Goal: Task Accomplishment & Management: Manage account settings

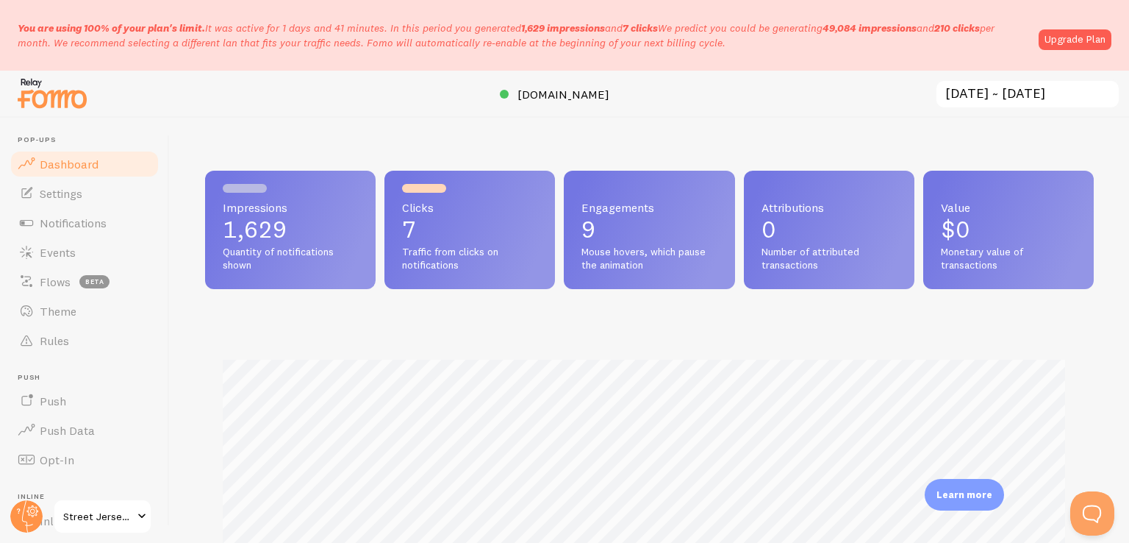
click at [441, 201] on span "Clicks" at bounding box center [469, 207] width 135 height 12
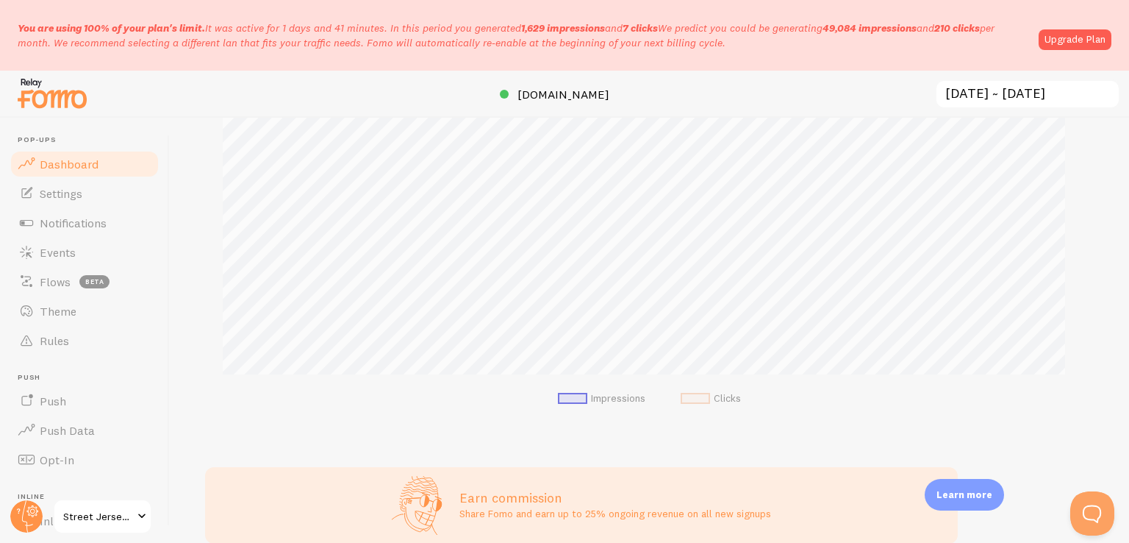
scroll to position [279, 0]
drag, startPoint x: 17, startPoint y: 25, endPoint x: 746, endPoint y: 42, distance: 729.5
click at [746, 42] on div "You are using 100% of your plan's limit. It was active for 1 days and 41 minute…" at bounding box center [564, 35] width 1129 height 71
drag, startPoint x: 746, startPoint y: 42, endPoint x: 666, endPoint y: 72, distance: 85.6
click at [666, 72] on div at bounding box center [564, 94] width 1129 height 47
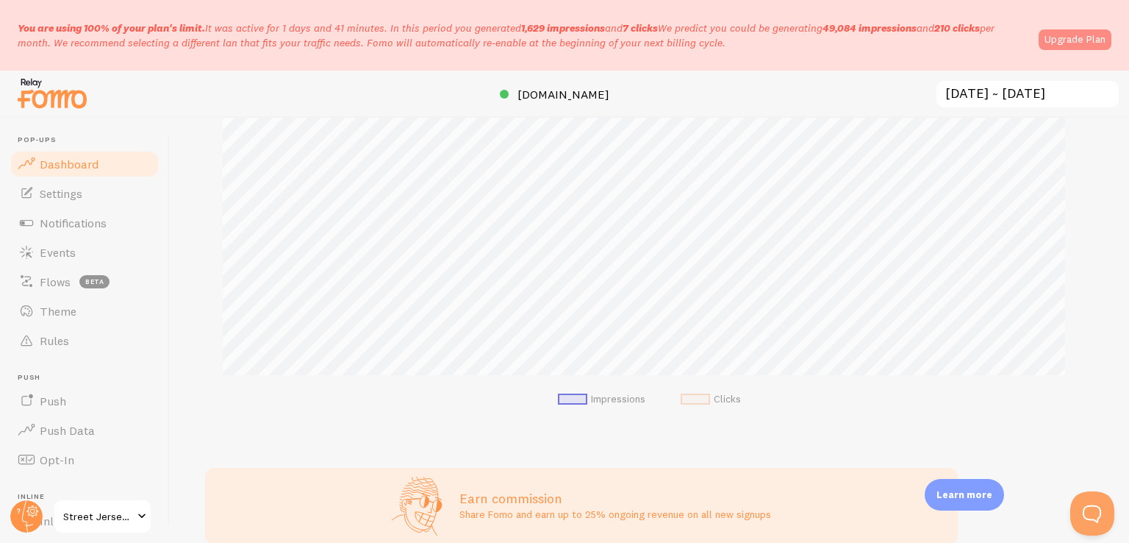
click at [1092, 35] on link "Upgrade Plan" at bounding box center [1075, 39] width 73 height 21
click at [70, 210] on link "Notifications" at bounding box center [84, 222] width 151 height 29
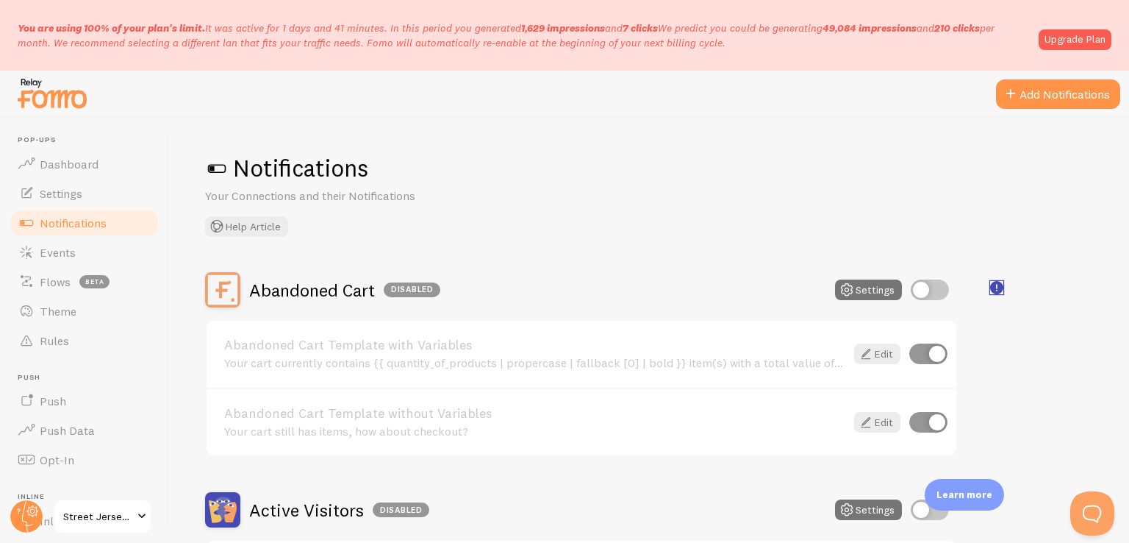
click at [993, 286] on rect "<p>🛍️ For Shopify Users</p><p>To use the <strong>Abandoned Cart with Variables<…" at bounding box center [997, 288] width 12 height 12
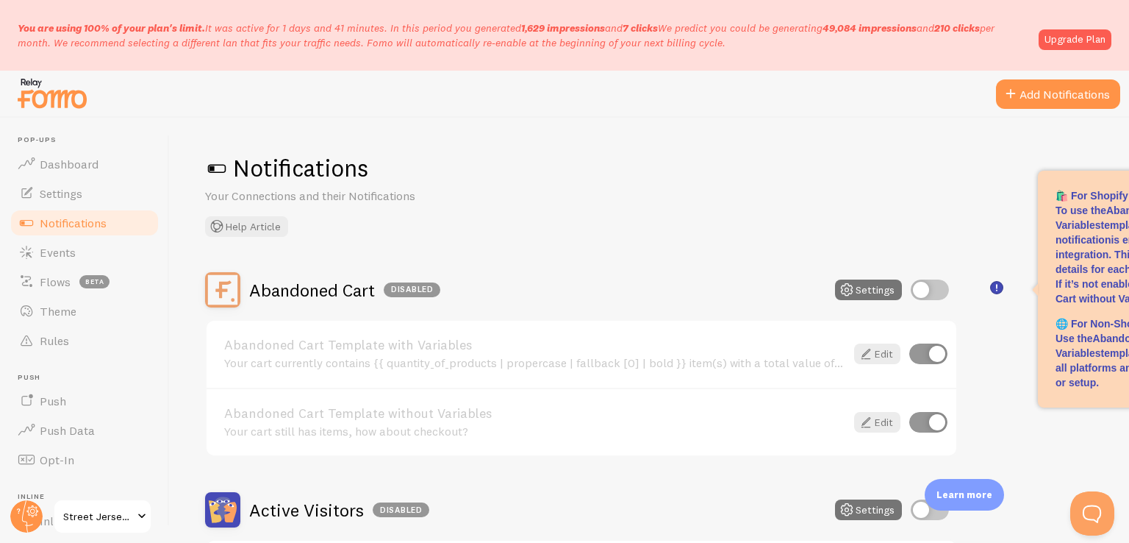
click at [889, 233] on div "Notifications Your Connections and their Notifications Help Article" at bounding box center [649, 195] width 889 height 84
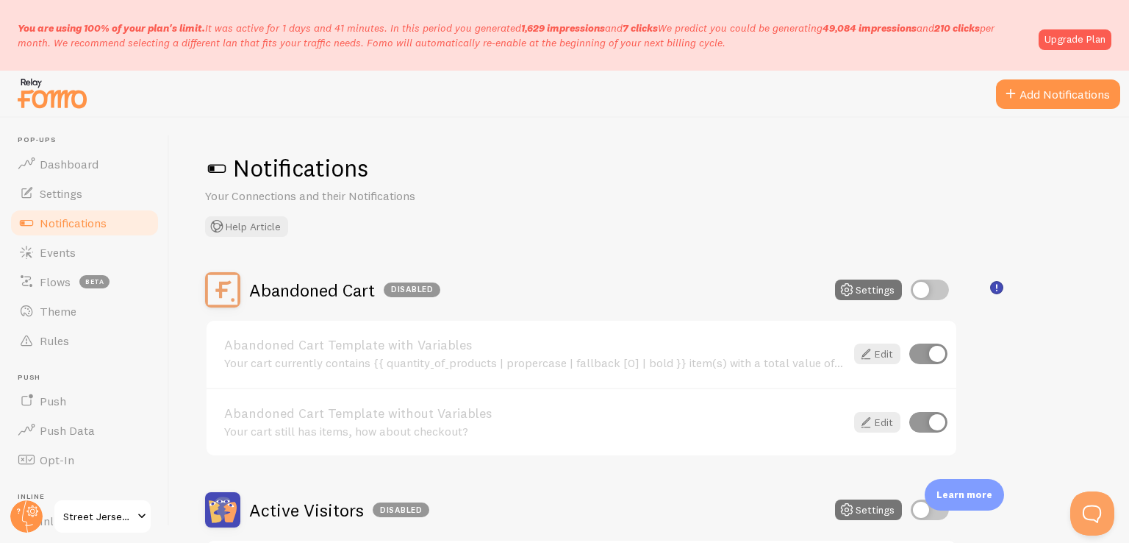
click at [924, 286] on input "checkbox" at bounding box center [930, 289] width 38 height 21
checkbox input "true"
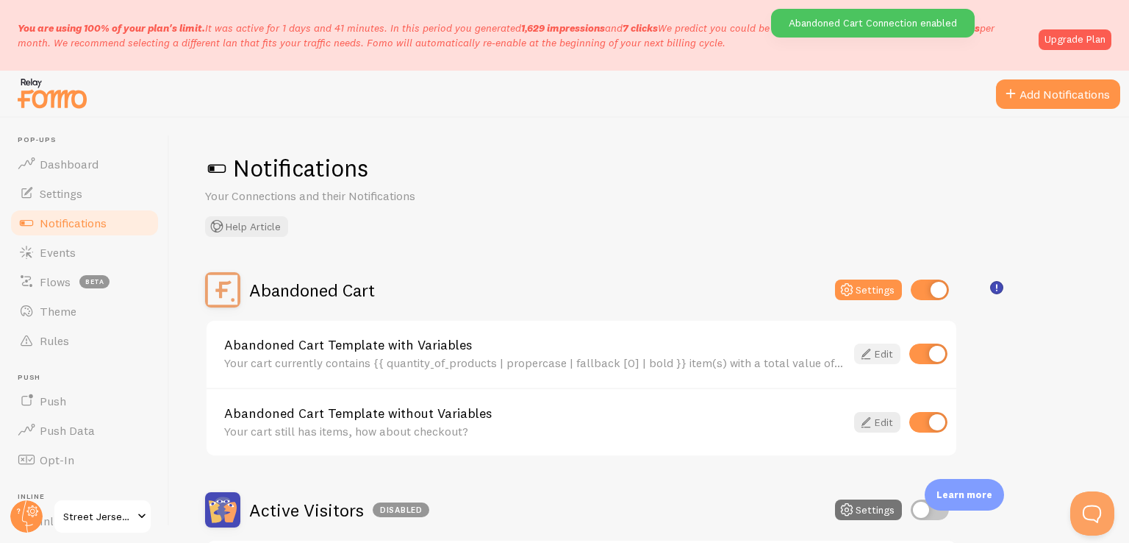
click at [874, 353] on icon at bounding box center [866, 354] width 18 height 18
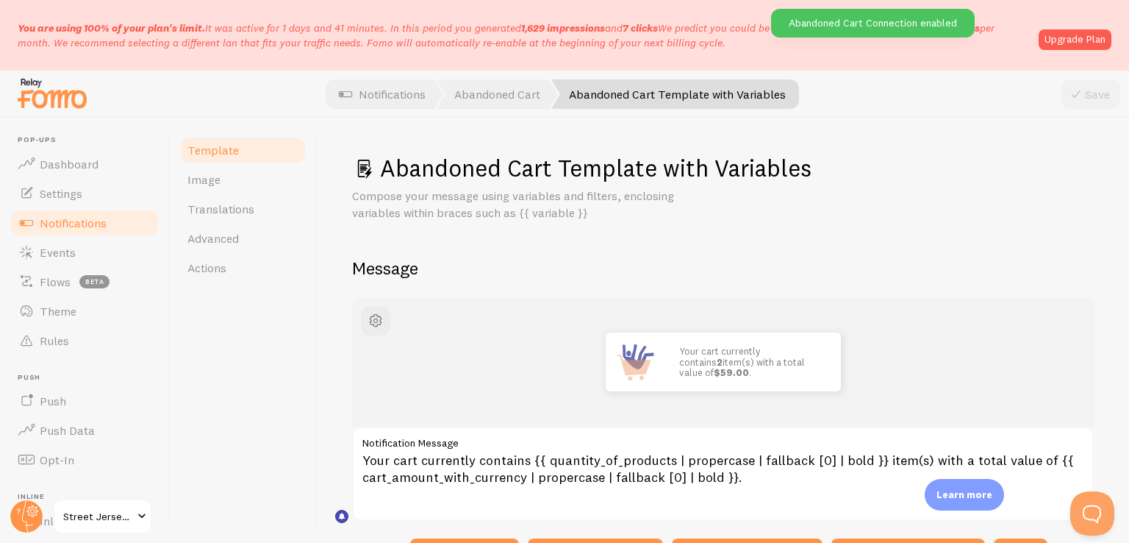
scroll to position [113, 0]
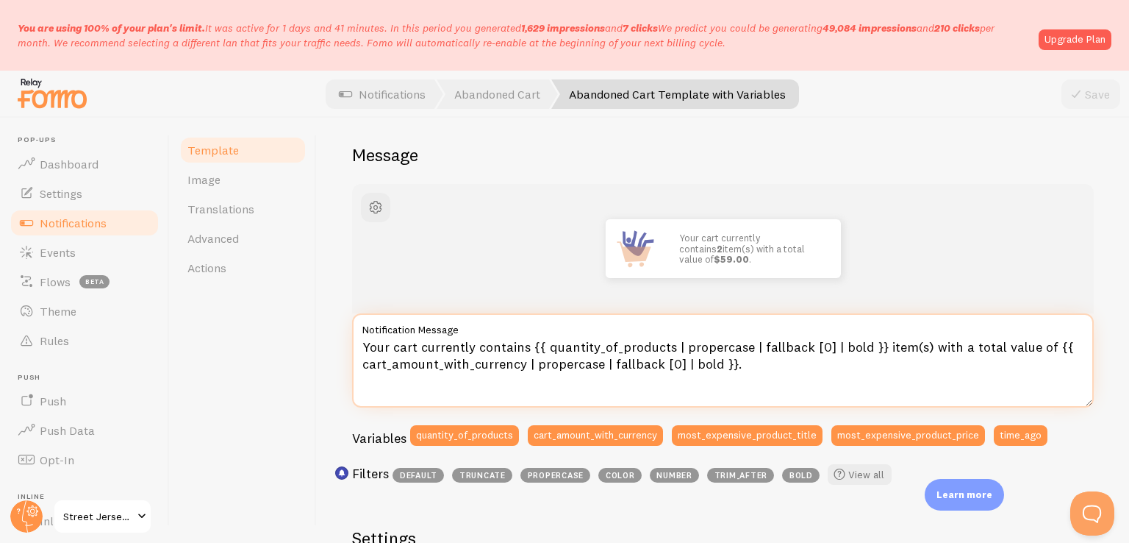
drag, startPoint x: 526, startPoint y: 347, endPoint x: 341, endPoint y: 350, distance: 185.3
click at [341, 350] on div "Abandoned Cart Template with Variables Compose your message using variables and…" at bounding box center [723, 330] width 812 height 425
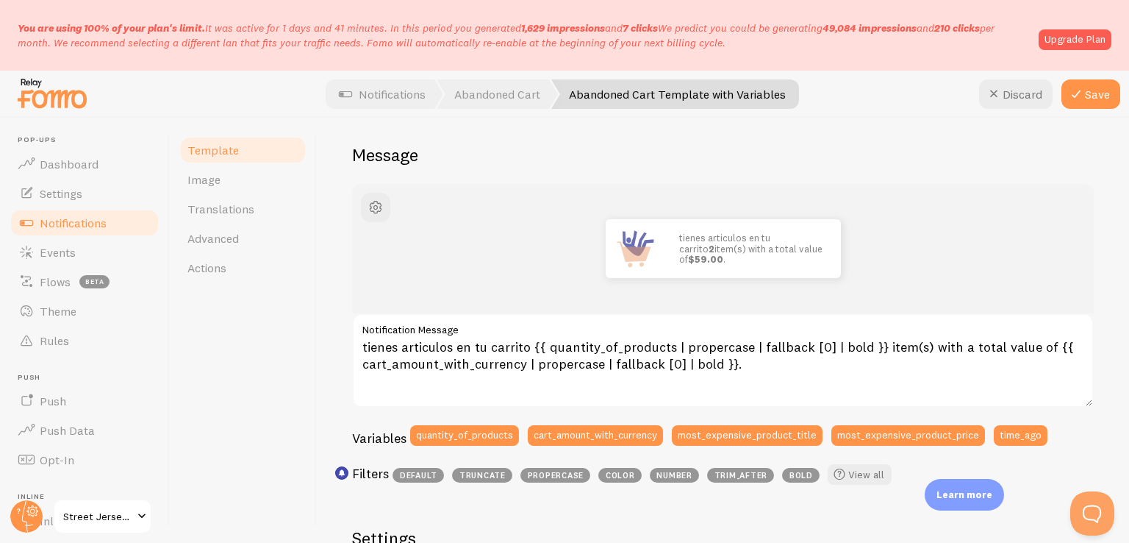
click at [535, 265] on div "tienes articulos en tu carrito 2 item(s) with a total value of $59.00 ." at bounding box center [722, 248] width 671 height 59
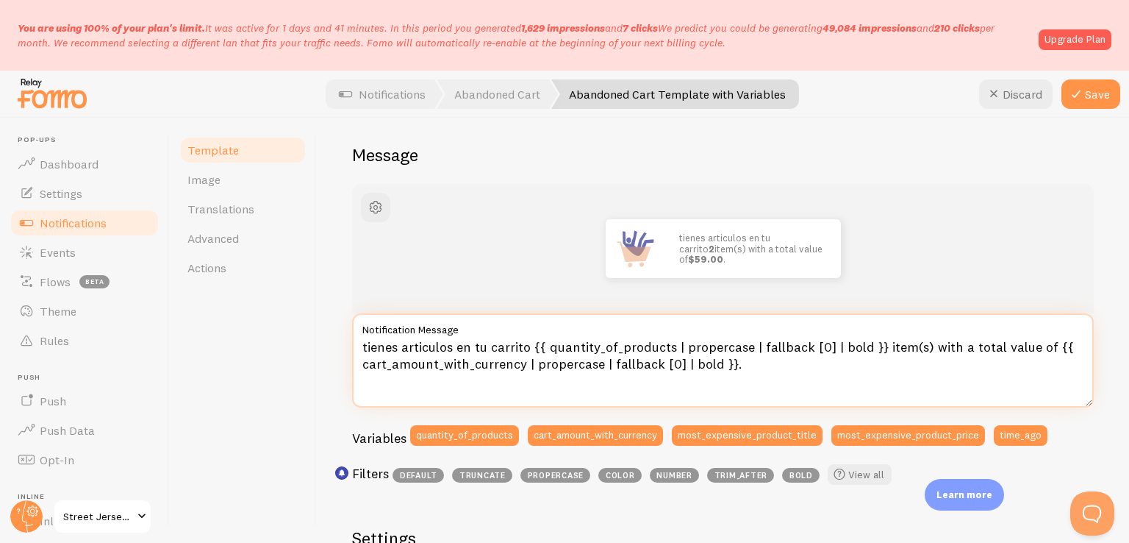
click at [922, 346] on textarea "tienes articulos en tu carrito {{ quantity_of_products | propercase | fallback …" at bounding box center [723, 360] width 742 height 94
drag, startPoint x: 874, startPoint y: 346, endPoint x: 1043, endPoint y: 341, distance: 169.2
click at [1043, 341] on textarea "tienes articulos en tu carrito {{ quantity_of_products | propercase | fallback …" at bounding box center [723, 360] width 742 height 94
type textarea "tienes articulos en tu carrito {{ quantity_of_products | propercase | fallback …"
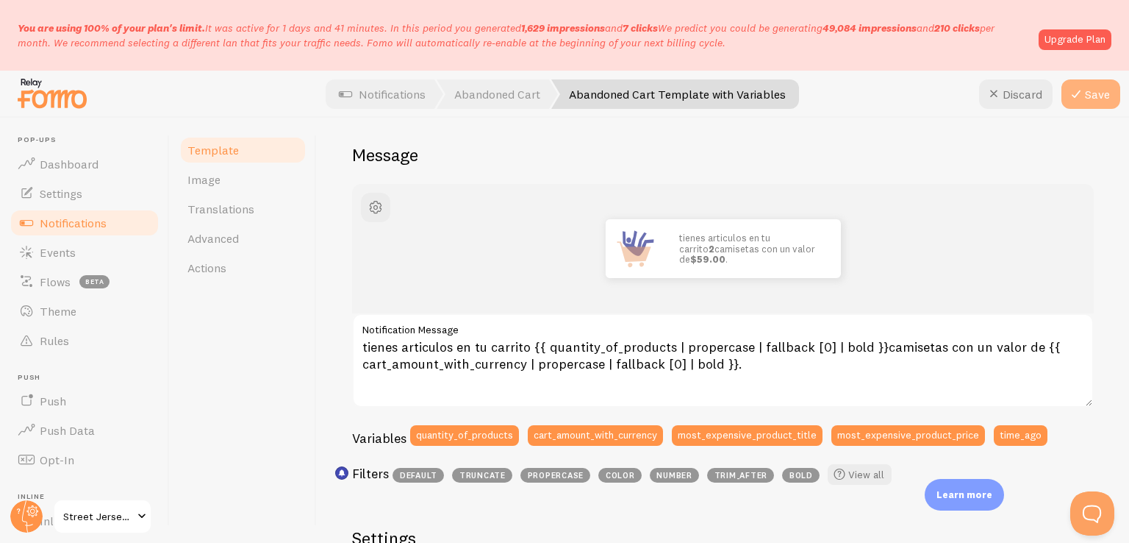
click at [1086, 102] on button "Save" at bounding box center [1091, 93] width 59 height 29
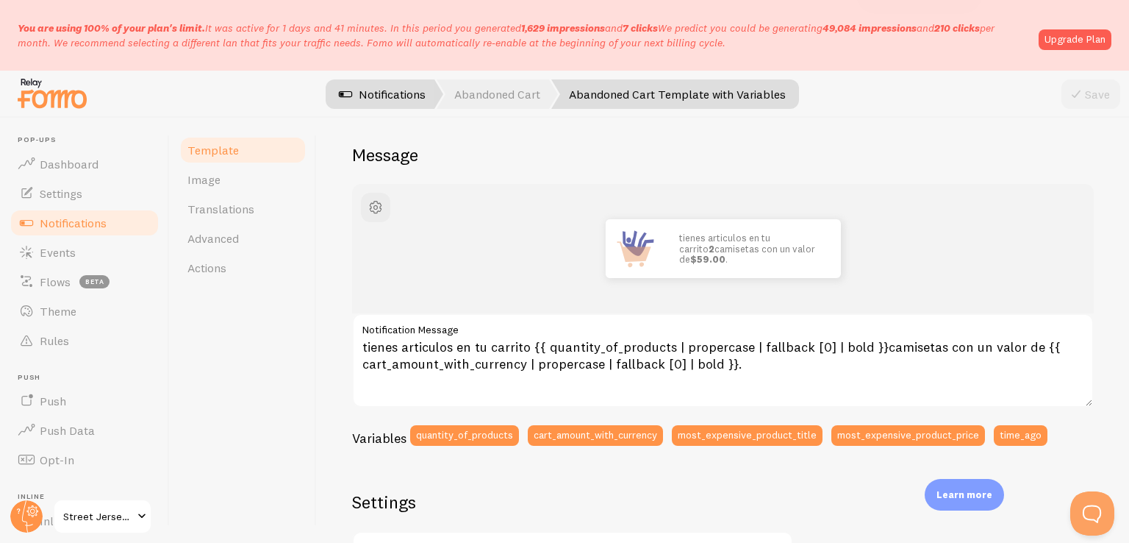
click at [434, 85] on link "Notifications" at bounding box center [382, 93] width 122 height 29
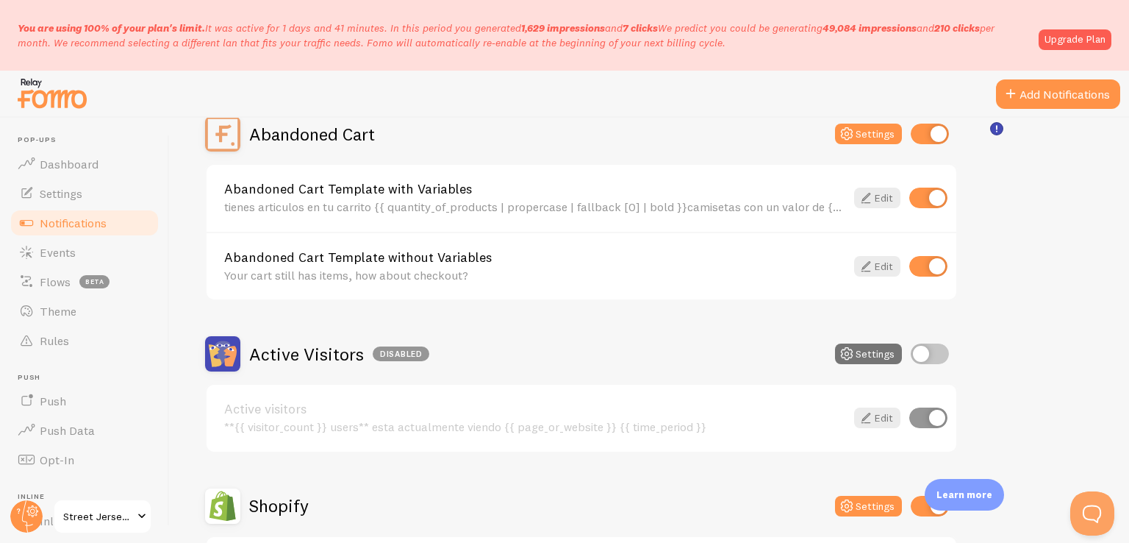
scroll to position [159, 0]
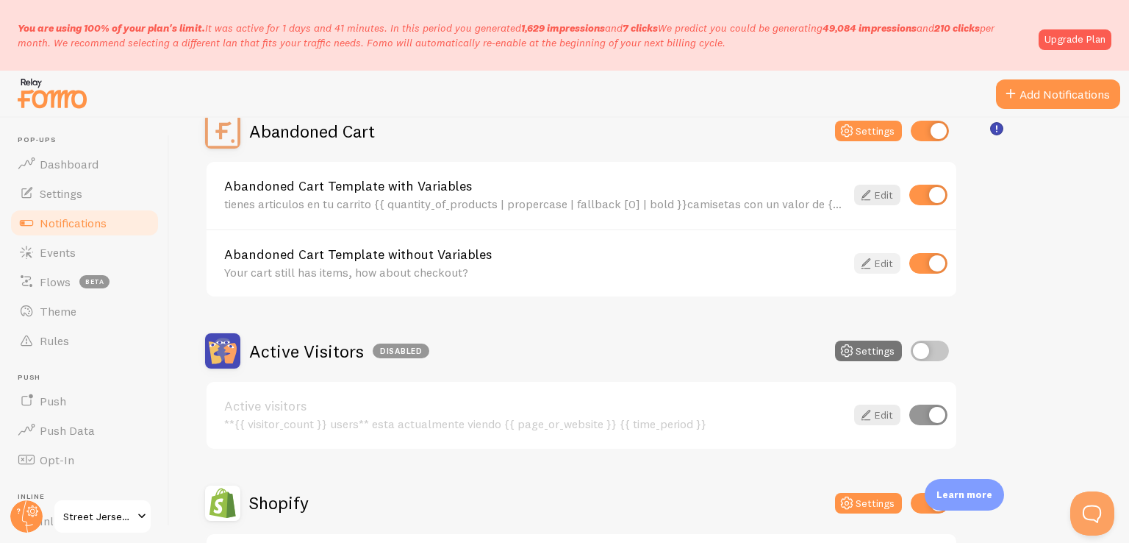
click at [876, 262] on link "Edit" at bounding box center [877, 263] width 46 height 21
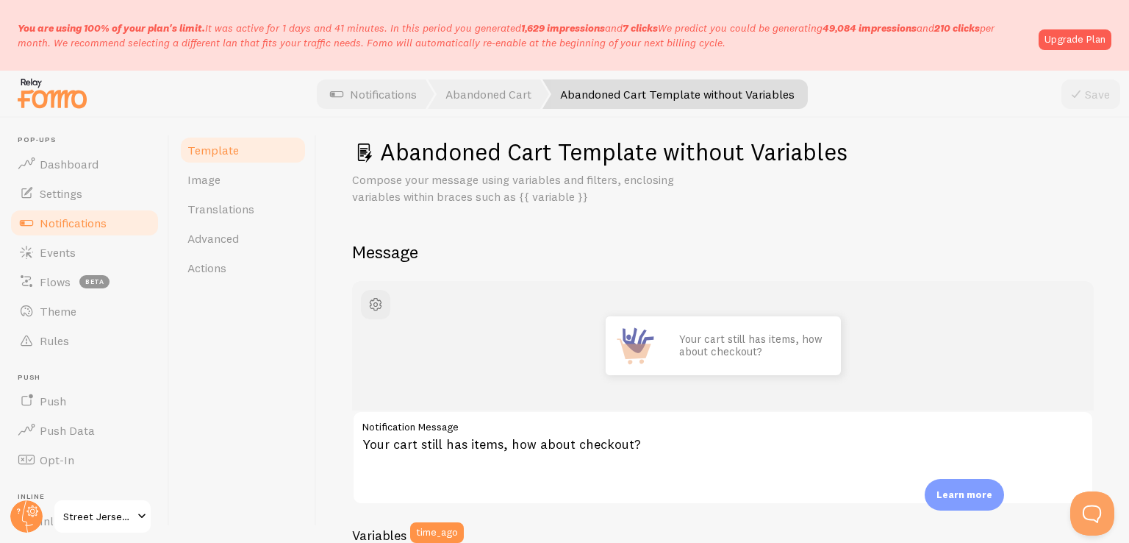
scroll to position [15, 0]
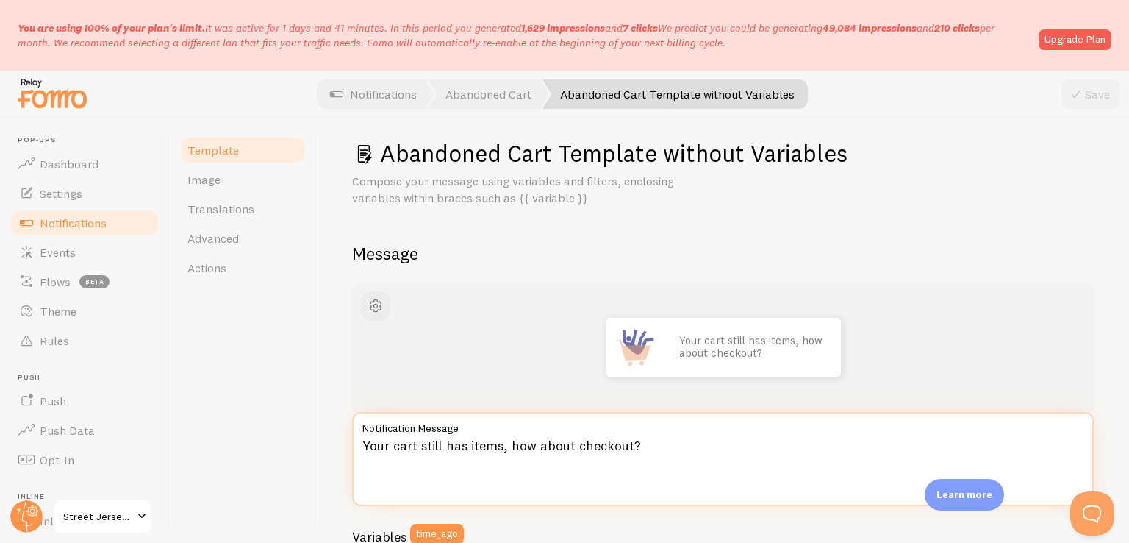
drag, startPoint x: 644, startPoint y: 443, endPoint x: 321, endPoint y: 457, distance: 323.0
click at [321, 457] on div "Abandoned Cart Template without Variables Compose your message using variables …" at bounding box center [723, 330] width 812 height 425
type textarea "tienes camisetas en tu carrito, consigue ya tu descuento"
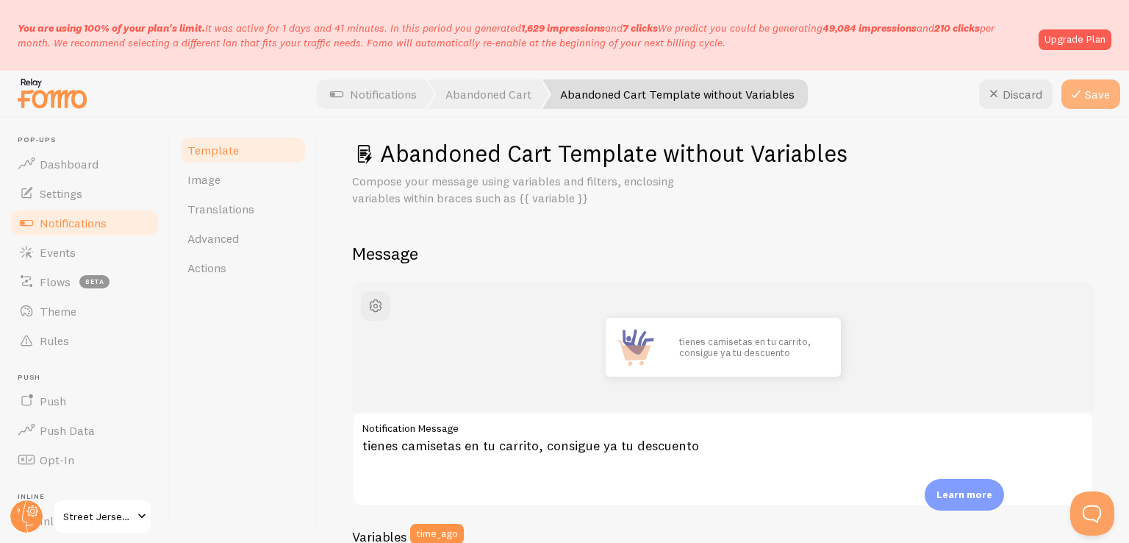
click at [1085, 85] on icon at bounding box center [1076, 94] width 18 height 18
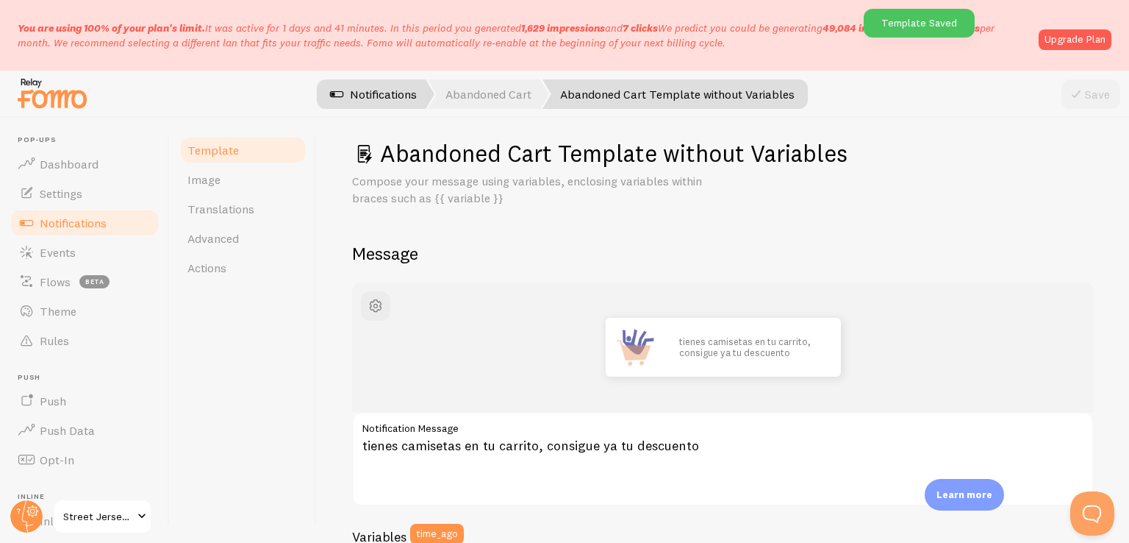
click at [385, 95] on link "Notifications" at bounding box center [373, 93] width 122 height 29
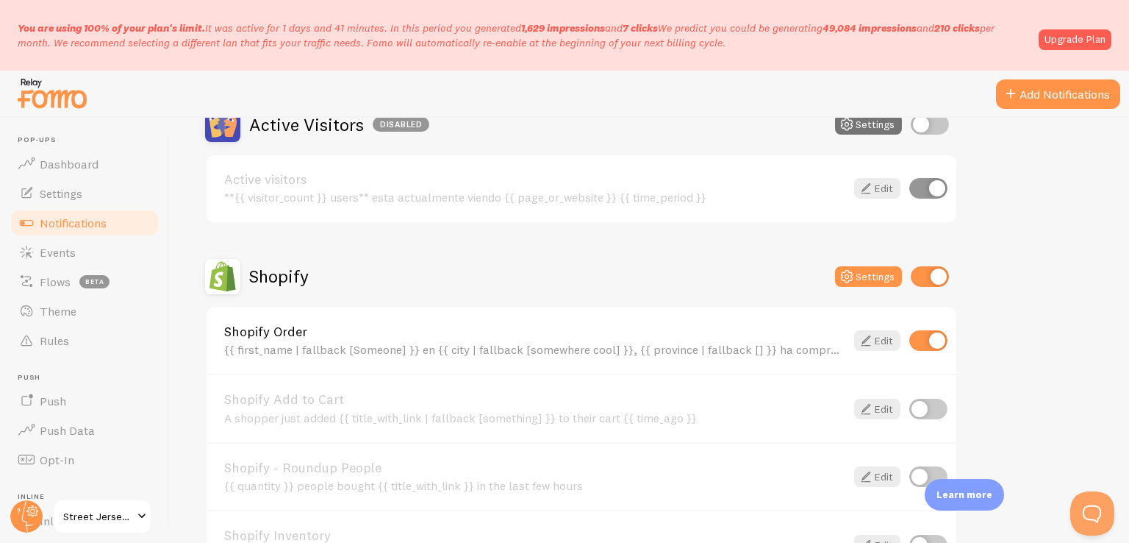
scroll to position [387, 0]
click at [927, 343] on input "checkbox" at bounding box center [928, 339] width 38 height 21
checkbox input "false"
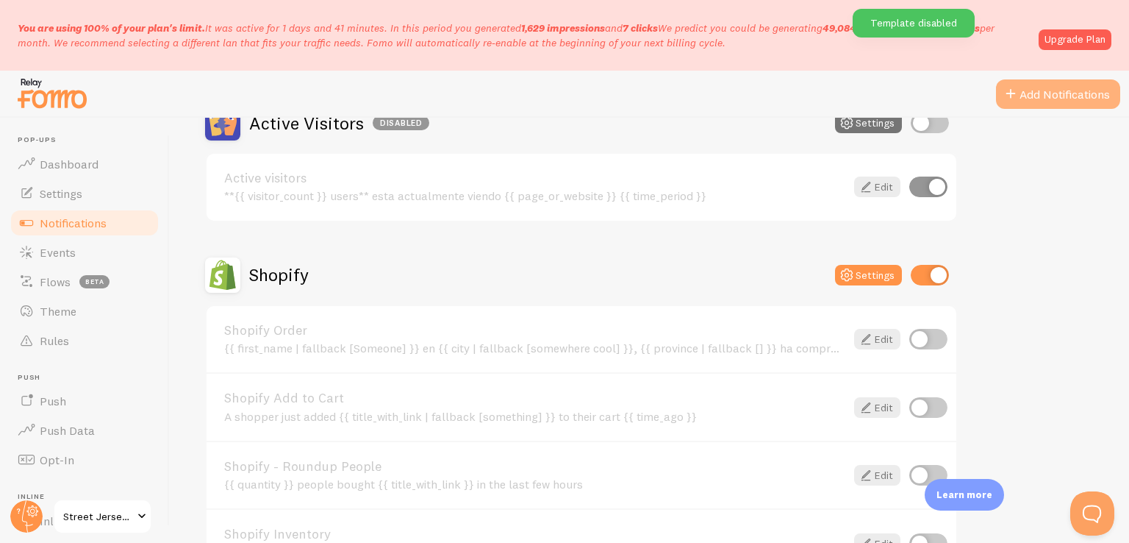
click at [1038, 93] on button "Add Notifications" at bounding box center [1058, 93] width 124 height 29
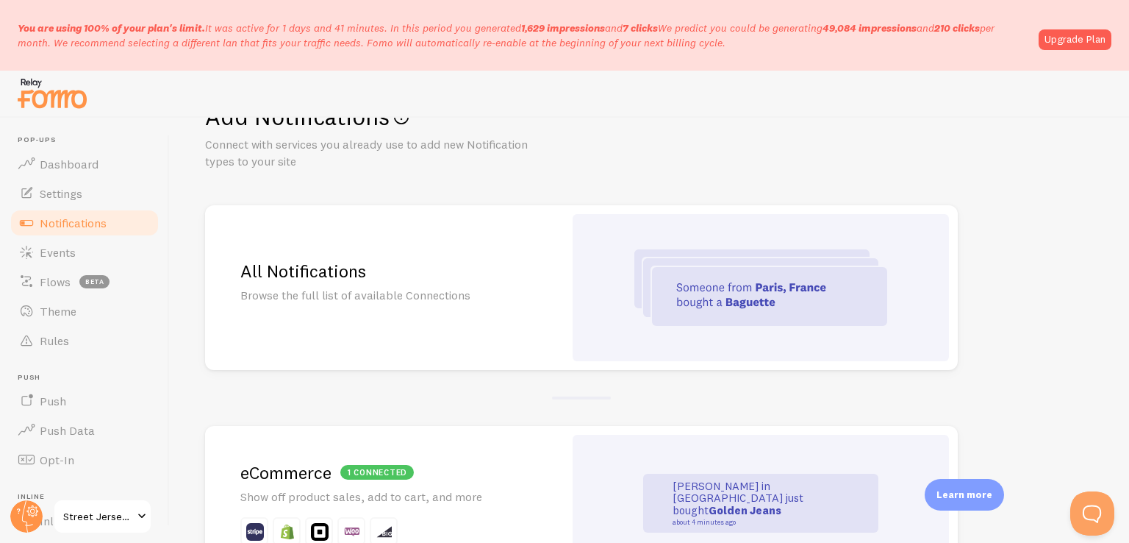
scroll to position [50, 0]
click at [717, 271] on img at bounding box center [760, 289] width 253 height 76
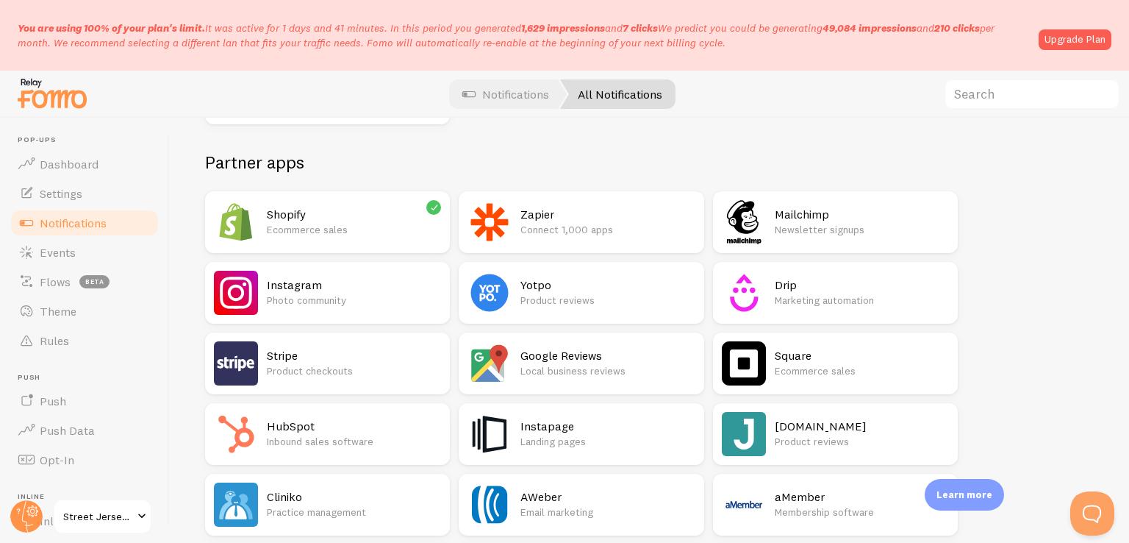
scroll to position [347, 0]
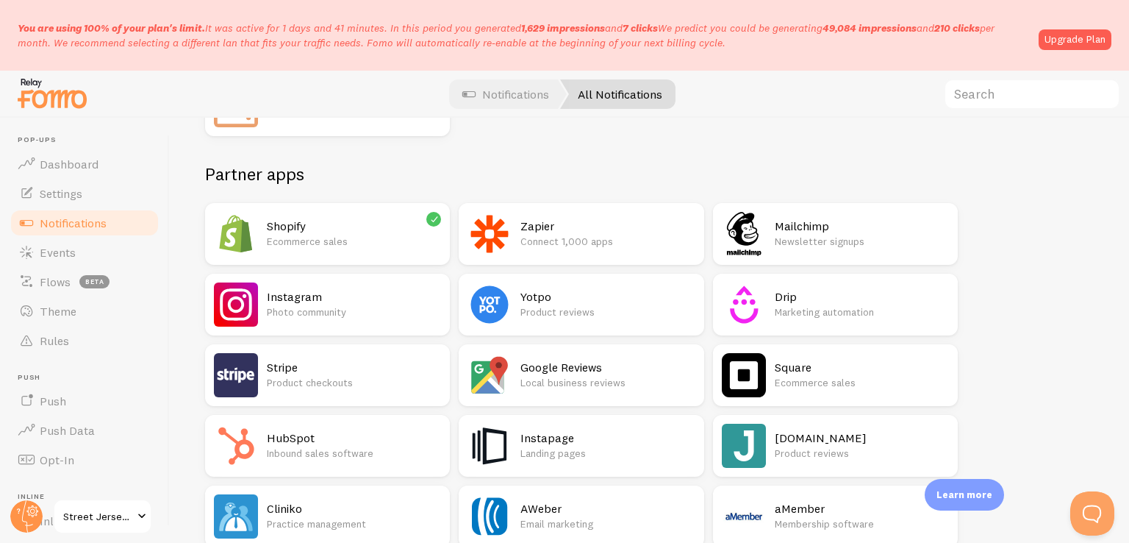
click at [373, 218] on h2 "Shopify" at bounding box center [354, 225] width 174 height 15
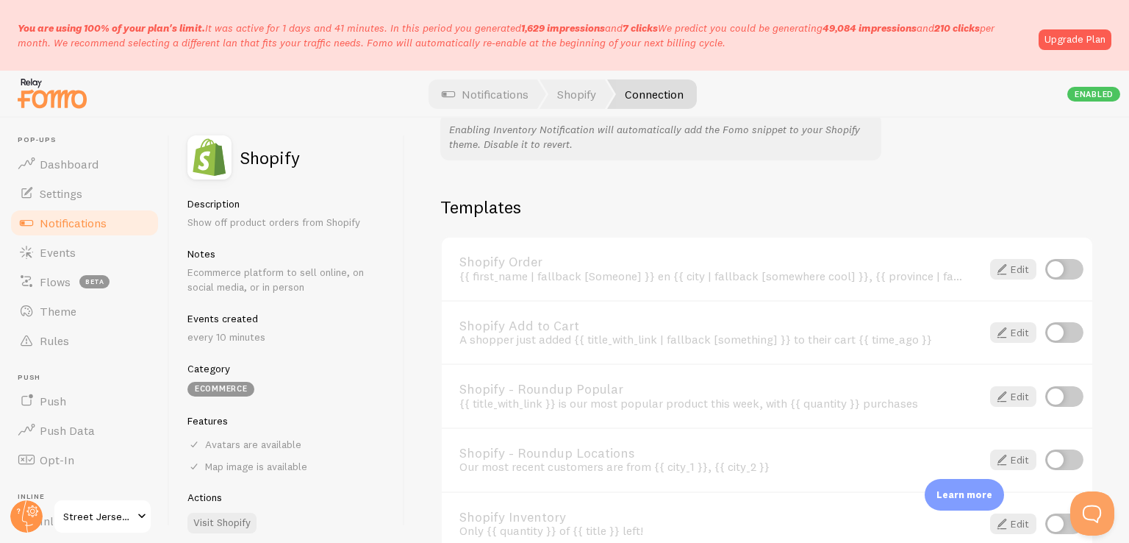
scroll to position [989, 0]
click at [1045, 267] on input "checkbox" at bounding box center [1064, 271] width 38 height 21
checkbox input "true"
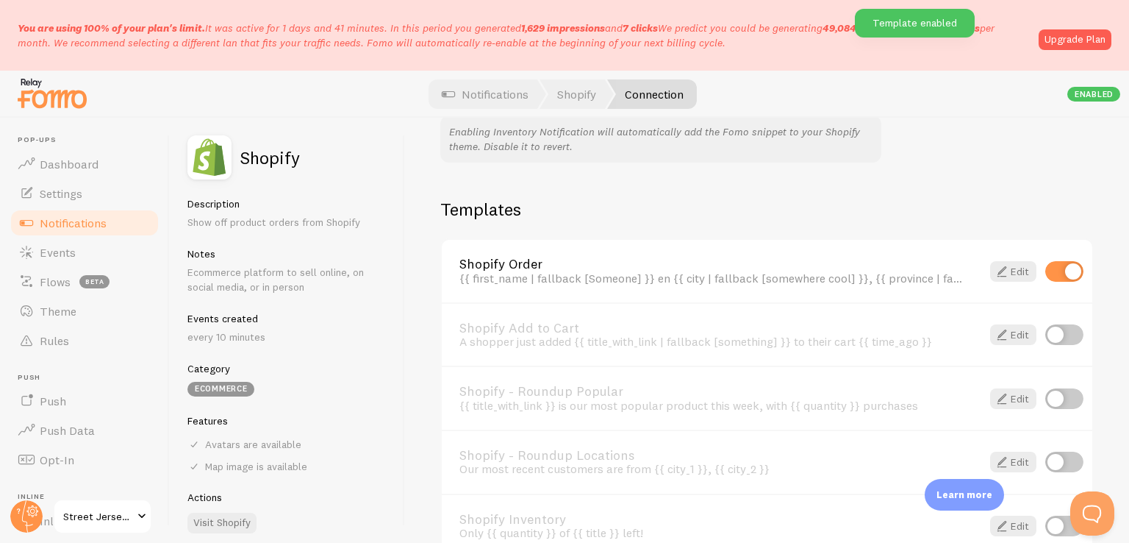
click at [1098, 99] on div "Enabled" at bounding box center [1093, 94] width 53 height 15
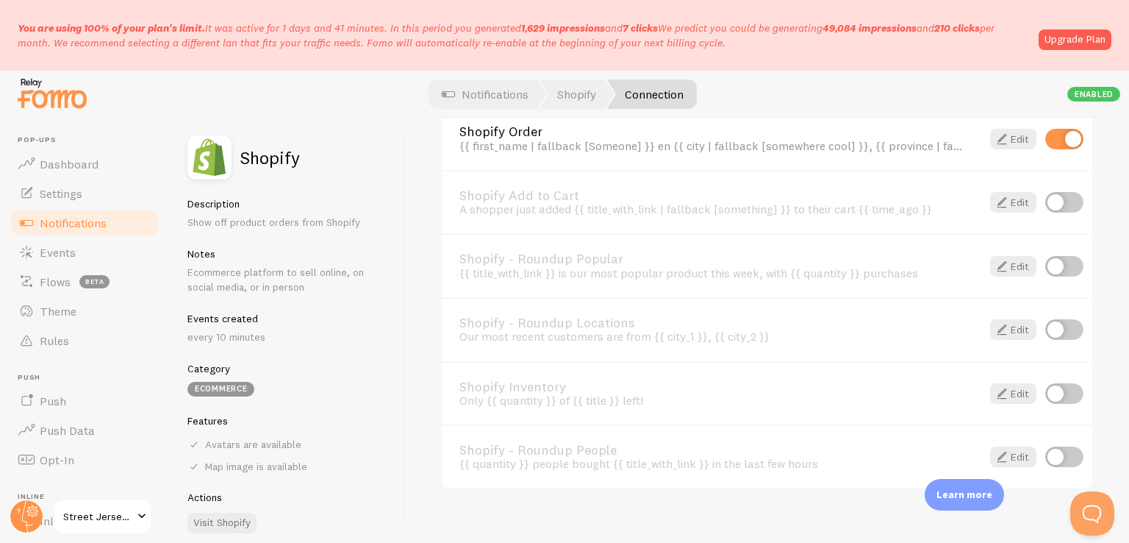
click at [1012, 118] on div "Shopify Order {{ first_name | fallback [Someone] }} en {{ city | fallback [some…" at bounding box center [767, 138] width 651 height 62
click at [1005, 140] on link "Edit" at bounding box center [1013, 139] width 46 height 21
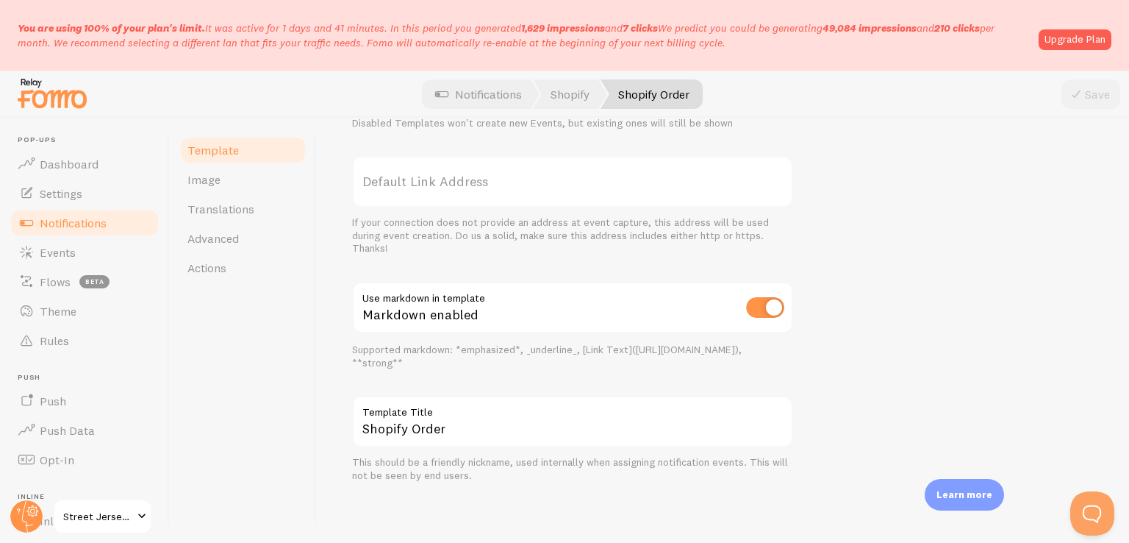
scroll to position [656, 0]
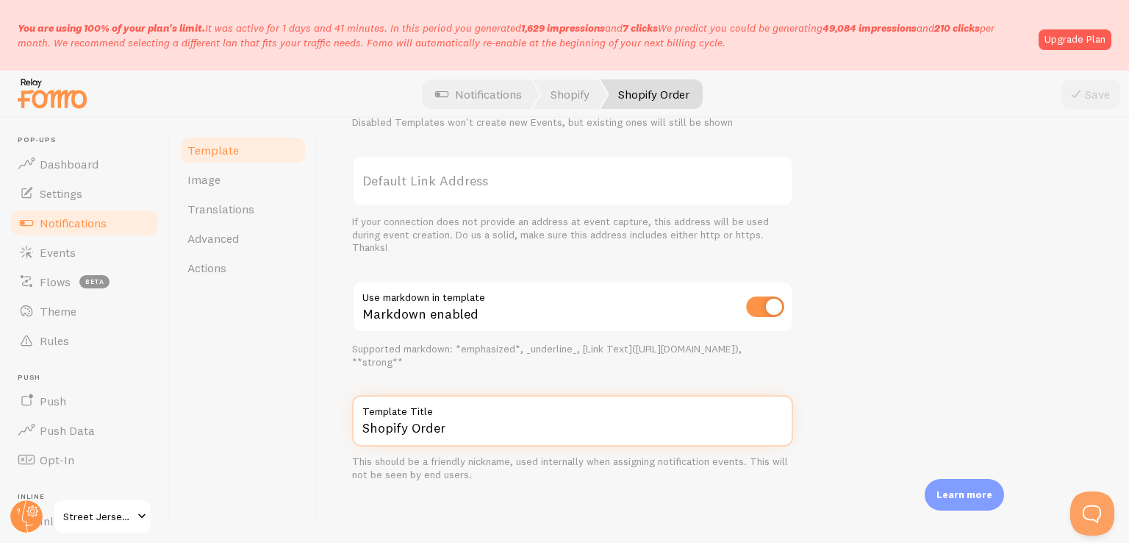
click at [603, 430] on input "Shopify Order" at bounding box center [572, 420] width 441 height 51
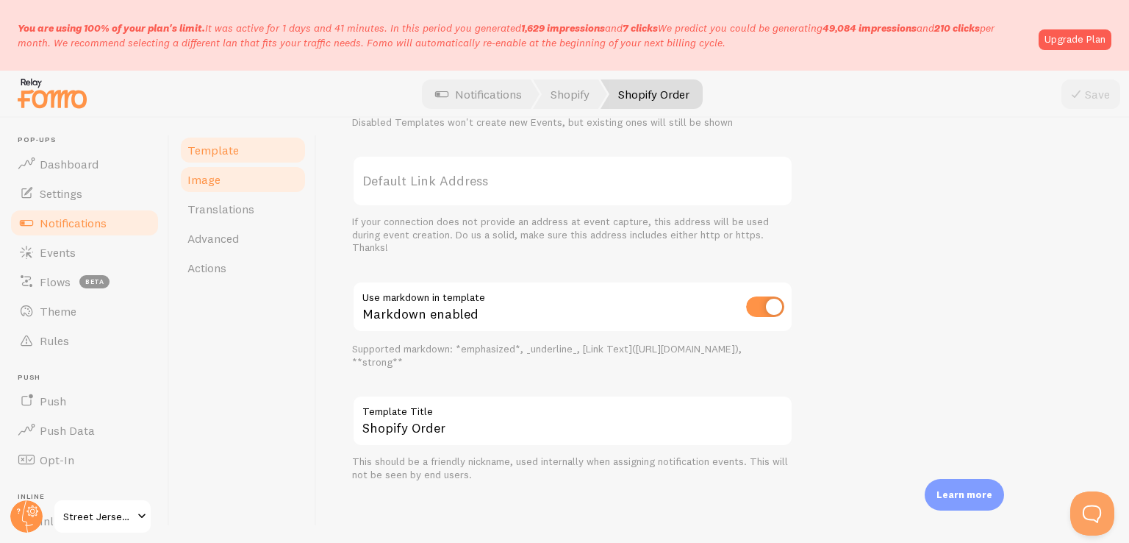
click at [253, 171] on link "Image" at bounding box center [243, 179] width 129 height 29
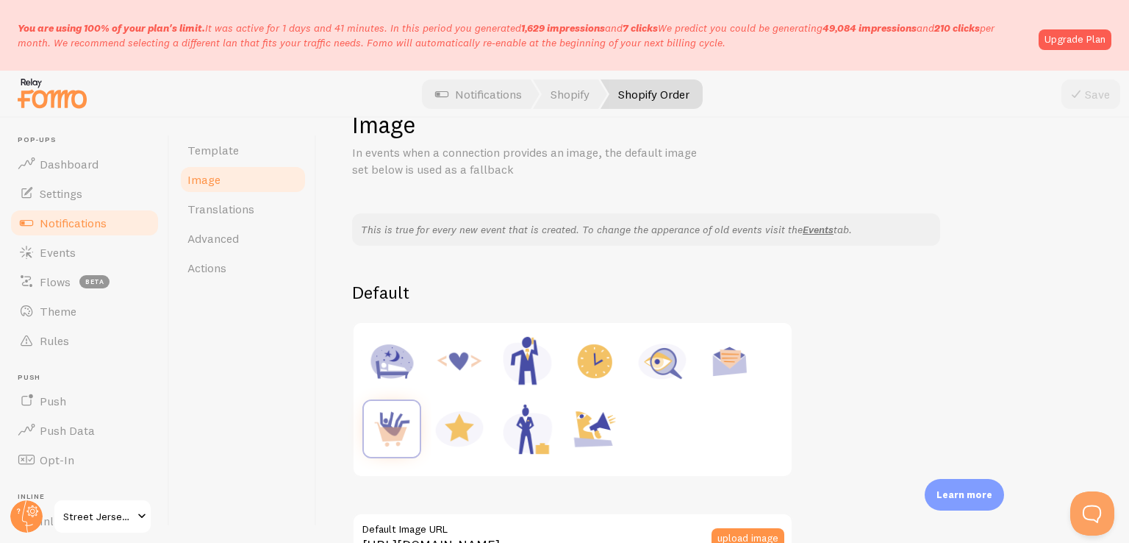
scroll to position [41, 0]
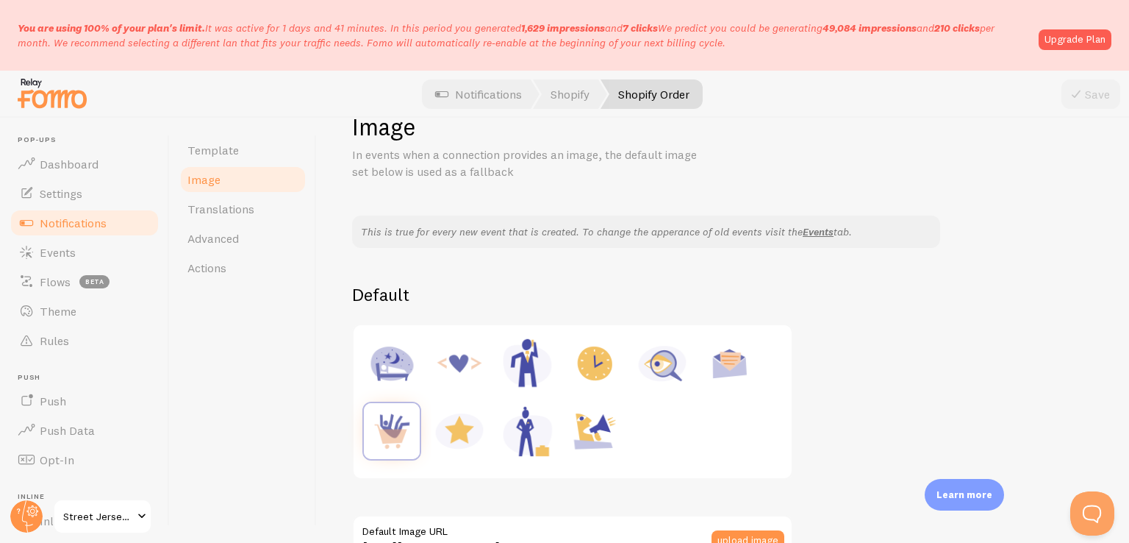
click at [452, 361] on img at bounding box center [460, 363] width 56 height 56
type input "[URL][DOMAIN_NAME]"
click at [1101, 95] on button "Save" at bounding box center [1091, 93] width 59 height 29
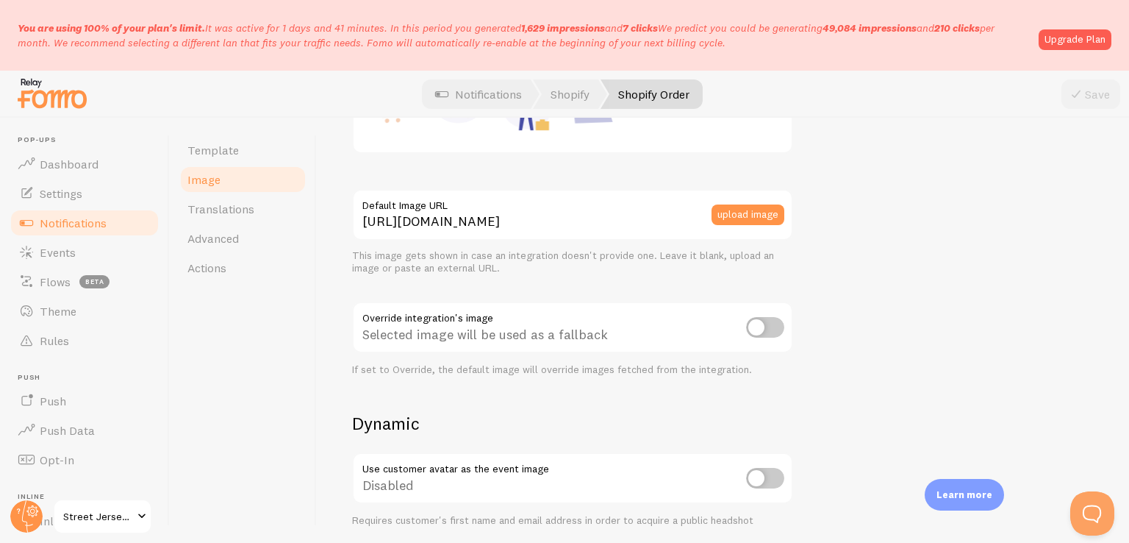
scroll to position [366, 0]
click at [754, 323] on input "checkbox" at bounding box center [765, 328] width 38 height 21
checkbox input "true"
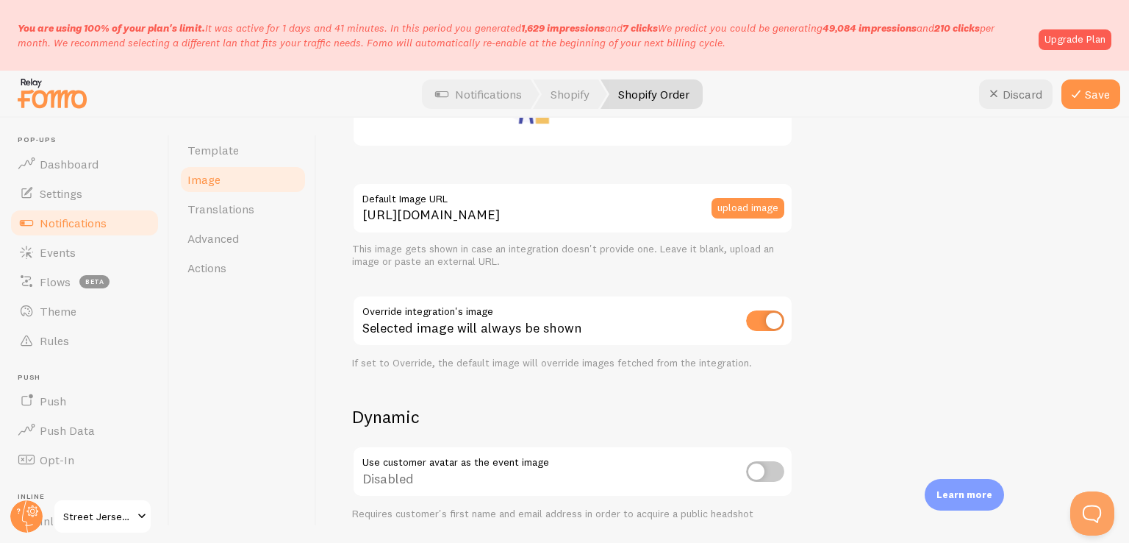
scroll to position [388, 0]
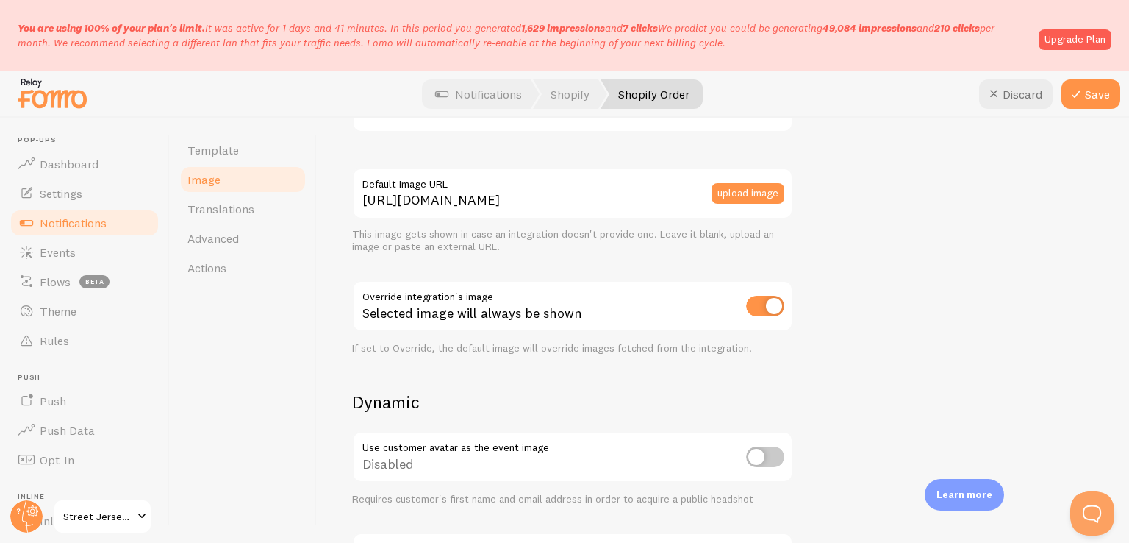
click at [760, 464] on input "checkbox" at bounding box center [765, 456] width 38 height 21
checkbox input "true"
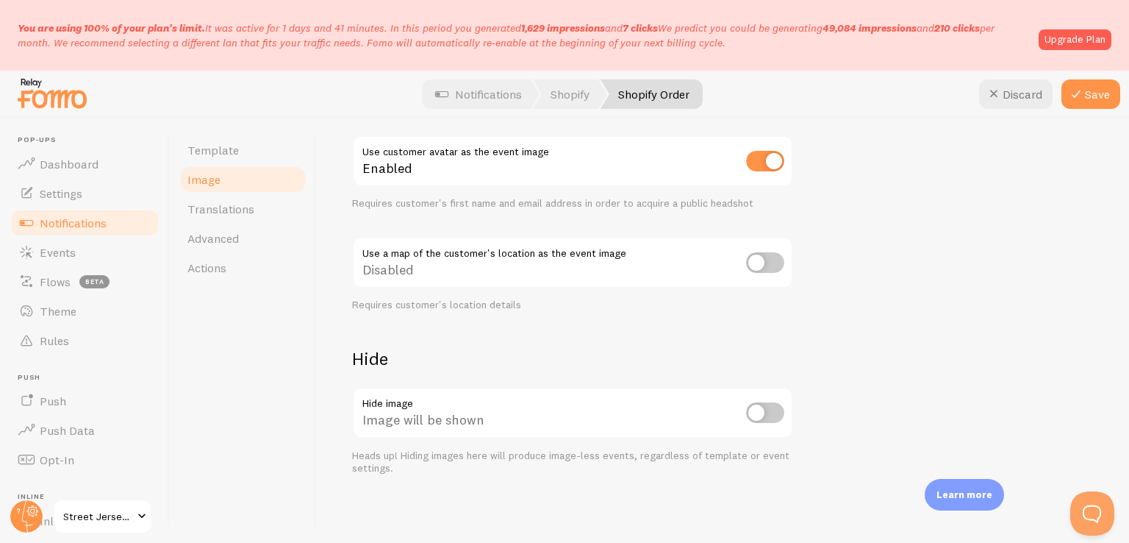
scroll to position [683, 0]
click at [764, 412] on input "checkbox" at bounding box center [765, 413] width 38 height 21
checkbox input "false"
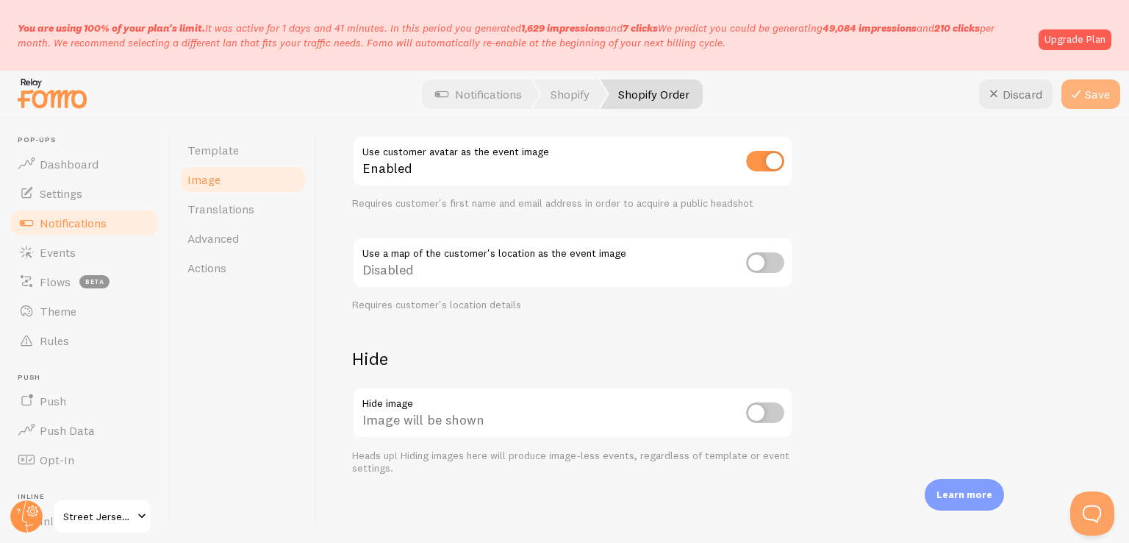
click at [1083, 95] on icon at bounding box center [1076, 94] width 18 height 18
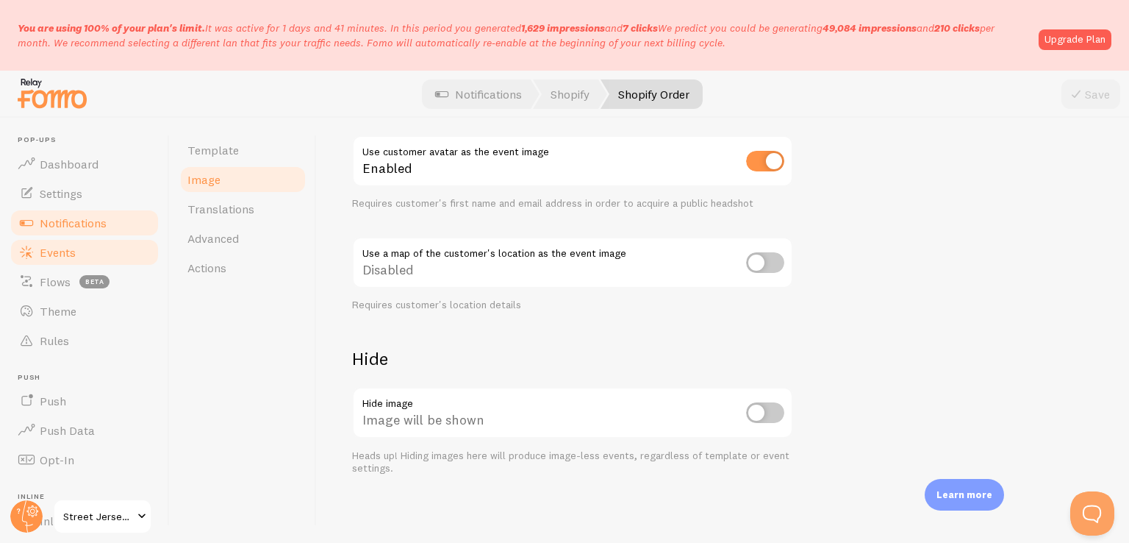
click at [67, 257] on span "Events" at bounding box center [58, 252] width 36 height 15
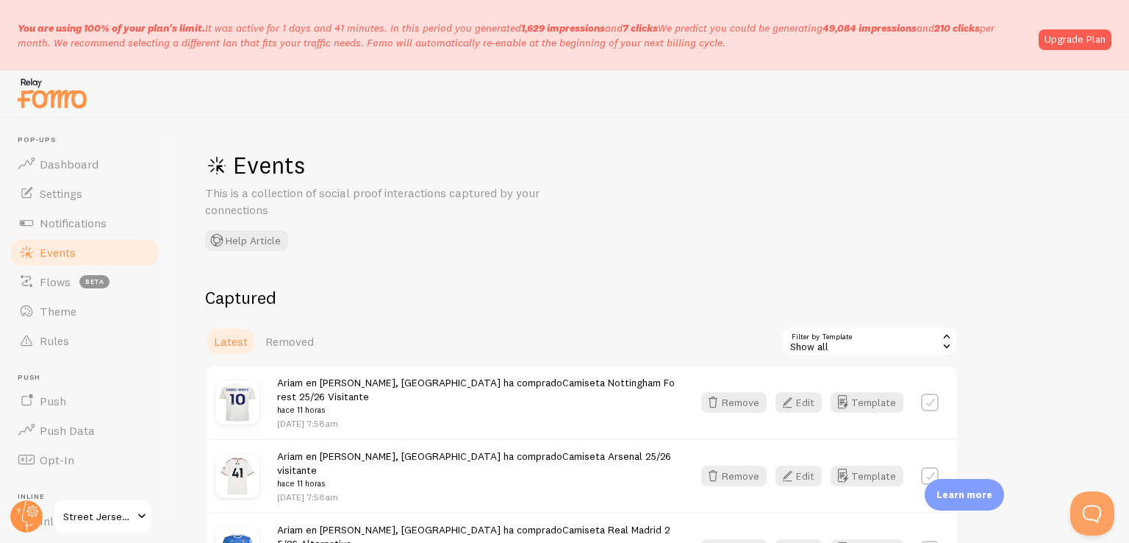
scroll to position [3, 0]
click at [926, 383] on div "Ariam en [GEOGRAPHIC_DATA], [GEOGRAPHIC_DATA] ha comprado Camiseta Nottingham F…" at bounding box center [582, 402] width 750 height 72
click at [929, 394] on label at bounding box center [930, 402] width 18 height 18
checkbox input "true"
click at [807, 340] on button "Select All" at bounding box center [809, 341] width 57 height 21
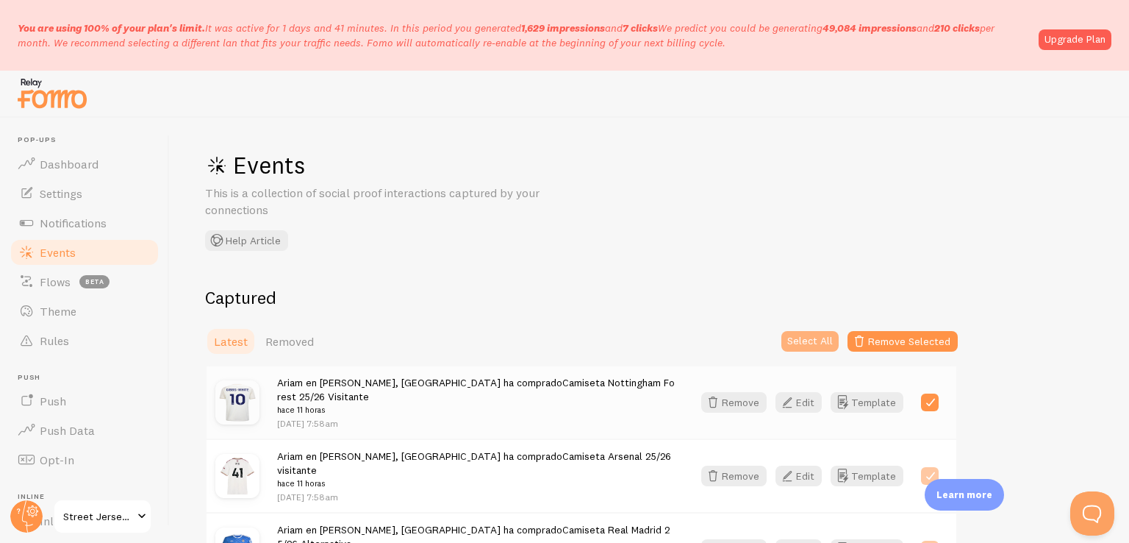
checkbox input "true"
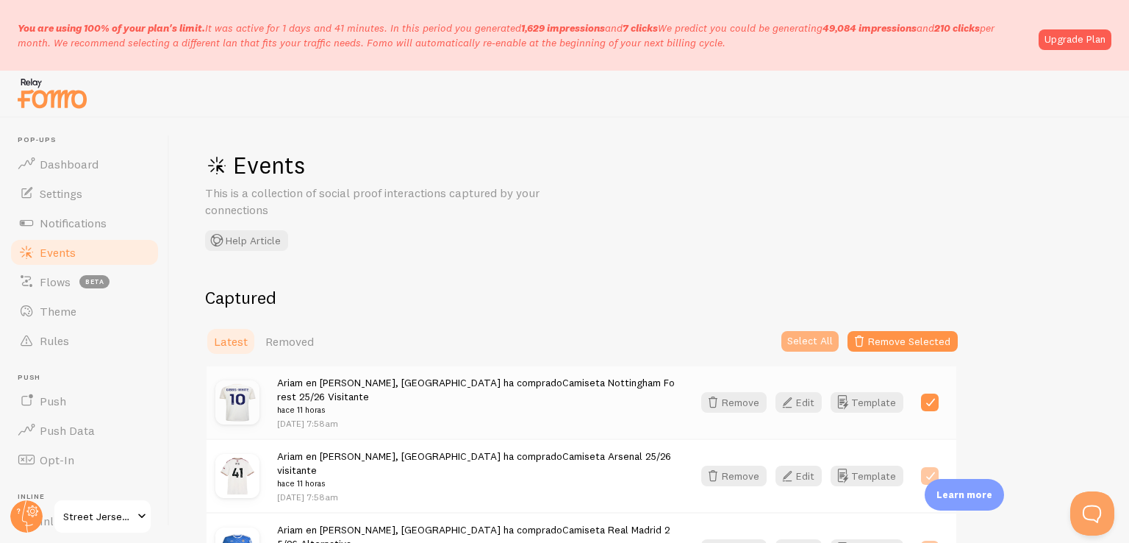
checkbox input "true"
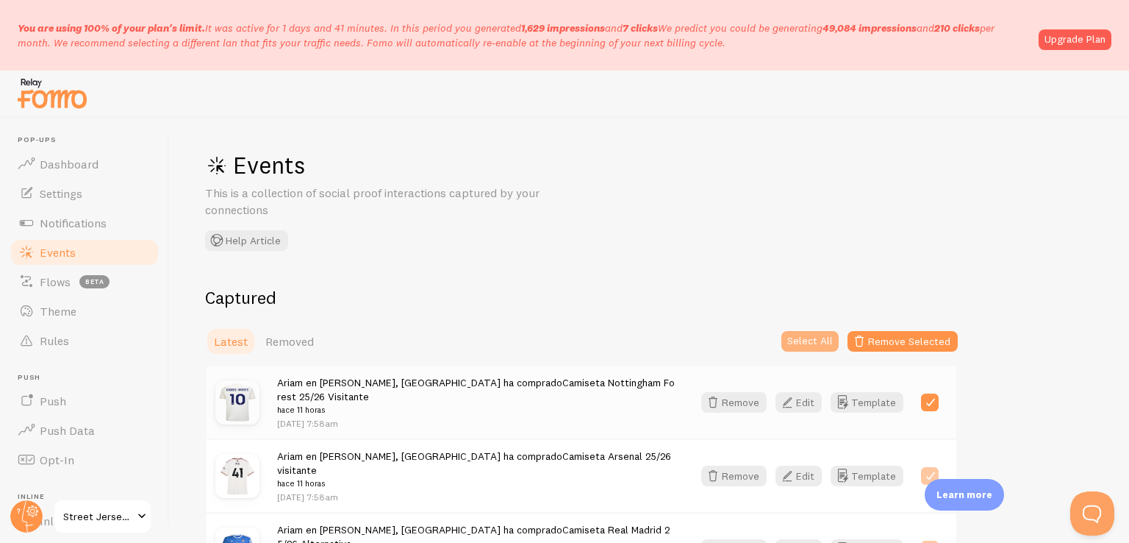
checkbox input "true"
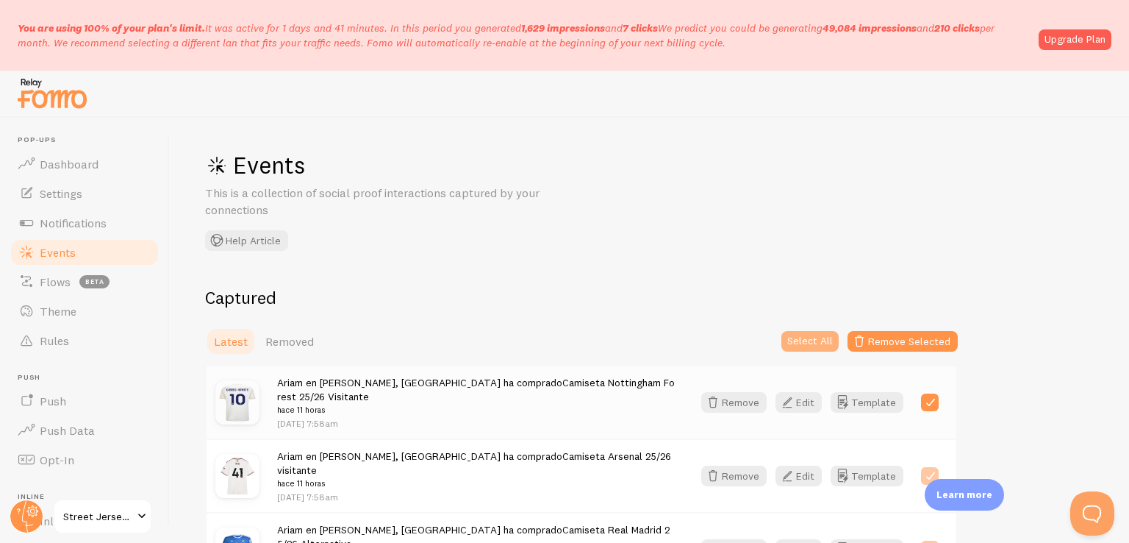
checkbox input "true"
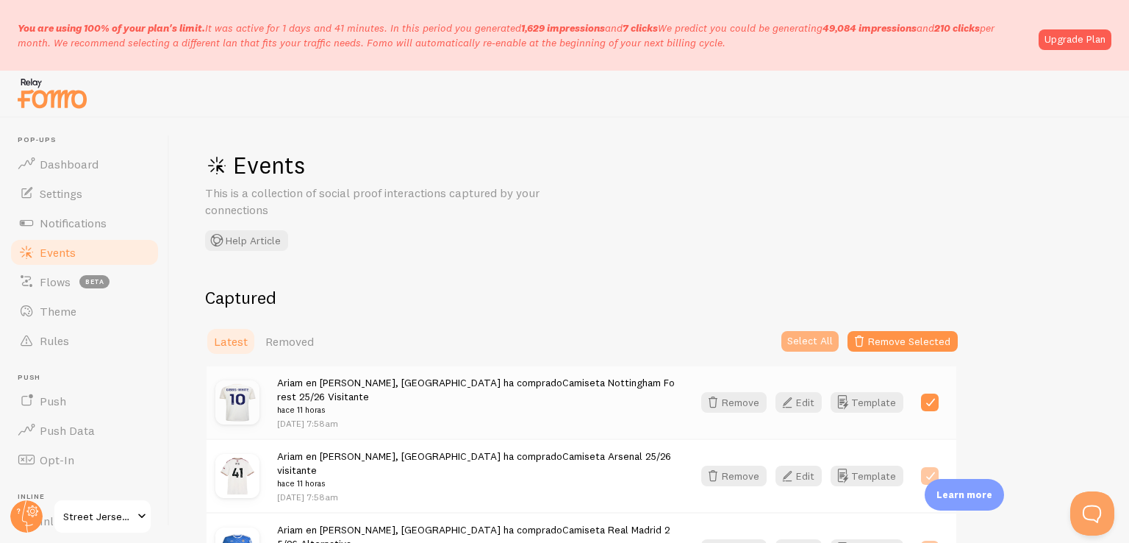
checkbox input "true"
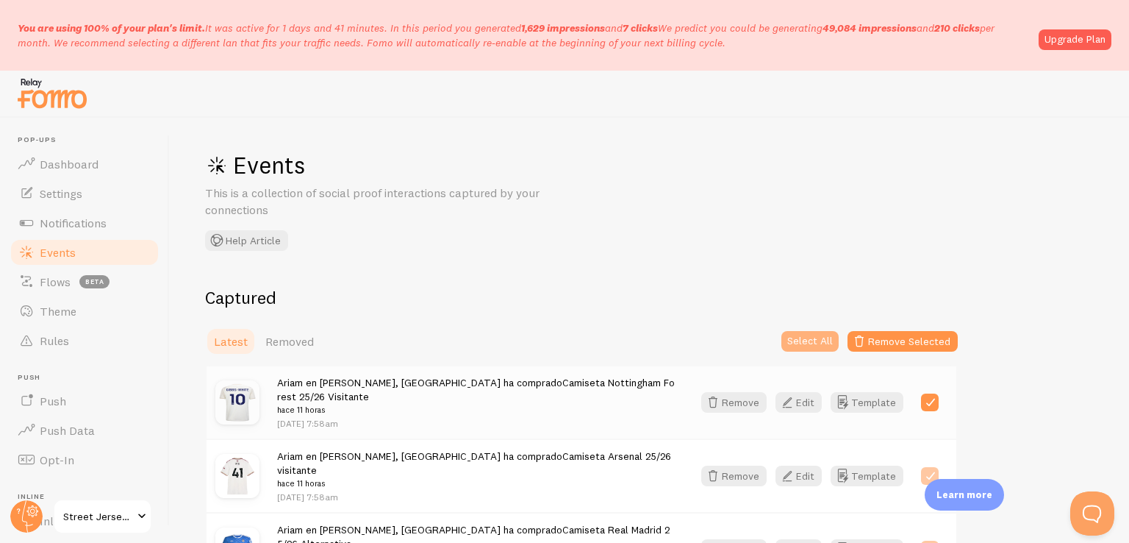
checkbox input "true"
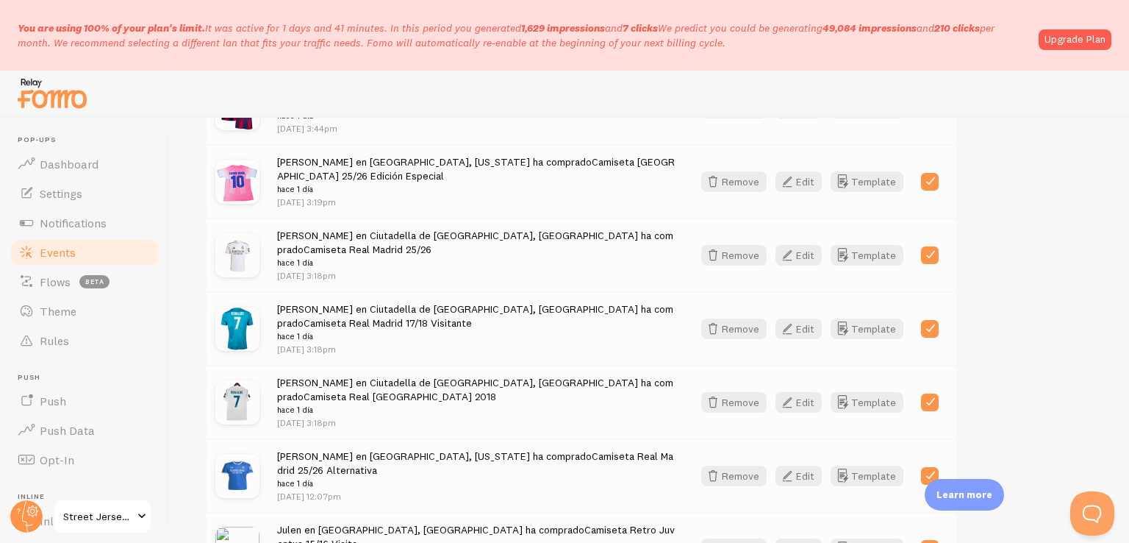
scroll to position [1928, 0]
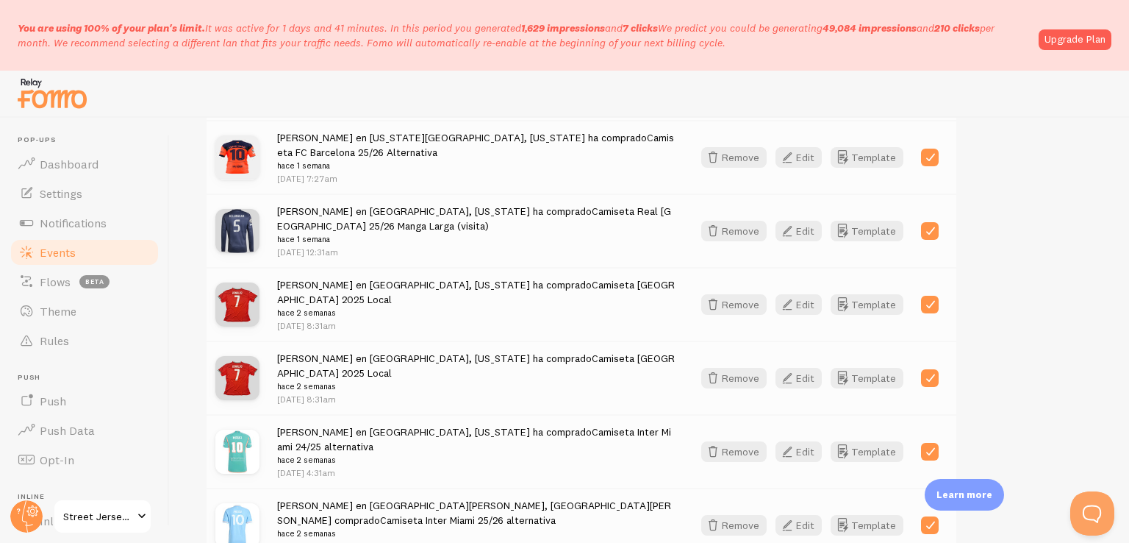
checkbox input "false"
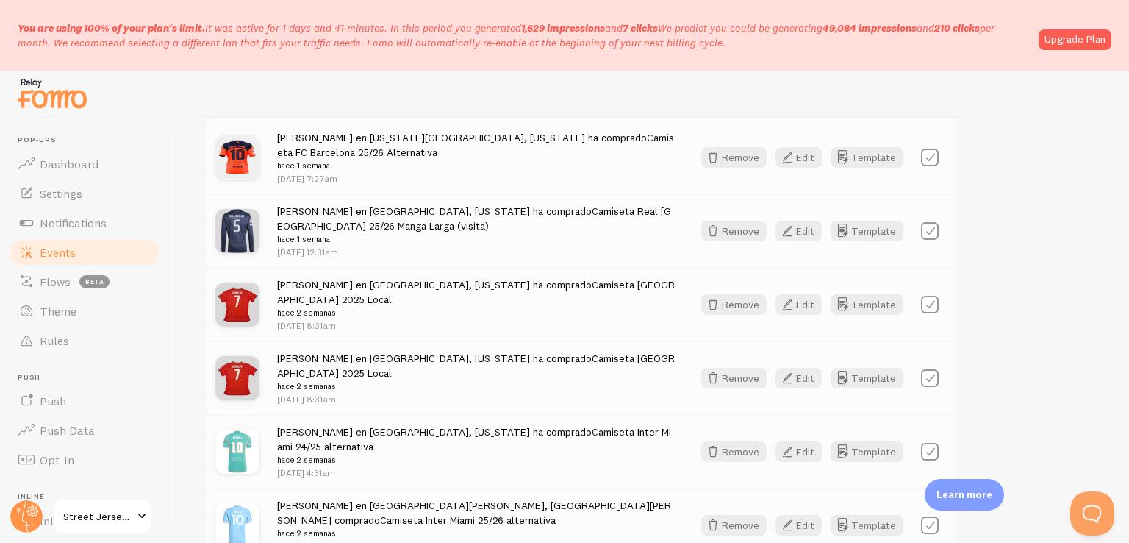
checkbox input "false"
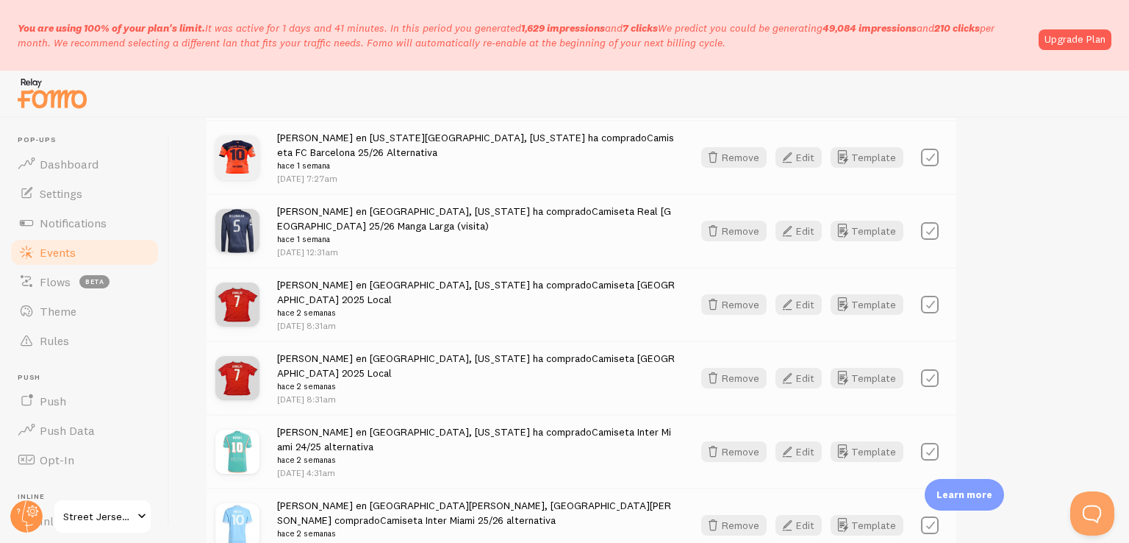
checkbox input "false"
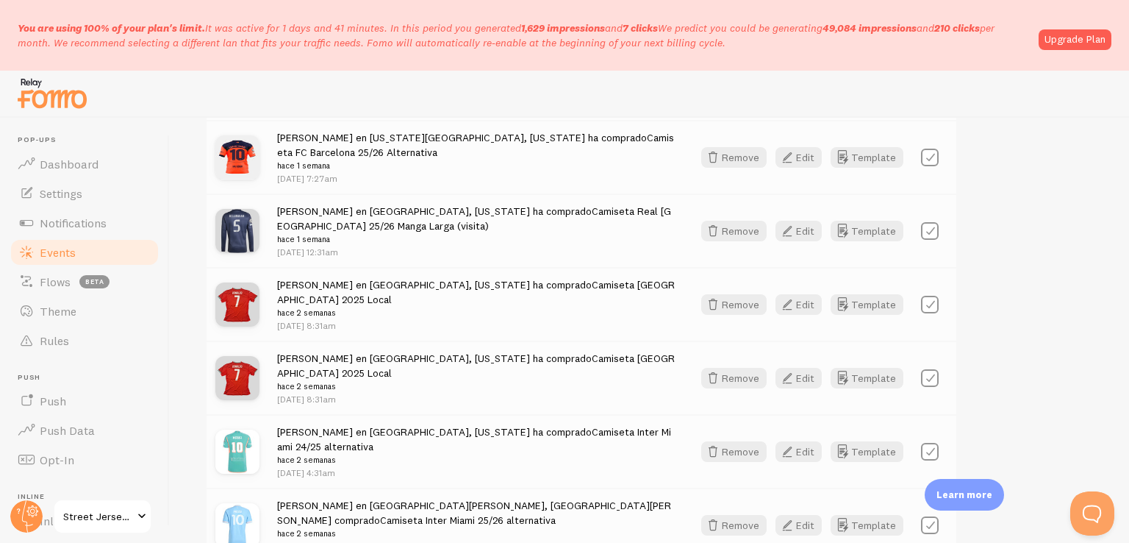
checkbox input "false"
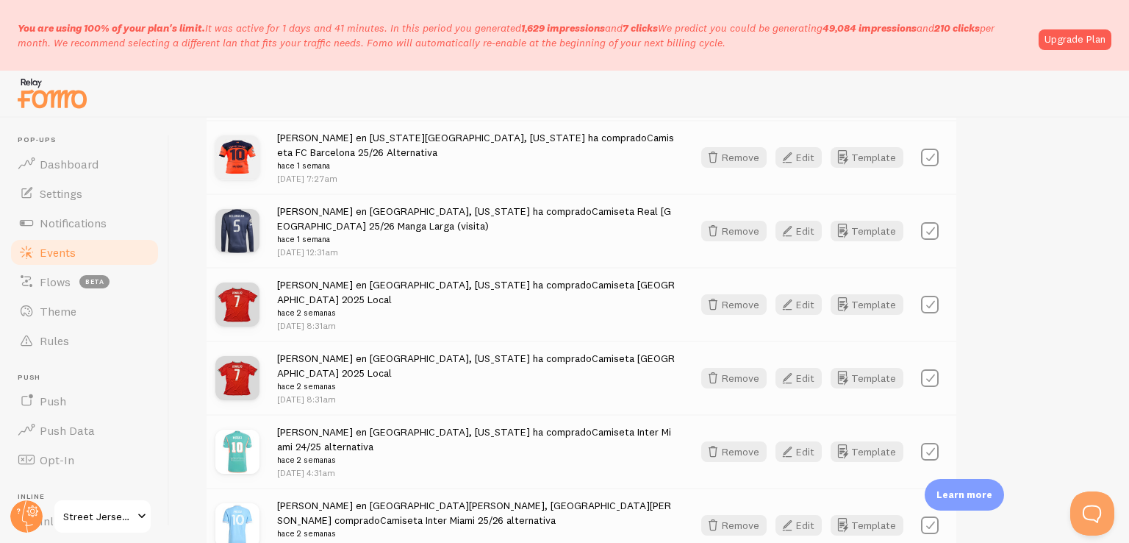
checkbox input "false"
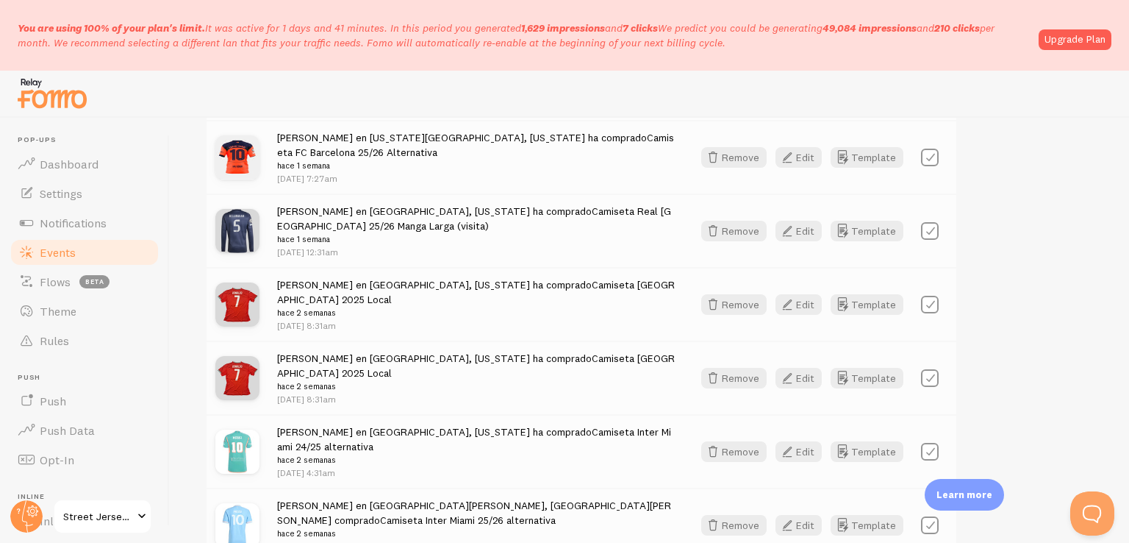
checkbox input "false"
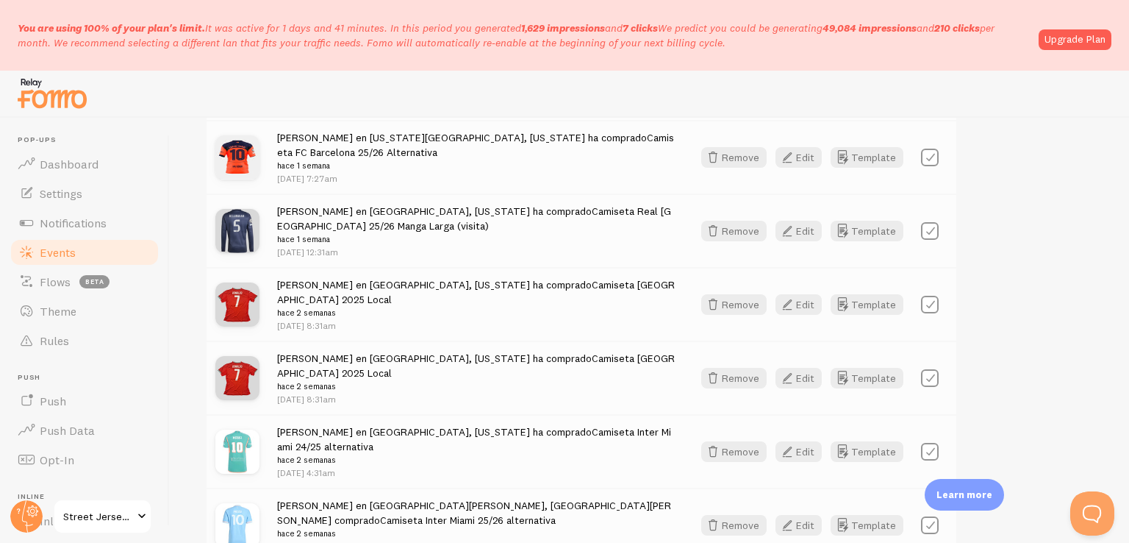
checkbox input "false"
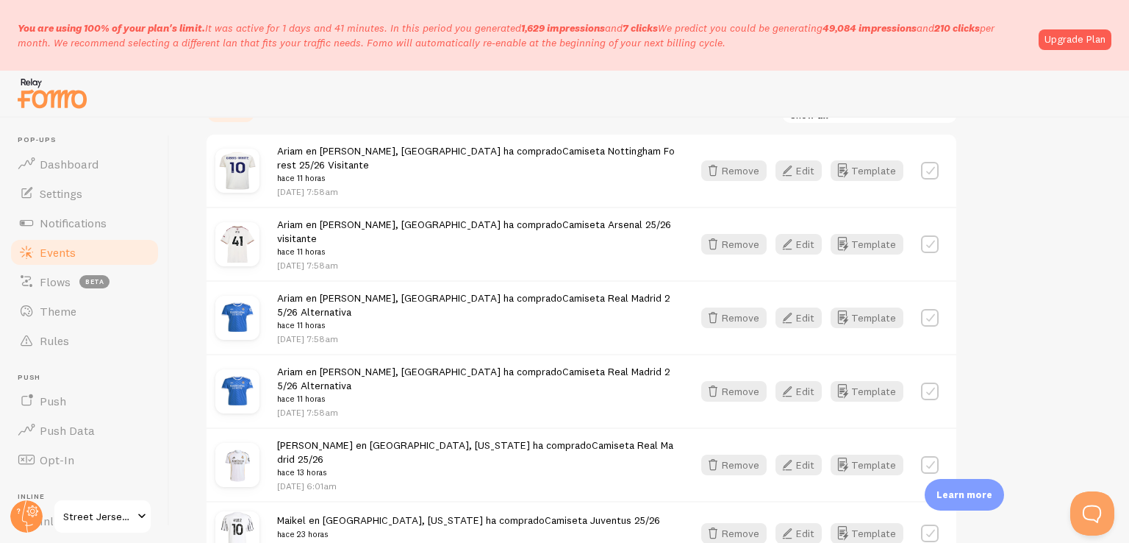
scroll to position [0, 0]
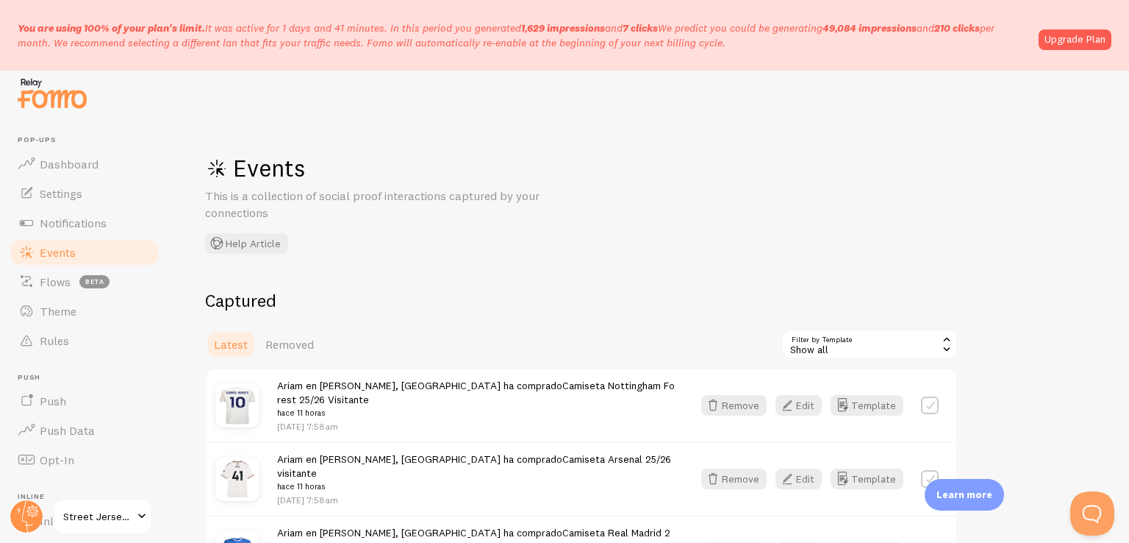
click at [927, 404] on label at bounding box center [930, 405] width 18 height 18
checkbox input "true"
click at [819, 340] on button "Select All" at bounding box center [809, 344] width 57 height 21
checkbox input "true"
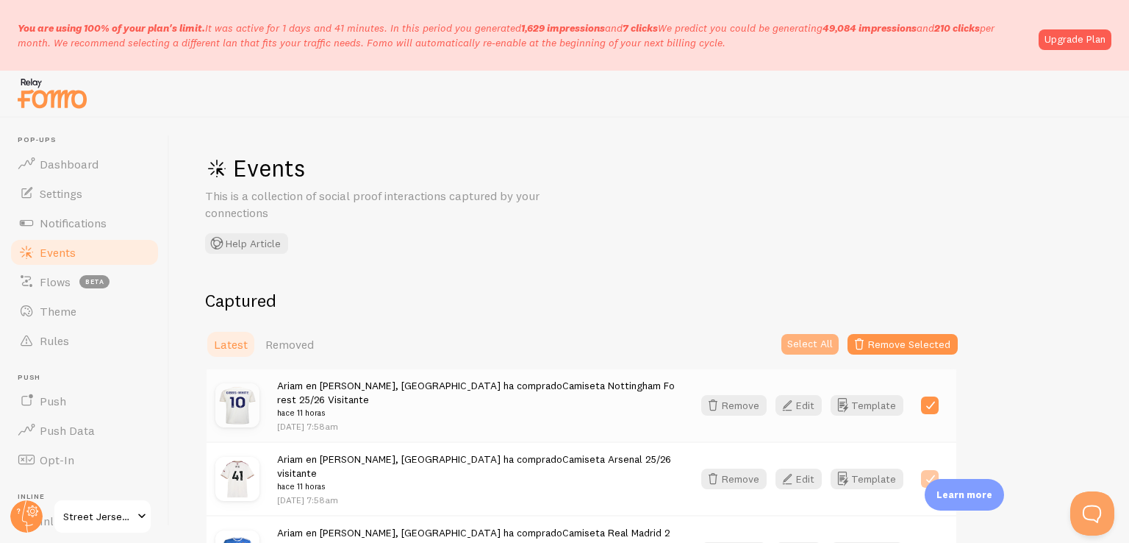
checkbox input "true"
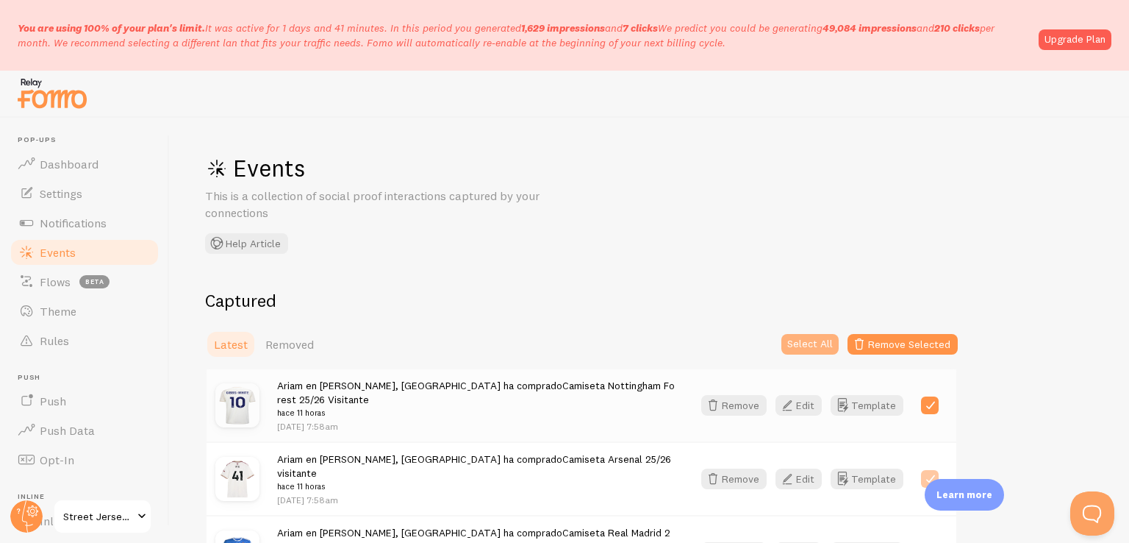
checkbox input "true"
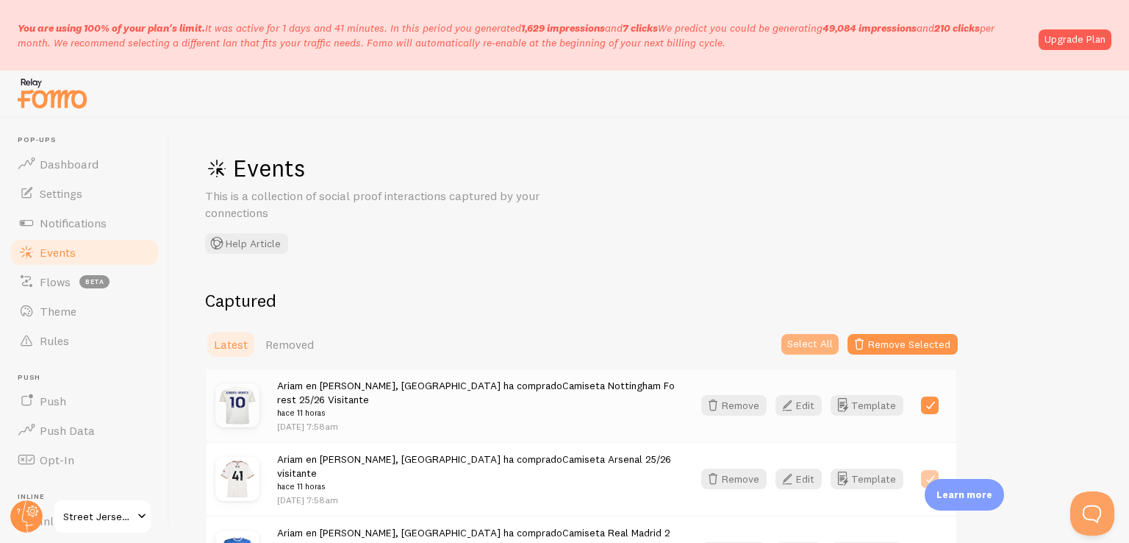
checkbox input "true"
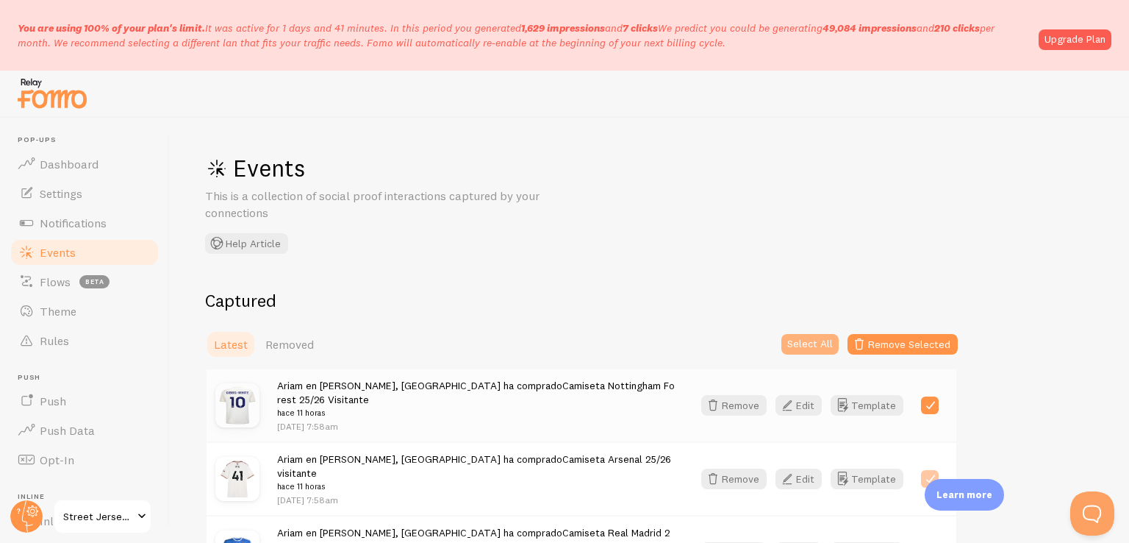
checkbox input "true"
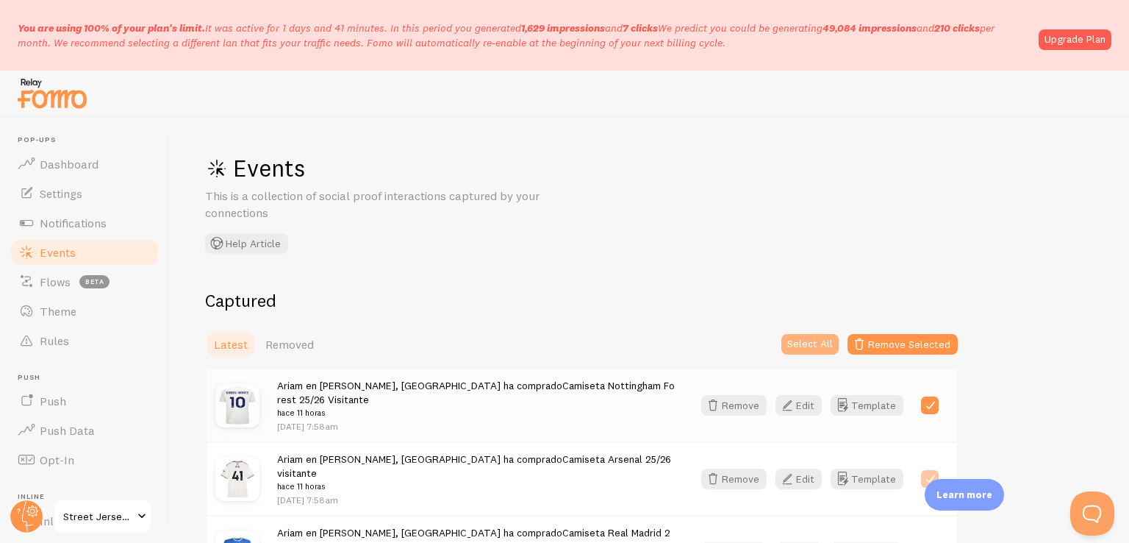
checkbox input "true"
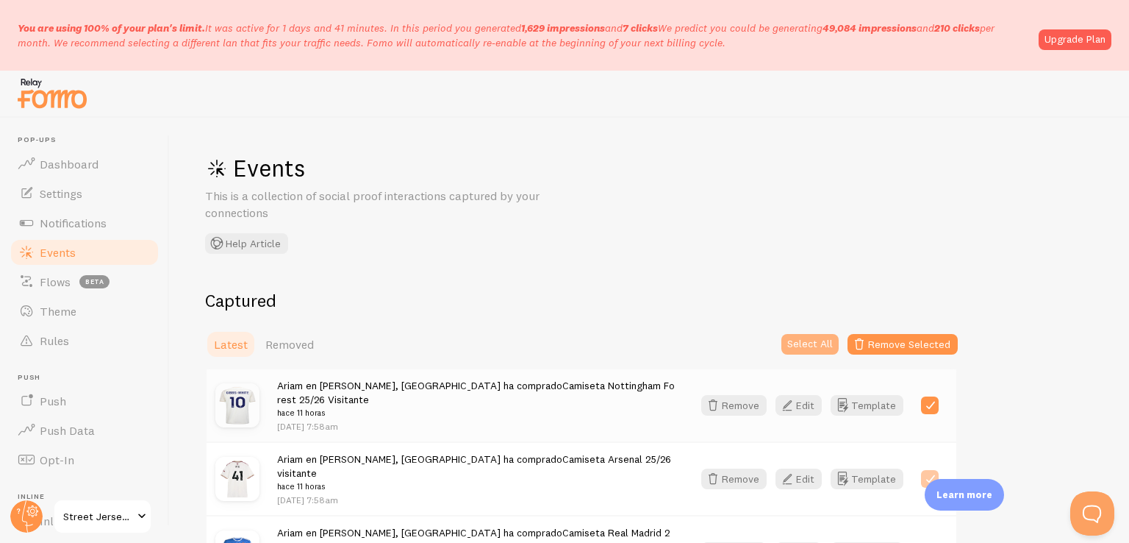
checkbox input "true"
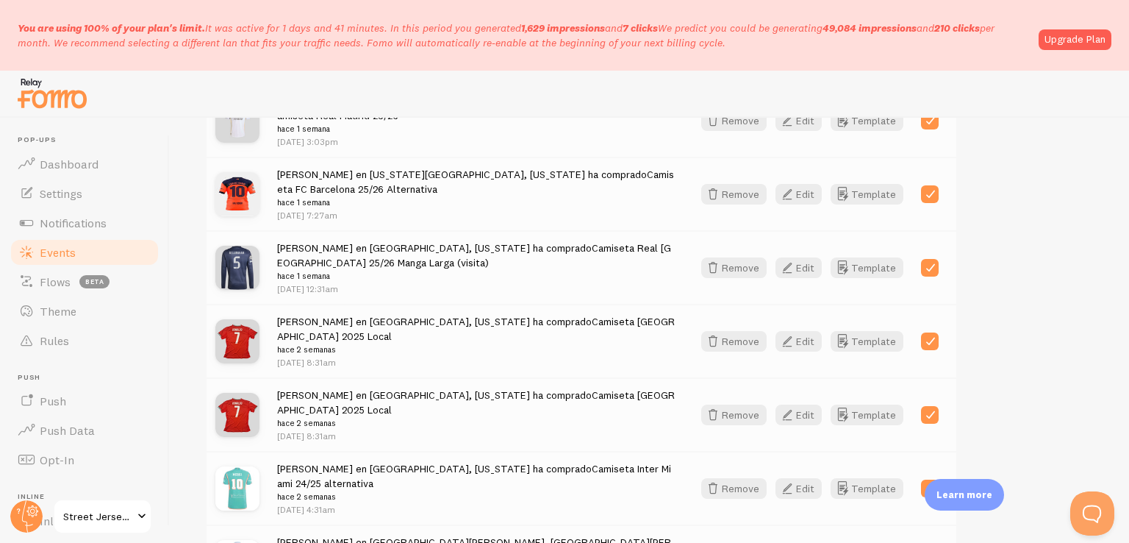
scroll to position [2052, 0]
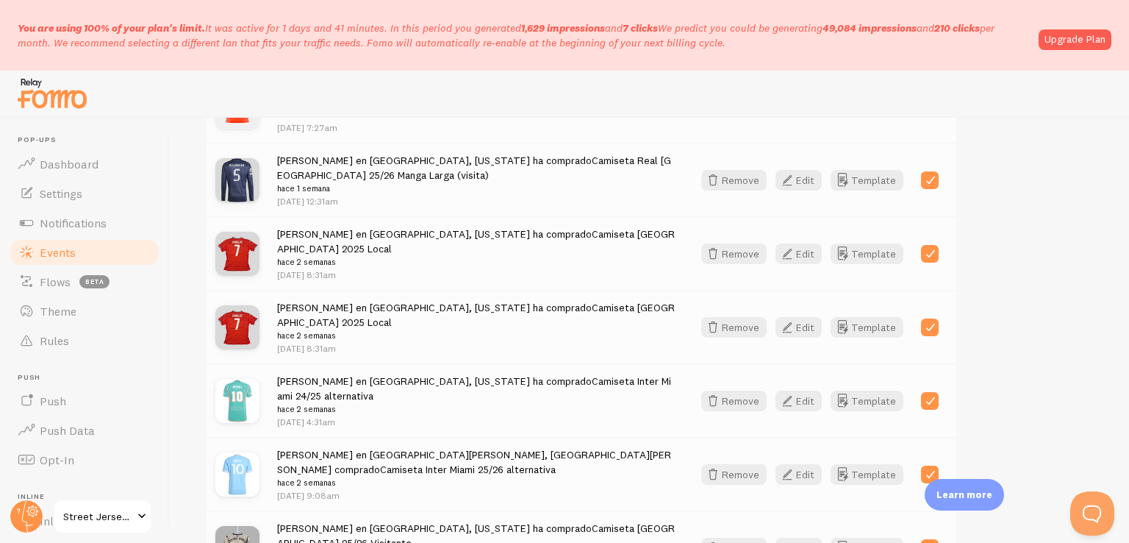
click at [962, 489] on p "Learn more" at bounding box center [965, 494] width 56 height 14
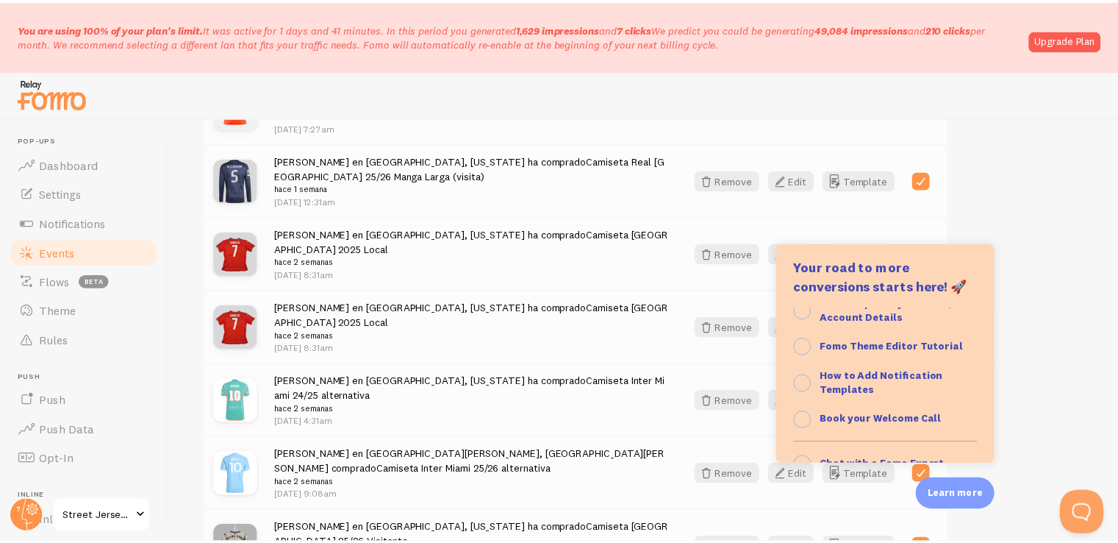
scroll to position [118, 0]
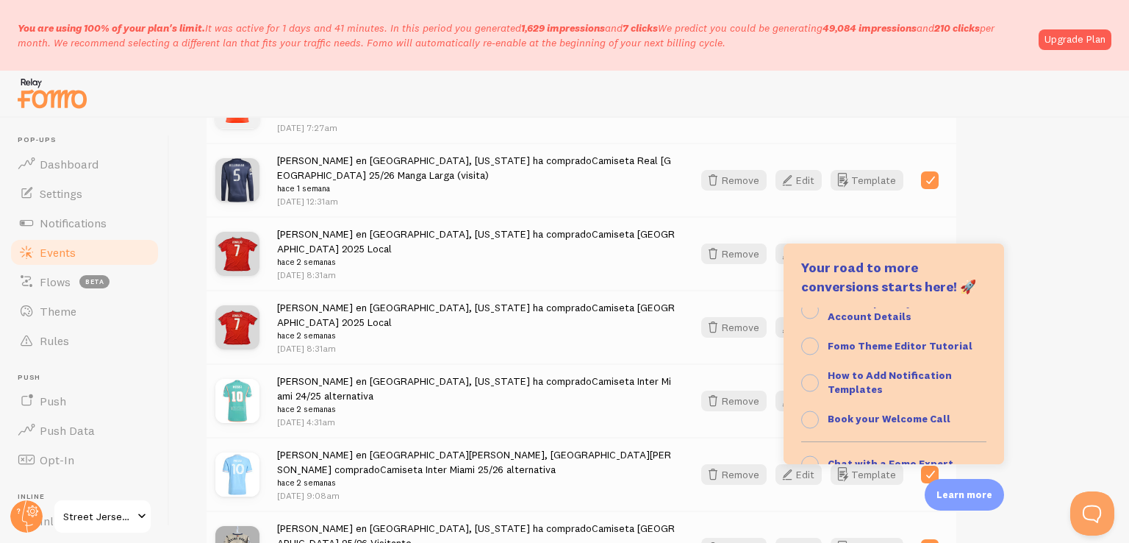
click at [741, 489] on div "Events This is a collection of social proof interactions captured by your conne…" at bounding box center [649, 330] width 959 height 425
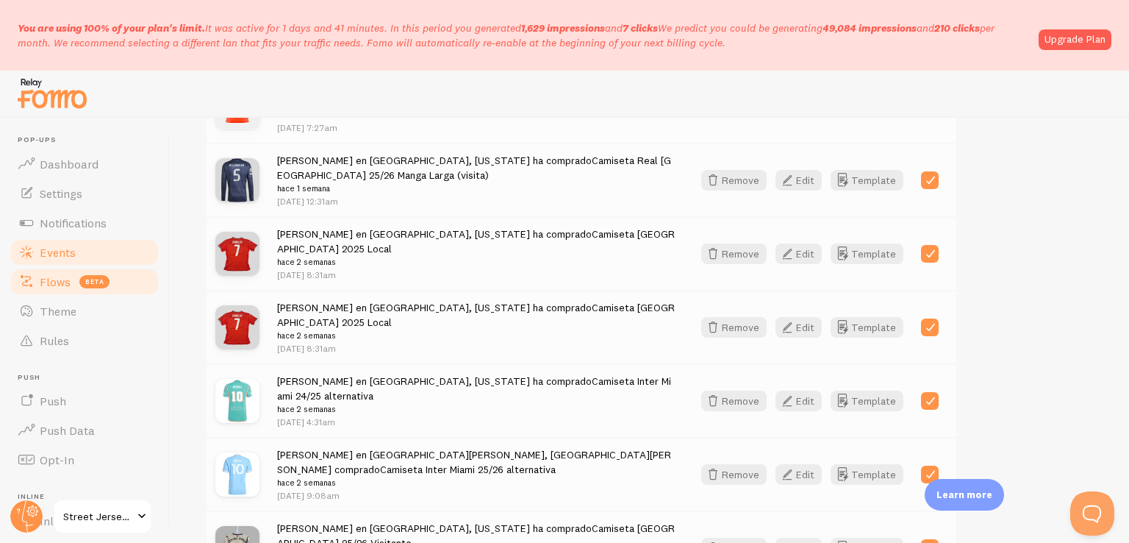
click at [87, 280] on span "beta" at bounding box center [94, 281] width 30 height 13
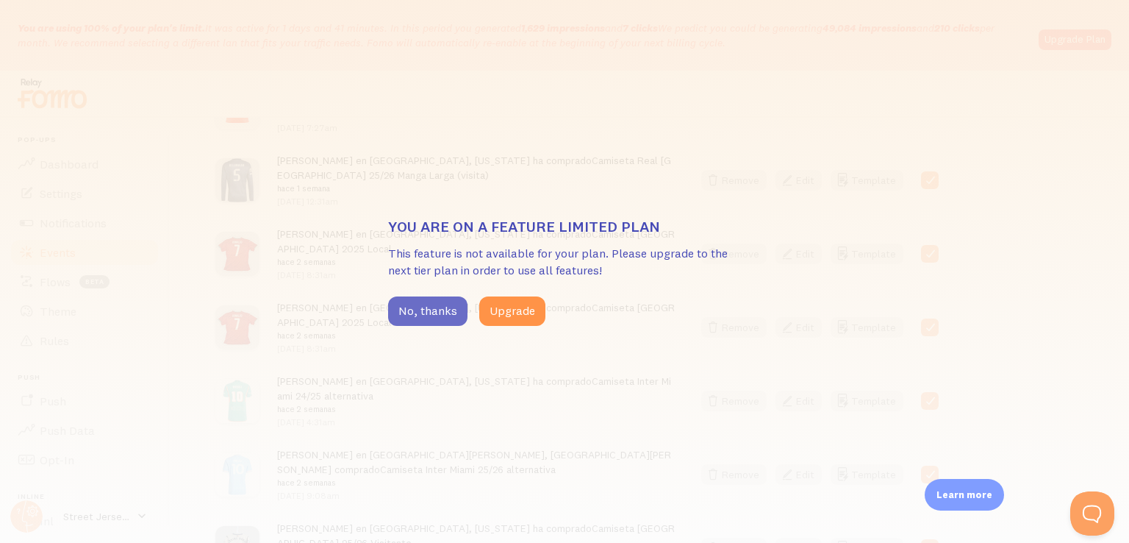
click at [446, 315] on button "No, thanks" at bounding box center [427, 310] width 79 height 29
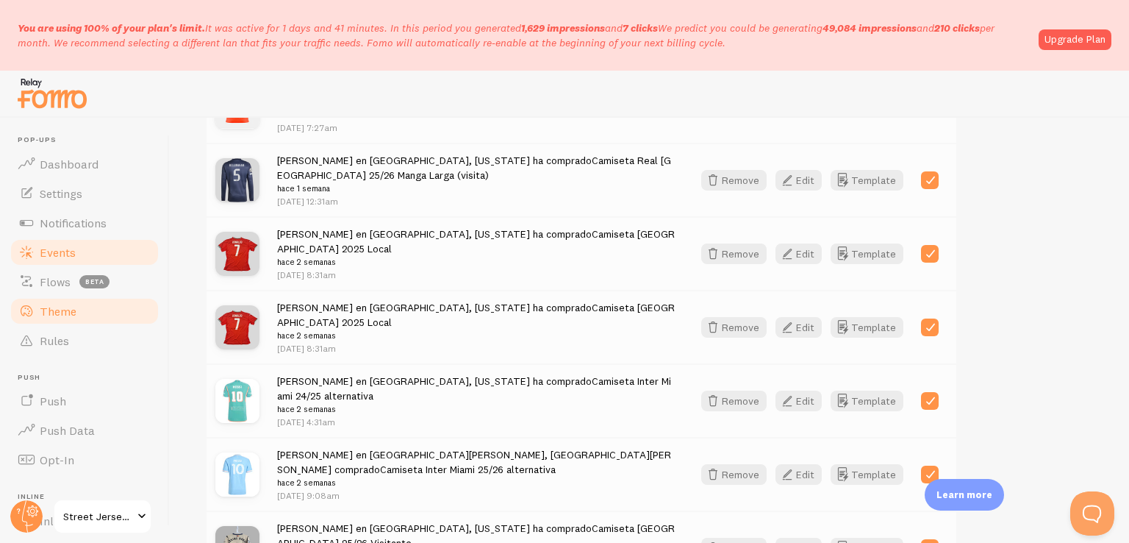
click at [85, 312] on link "Theme" at bounding box center [84, 310] width 151 height 29
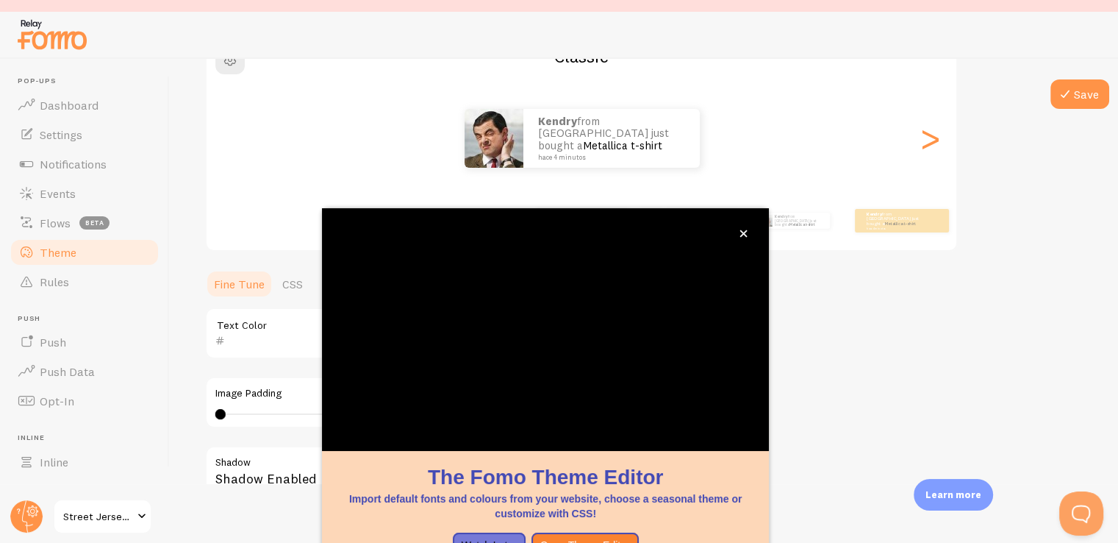
scroll to position [158, 0]
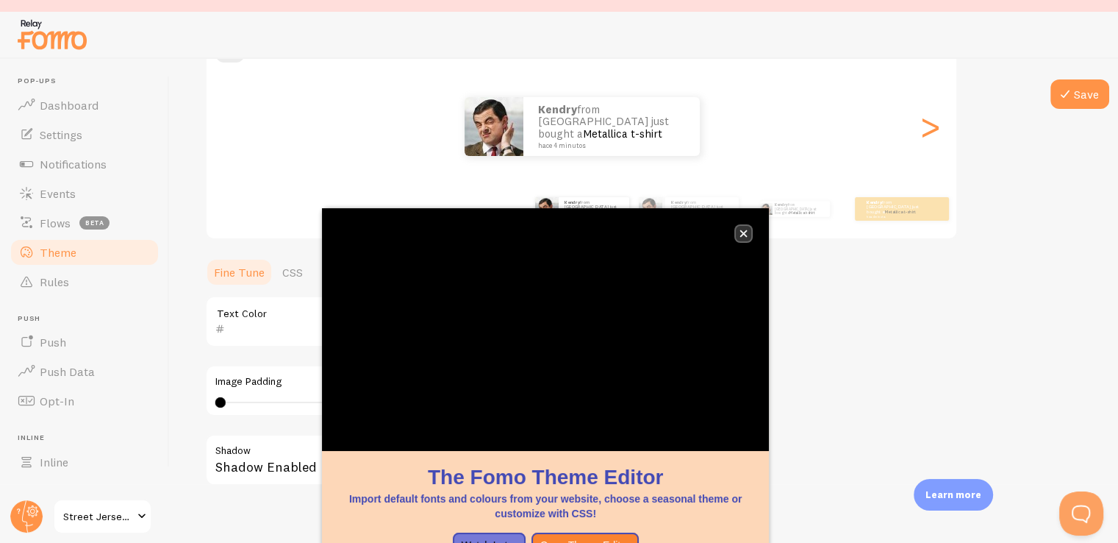
click at [747, 237] on button "close," at bounding box center [743, 233] width 15 height 15
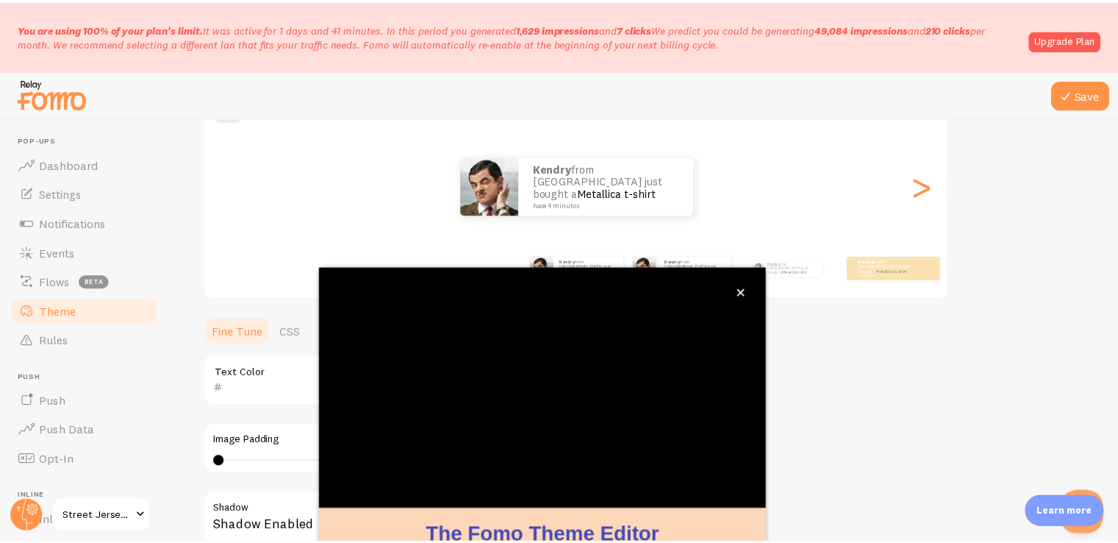
scroll to position [3, 0]
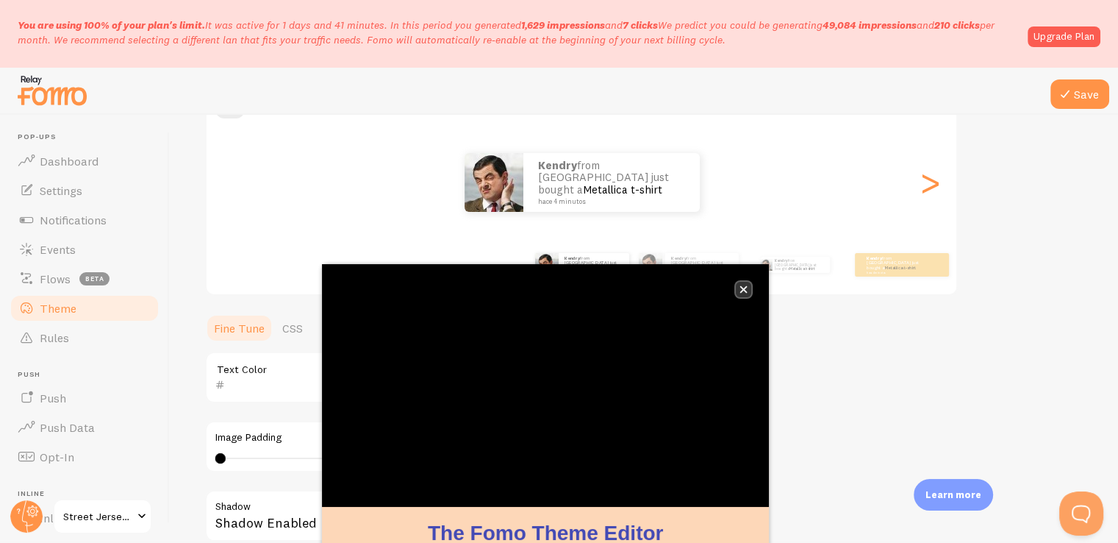
click at [742, 283] on button "close," at bounding box center [743, 289] width 15 height 15
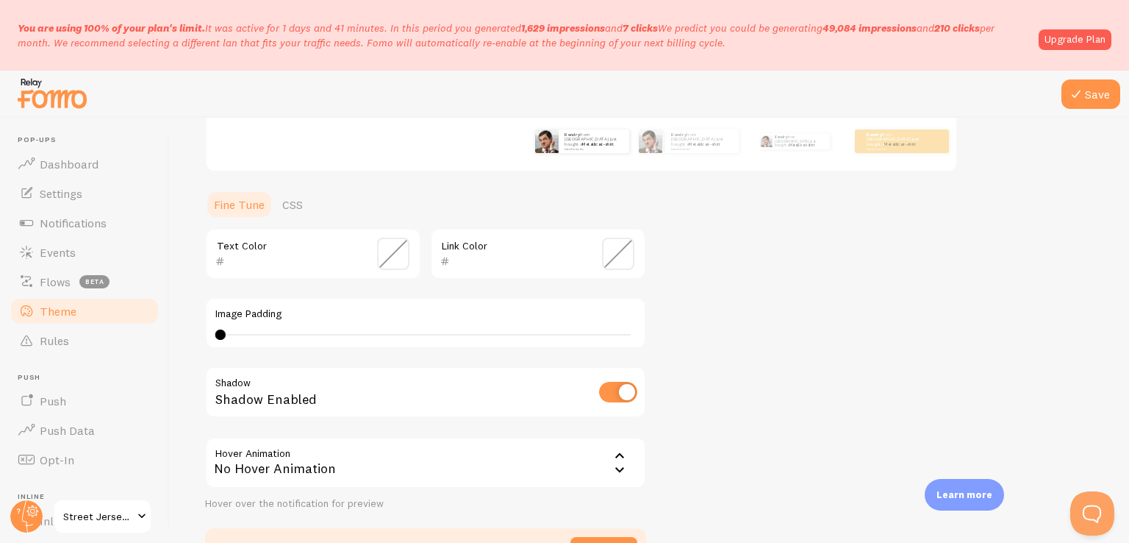
scroll to position [311, 0]
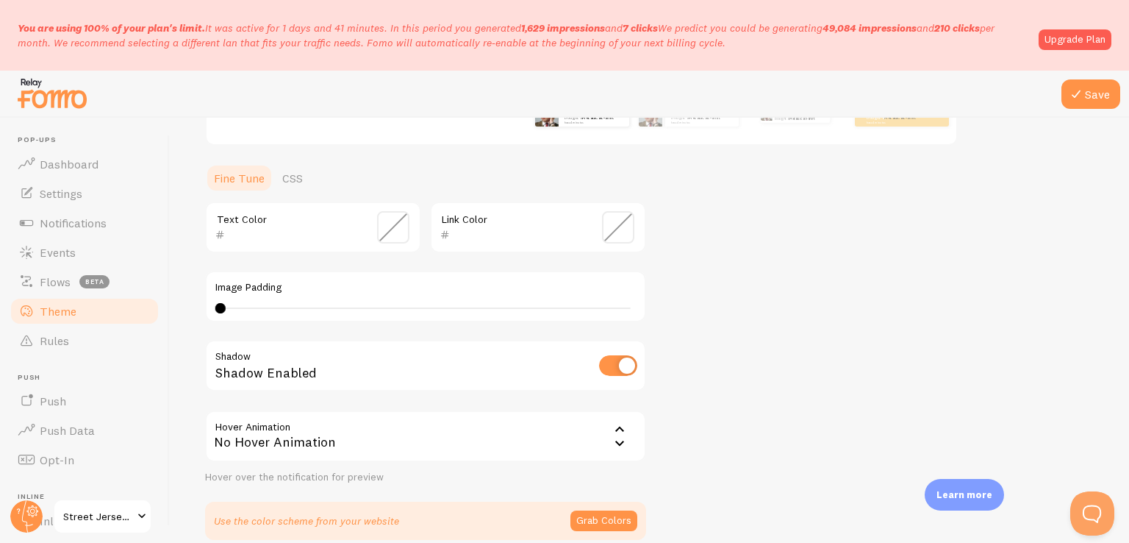
click at [437, 401] on div "Text Color Link Color Image Padding 0 0 - undefined Shadow Shadow Enabled Hover…" at bounding box center [425, 342] width 441 height 282
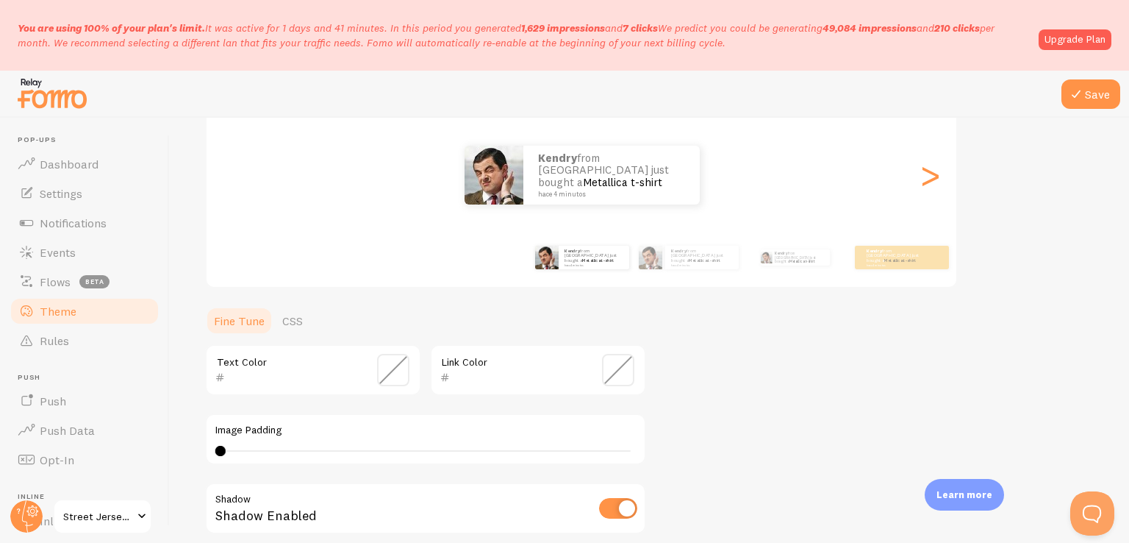
scroll to position [168, 0]
click at [229, 448] on div "0 0 - undefined" at bounding box center [425, 452] width 421 height 12
click at [253, 454] on div "1" at bounding box center [425, 452] width 421 height 12
click at [226, 448] on div "3" at bounding box center [425, 452] width 421 height 12
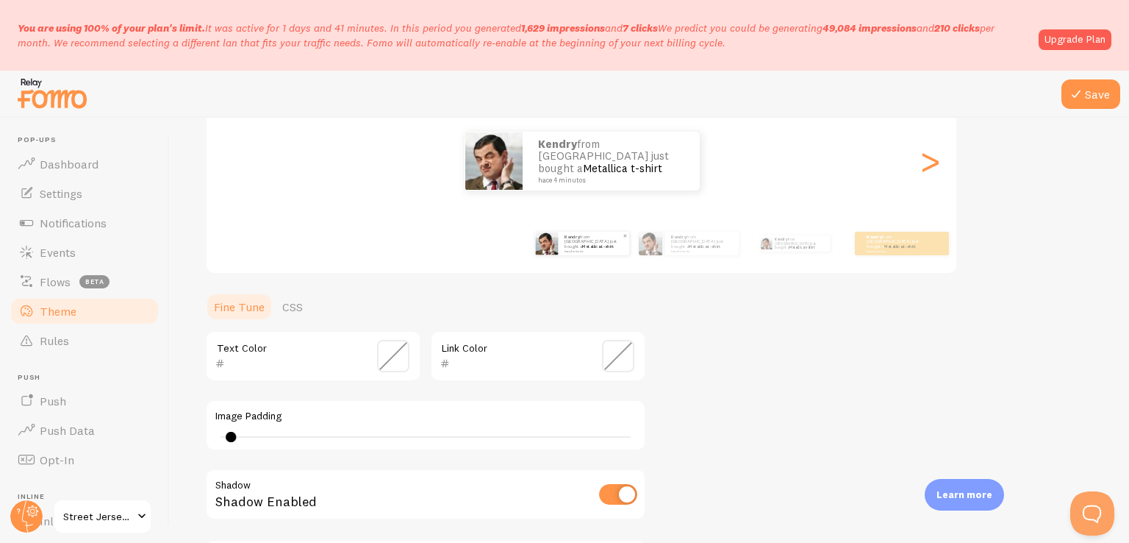
scroll to position [187, 0]
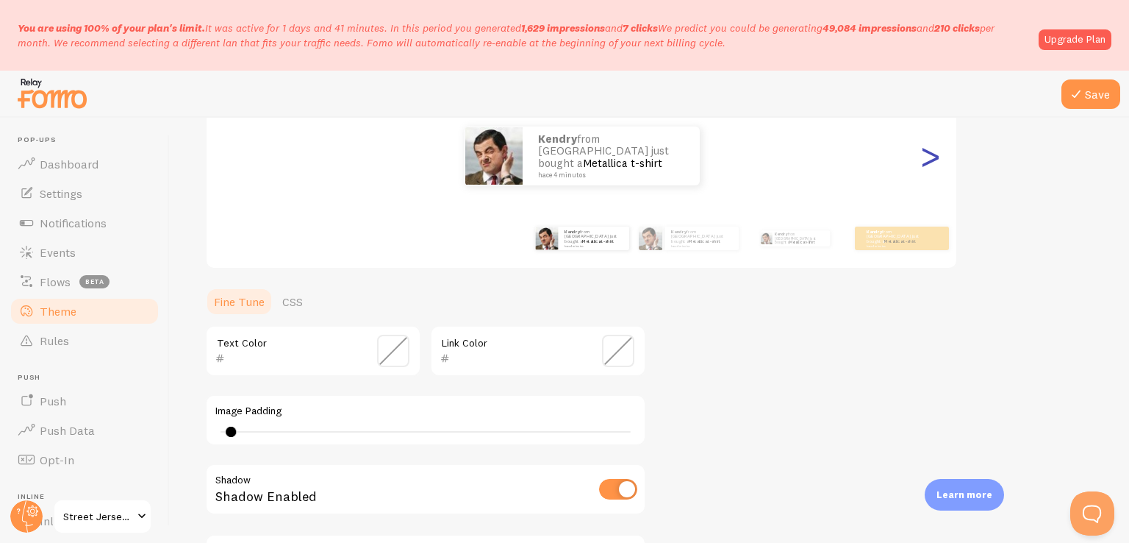
click at [937, 165] on div ">" at bounding box center [930, 156] width 18 height 106
type input "0"
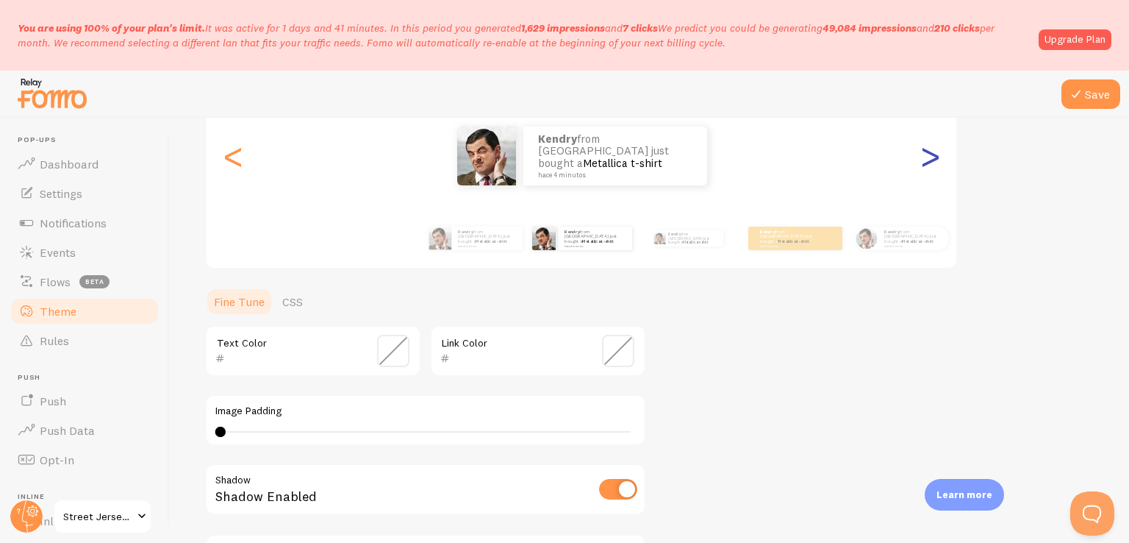
click at [937, 165] on div ">" at bounding box center [930, 156] width 18 height 106
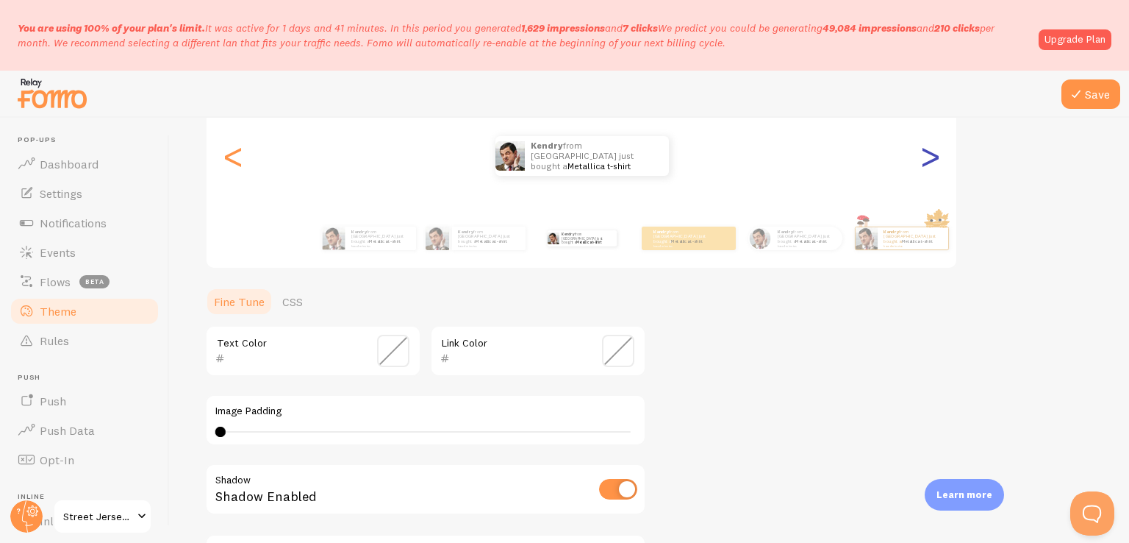
click at [937, 165] on div ">" at bounding box center [930, 156] width 18 height 106
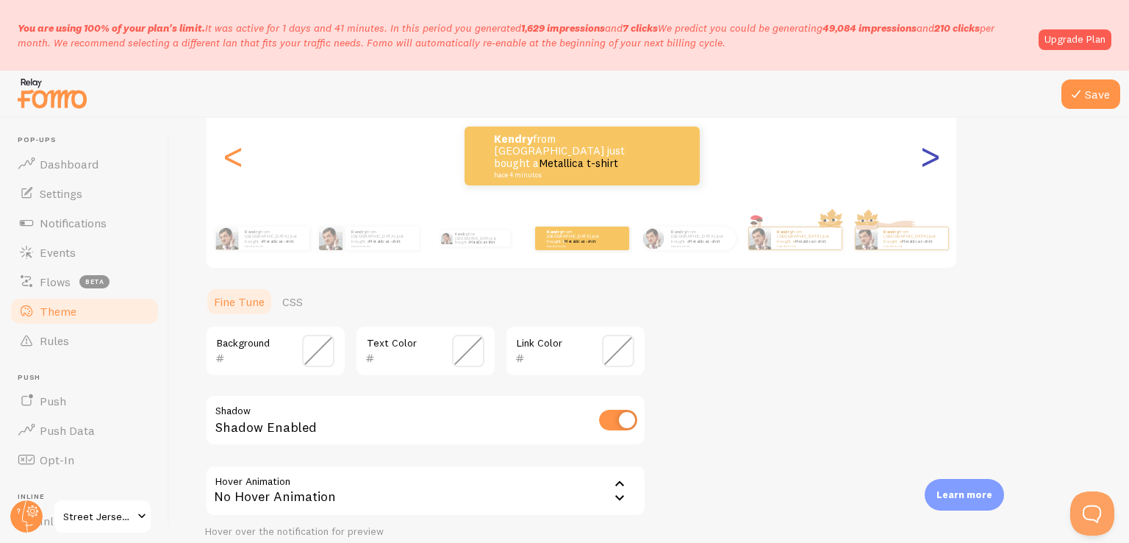
click at [937, 165] on div ">" at bounding box center [930, 156] width 18 height 106
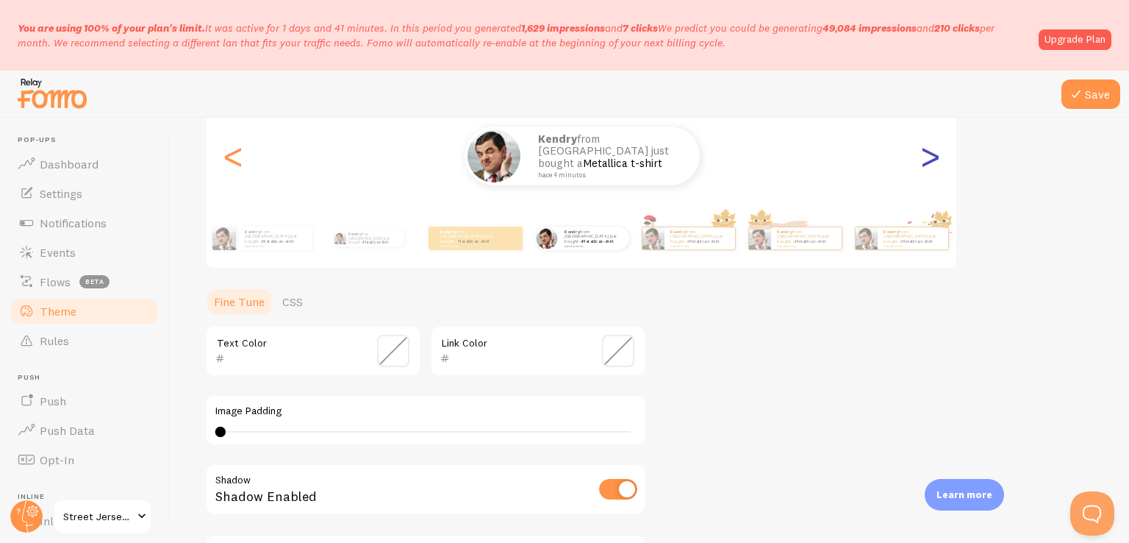
click at [937, 165] on div ">" at bounding box center [930, 156] width 18 height 106
type input "0"
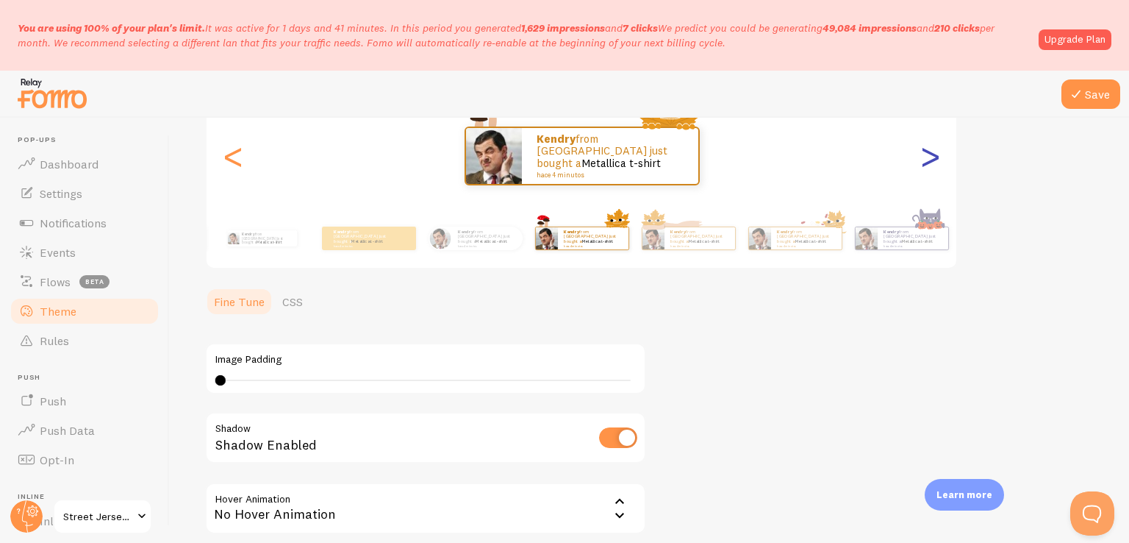
click at [937, 165] on div ">" at bounding box center [930, 156] width 18 height 106
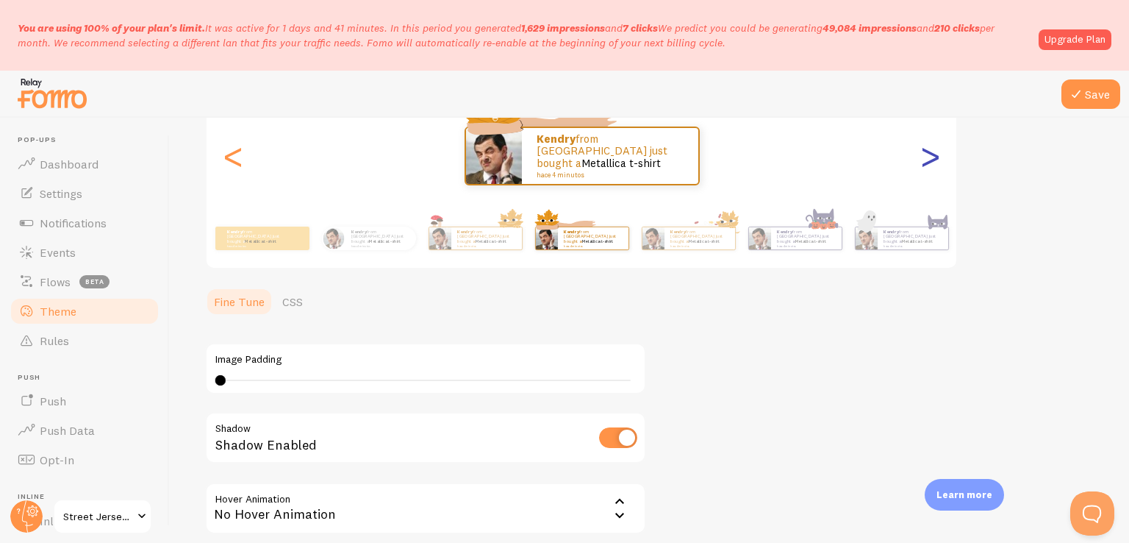
click at [937, 165] on div ">" at bounding box center [930, 156] width 18 height 106
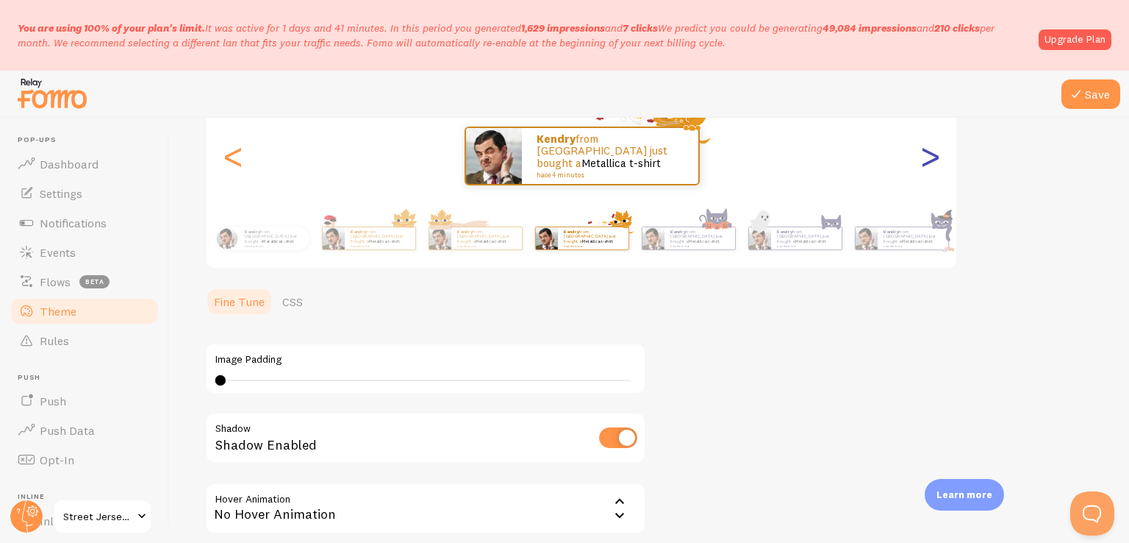
click at [937, 165] on div ">" at bounding box center [930, 156] width 18 height 106
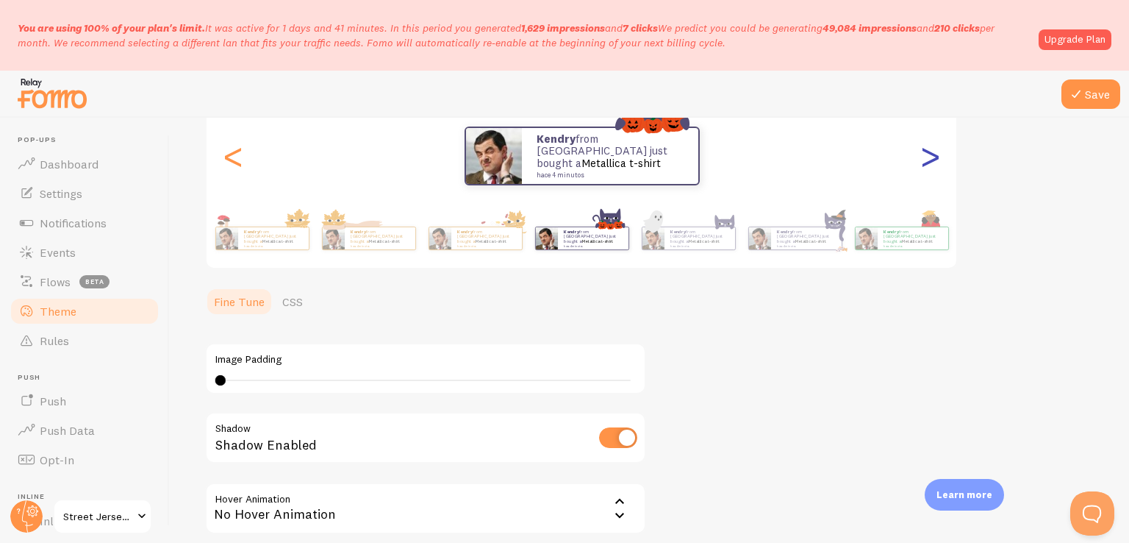
click at [937, 165] on div ">" at bounding box center [930, 156] width 18 height 106
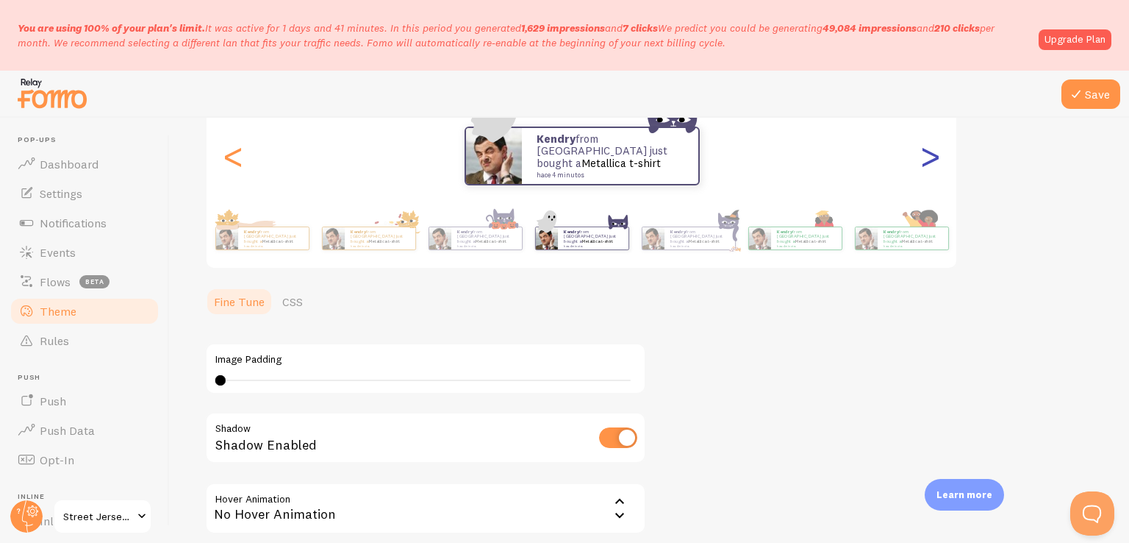
click at [937, 165] on div ">" at bounding box center [930, 156] width 18 height 106
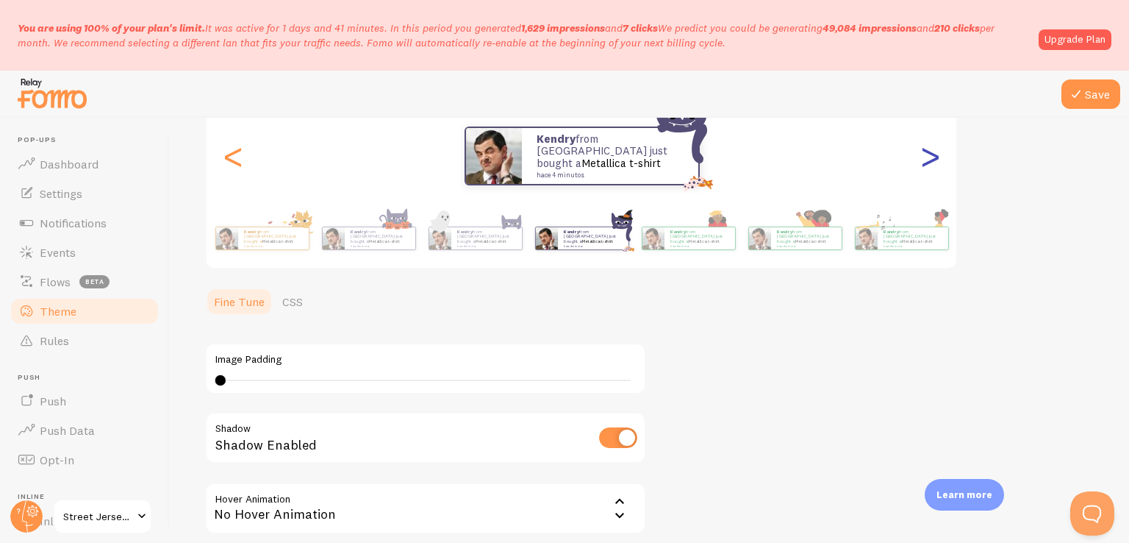
click at [937, 165] on div ">" at bounding box center [930, 156] width 18 height 106
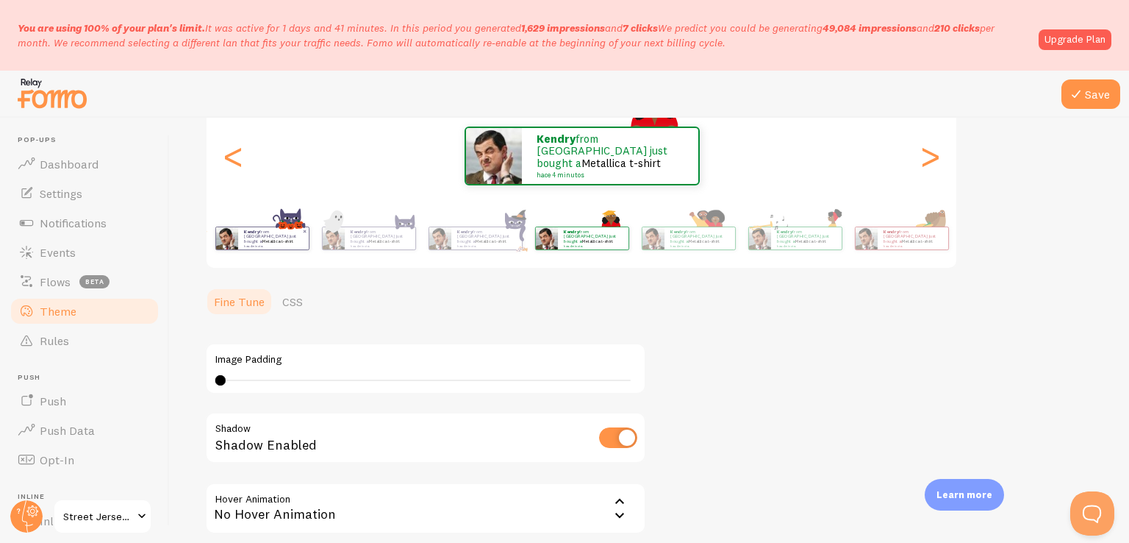
click at [250, 244] on small "hace 4 minutos" at bounding box center [272, 245] width 57 height 3
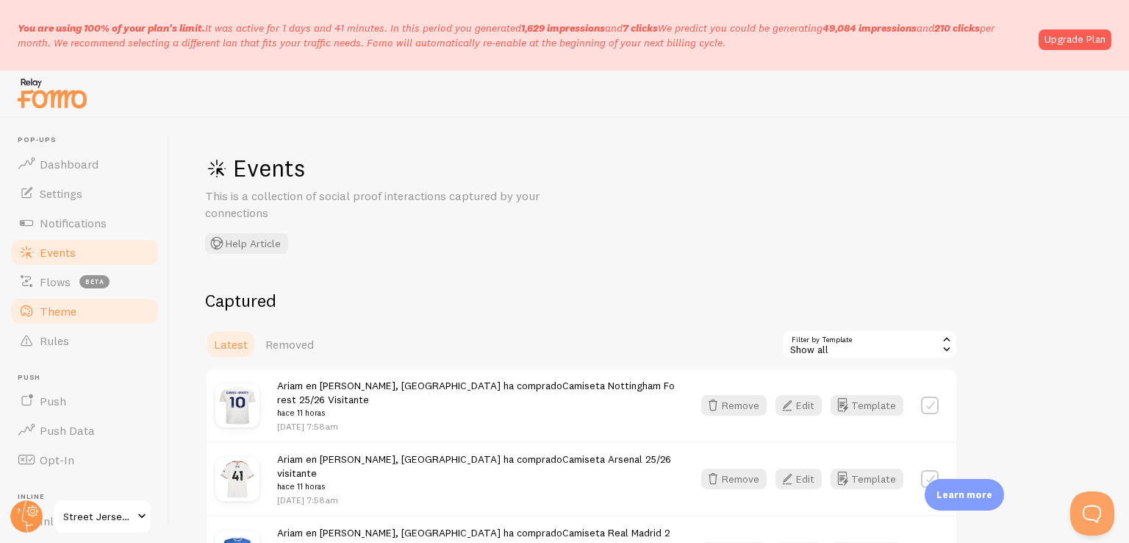
click at [67, 310] on span "Theme" at bounding box center [58, 311] width 37 height 15
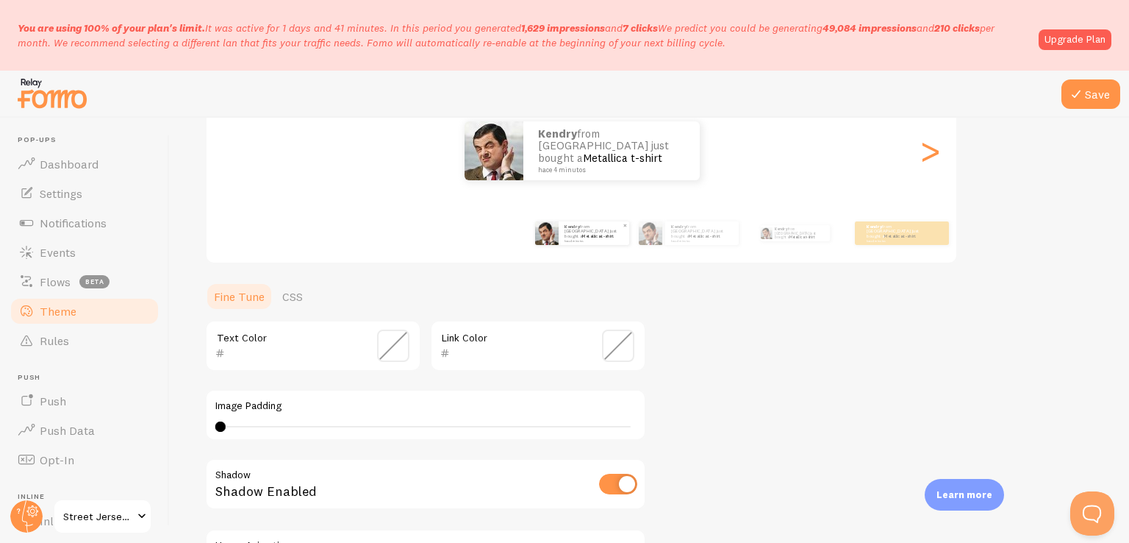
scroll to position [221, 0]
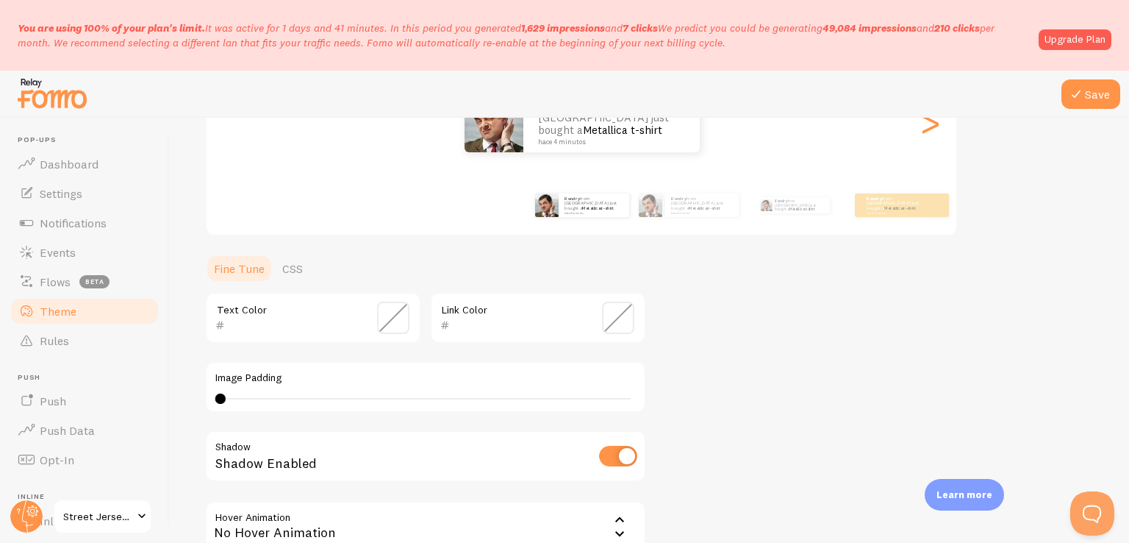
click at [629, 451] on input "checkbox" at bounding box center [618, 456] width 38 height 21
checkbox input "true"
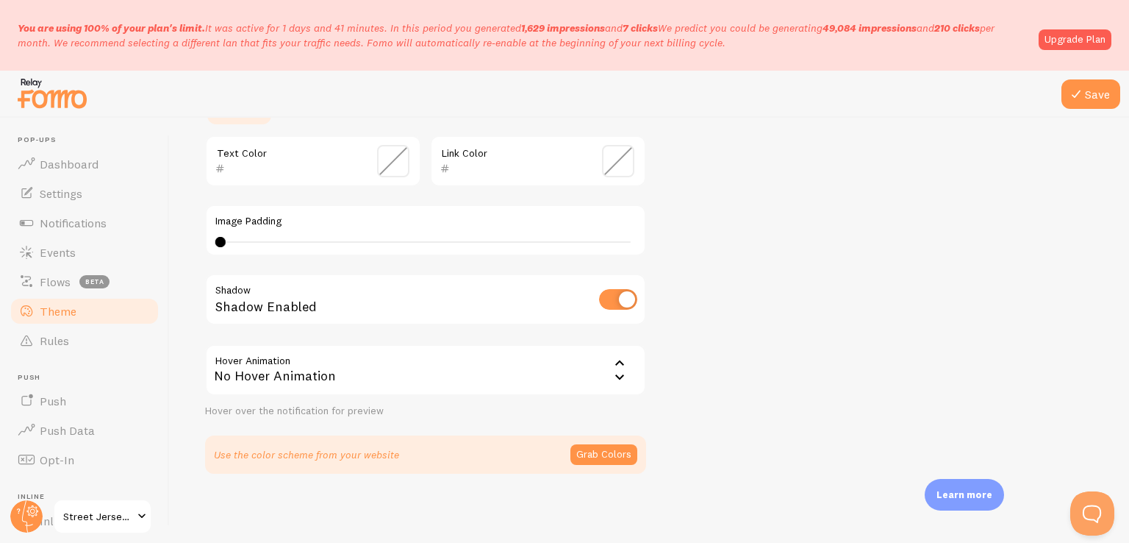
scroll to position [376, 0]
click at [615, 360] on icon at bounding box center [620, 364] width 18 height 18
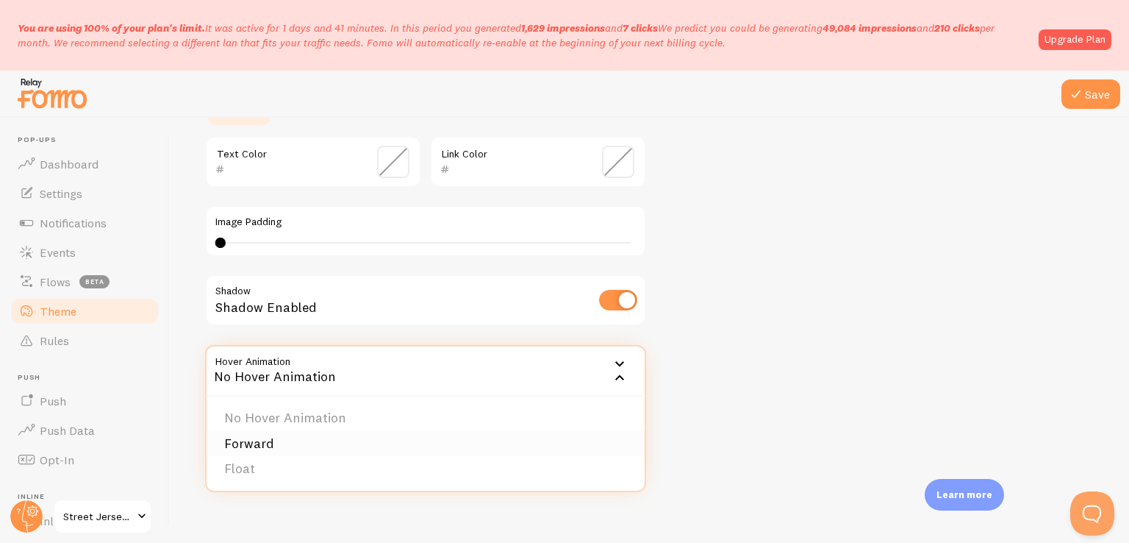
click at [311, 451] on li "Forward" at bounding box center [426, 444] width 438 height 26
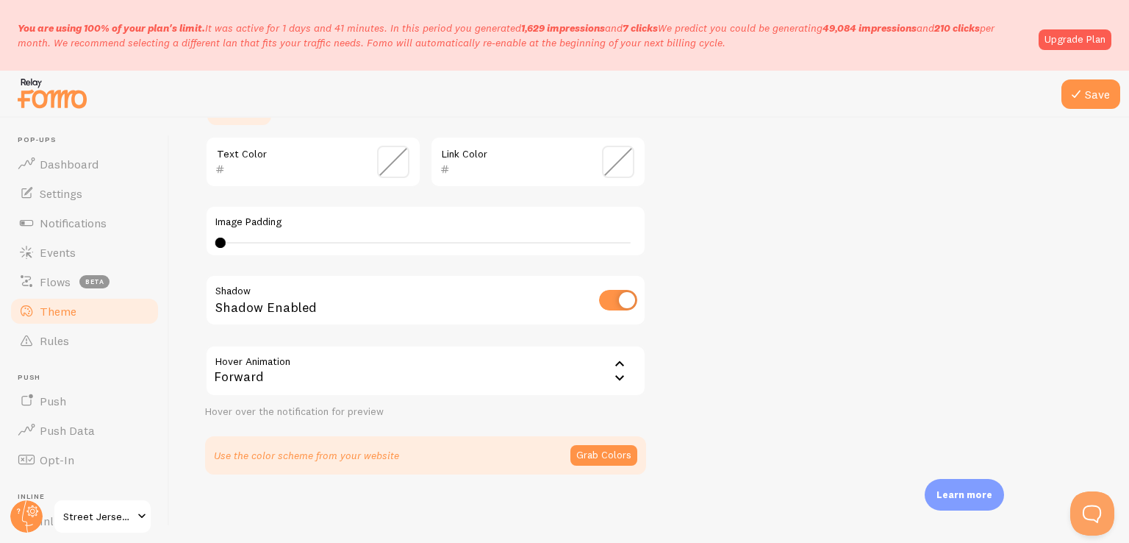
scroll to position [0, 0]
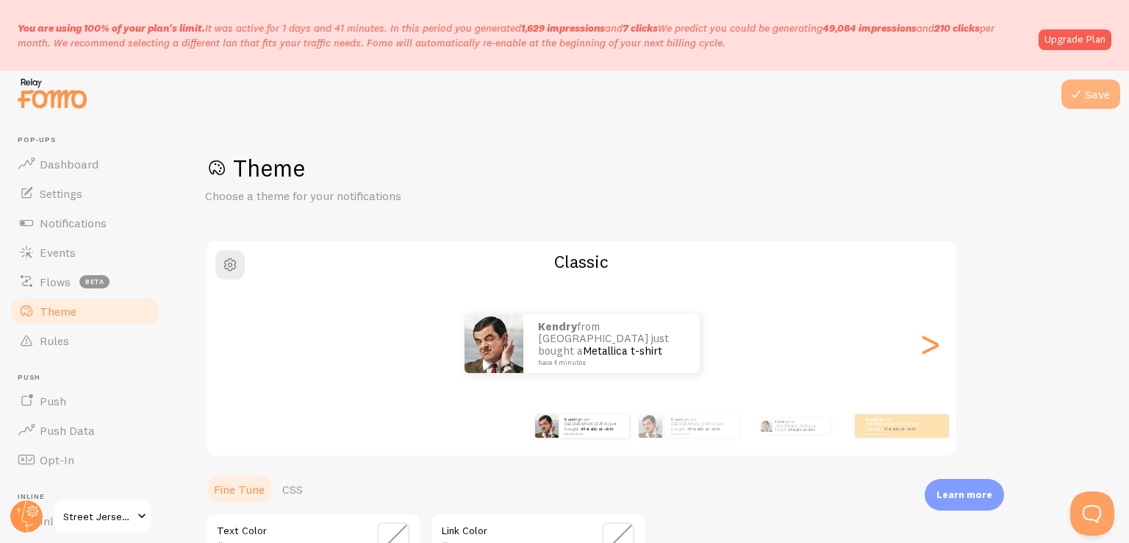
click at [1088, 87] on button "Save" at bounding box center [1091, 93] width 59 height 29
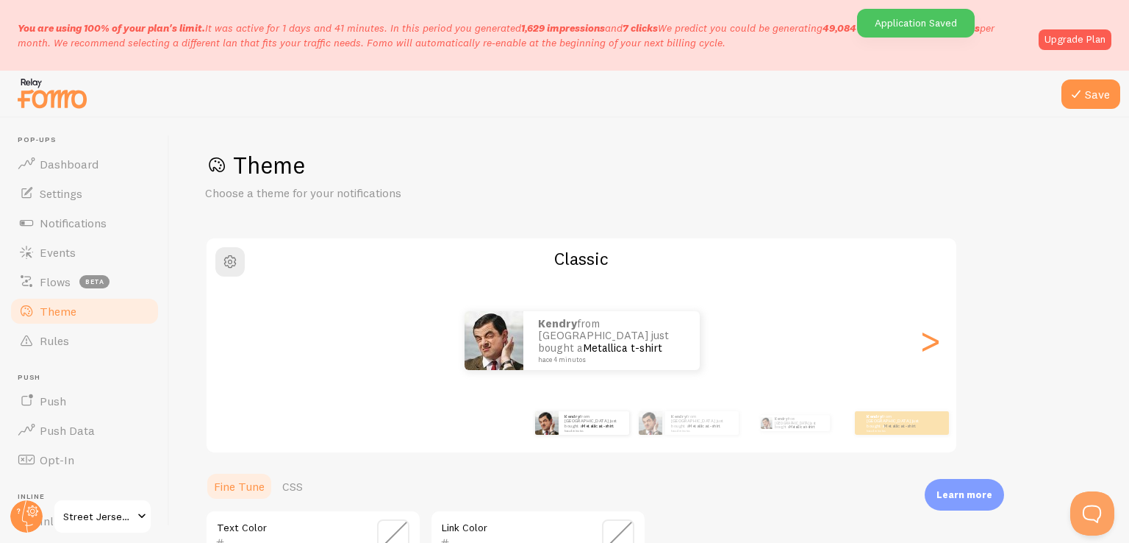
scroll to position [3, 0]
click at [571, 271] on div "Classic Kendry from [GEOGRAPHIC_DATA] just bought a Metallica t-shirt hace 4 mi…" at bounding box center [581, 345] width 753 height 217
click at [226, 260] on span "button" at bounding box center [230, 262] width 18 height 18
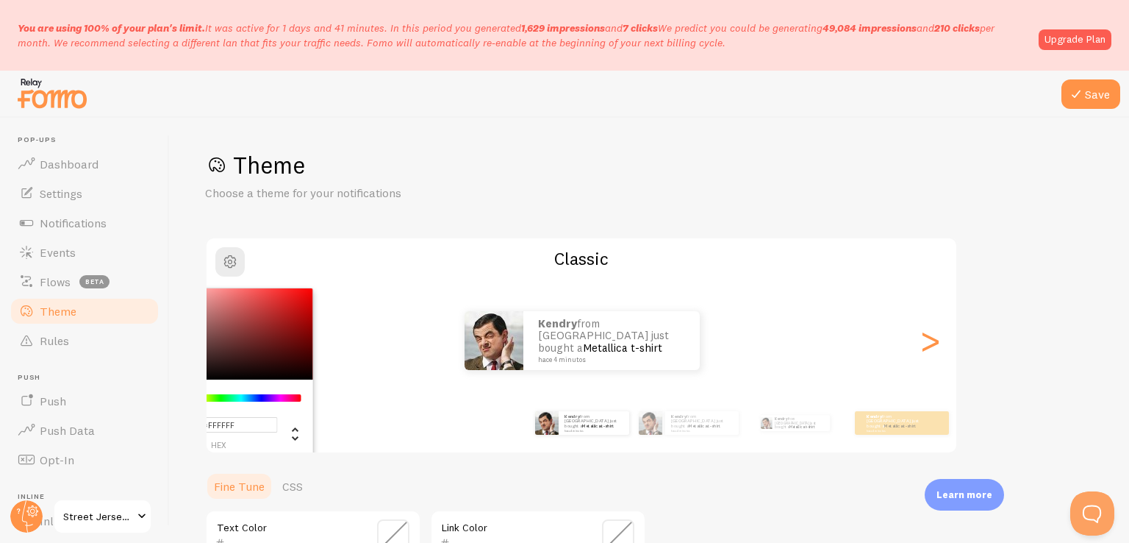
click at [235, 338] on div "Chrome color picker" at bounding box center [230, 333] width 165 height 91
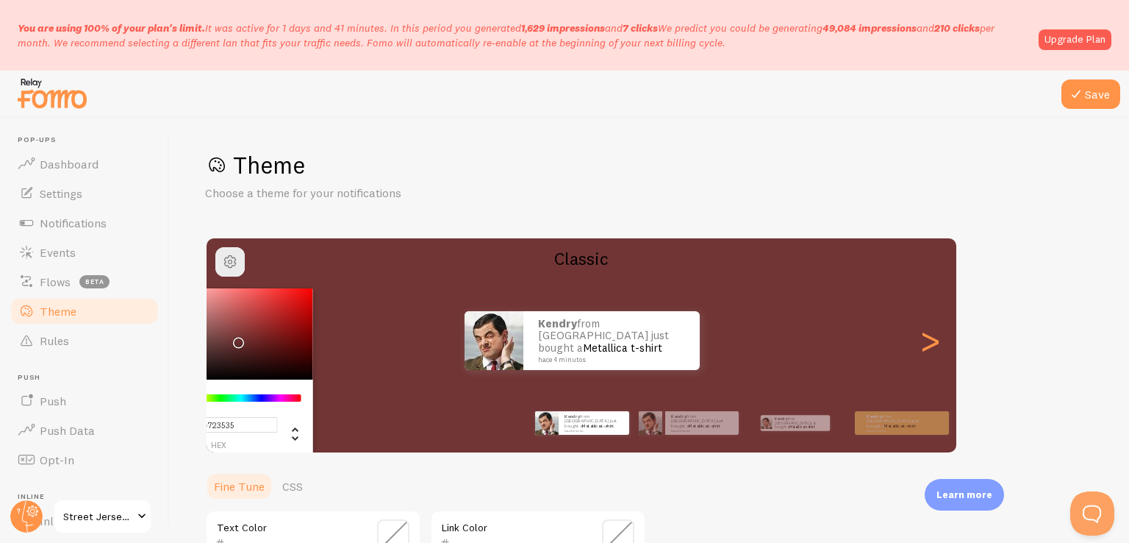
click at [215, 299] on div "Chrome color picker" at bounding box center [230, 333] width 165 height 91
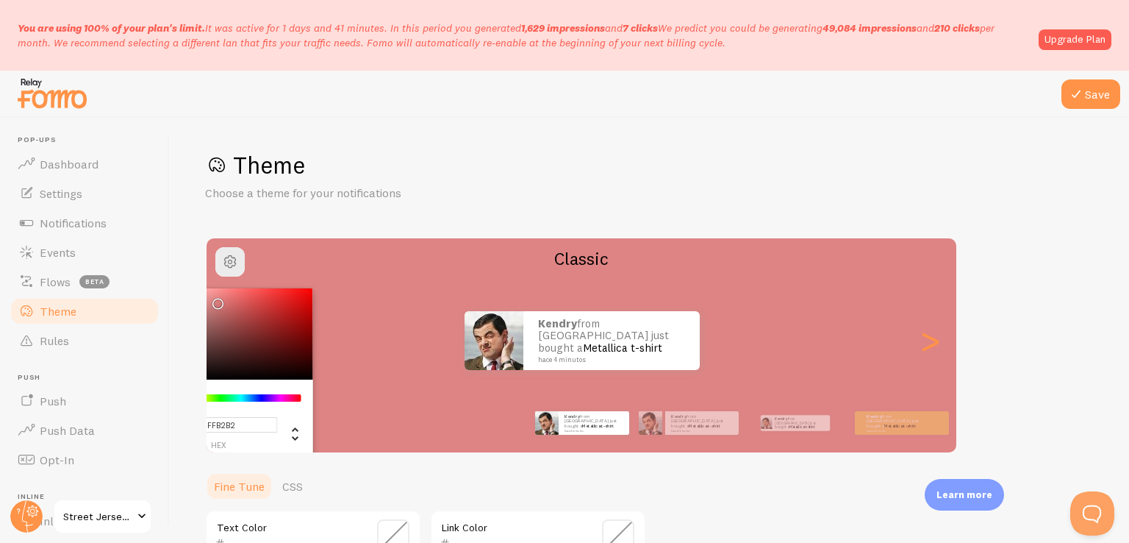
type input "#FFB6B6"
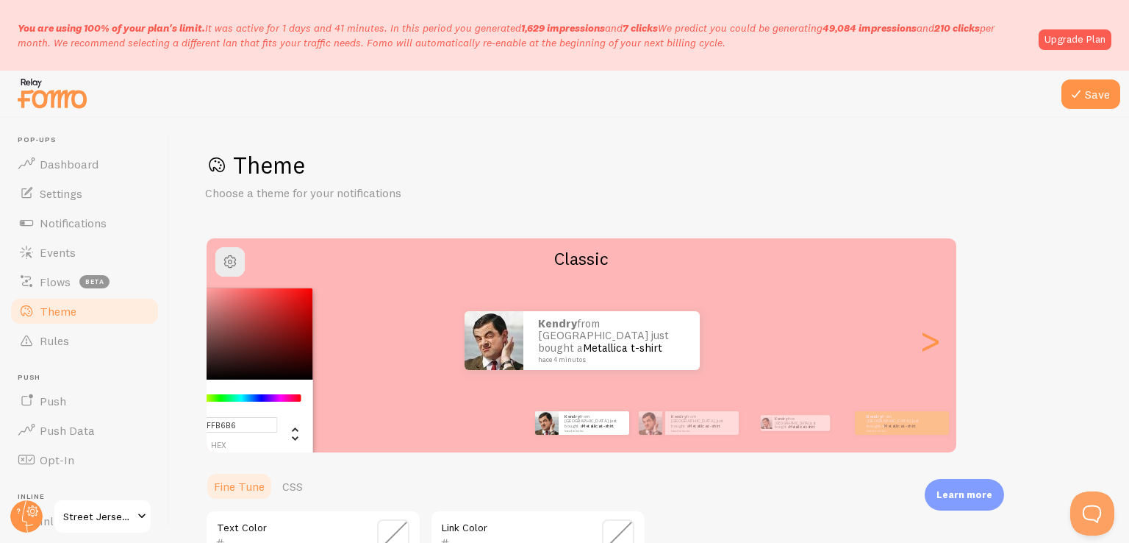
drag, startPoint x: 215, startPoint y: 294, endPoint x: 194, endPoint y: 265, distance: 35.3
click at [194, 265] on div "Save Theme Choose a theme for your notifications #FFB6B6 hex 255 r 182 g 182 b …" at bounding box center [649, 330] width 959 height 425
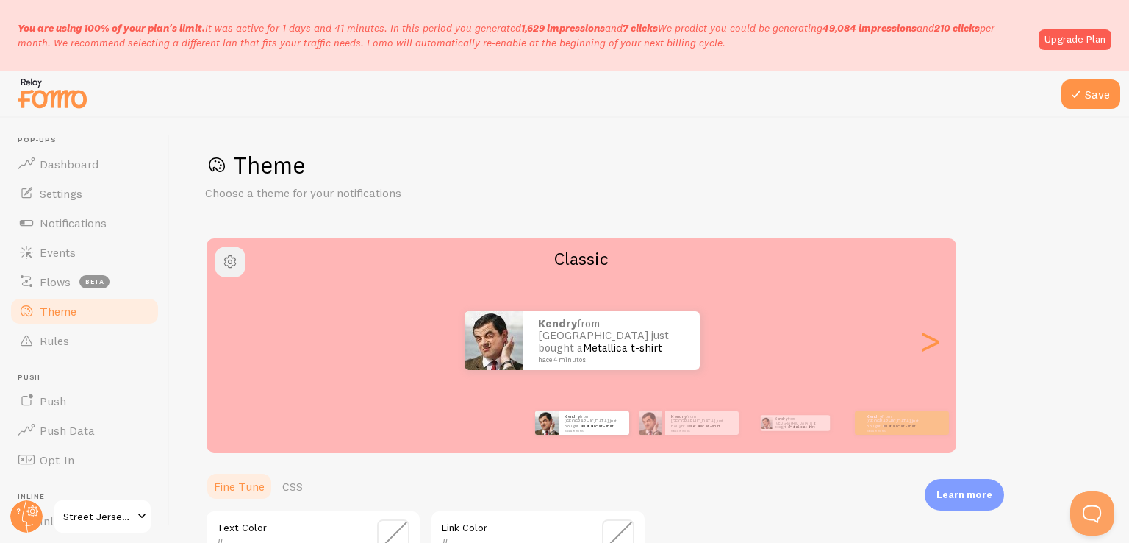
click at [225, 273] on button "button" at bounding box center [229, 261] width 29 height 29
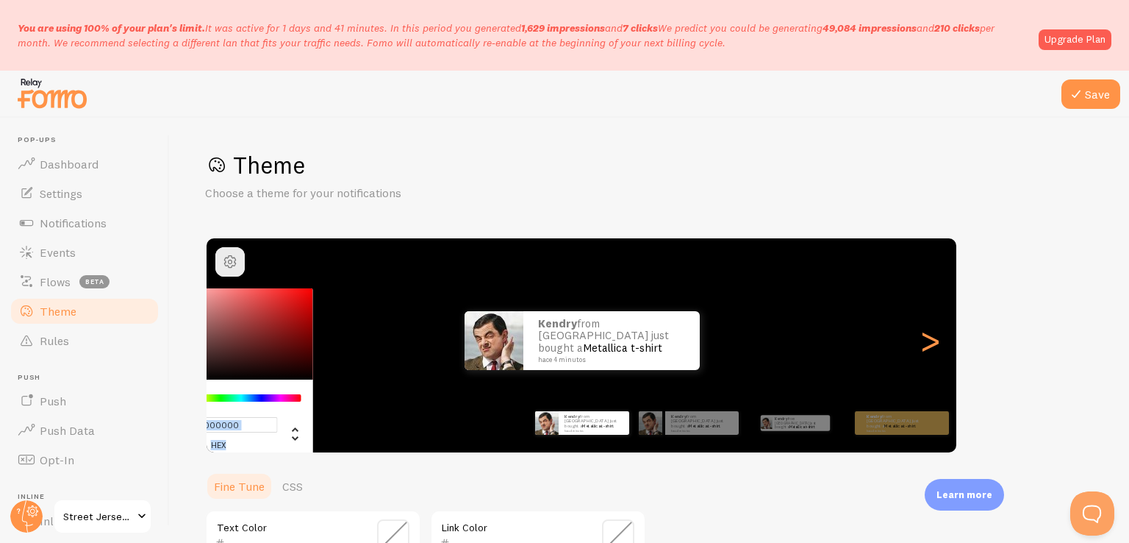
drag, startPoint x: 221, startPoint y: 340, endPoint x: 227, endPoint y: 439, distance: 98.7
click at [227, 439] on div "#000000 hex 0 r 0 g 0 b 0 h 0% s 0% l" at bounding box center [230, 373] width 165 height 170
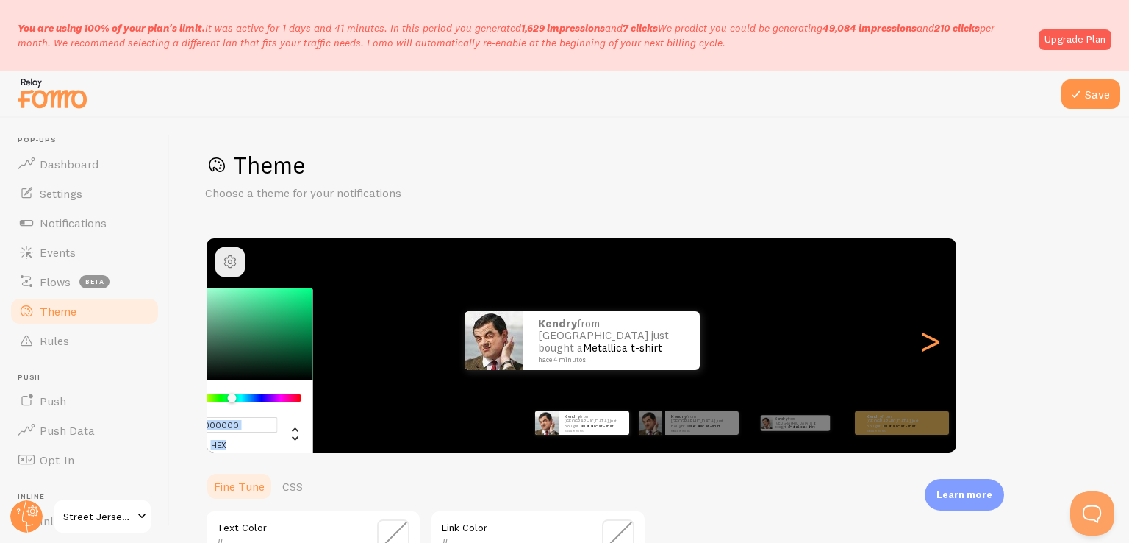
click at [232, 396] on div "Chrome color picker" at bounding box center [241, 397] width 117 height 7
click at [208, 290] on div "Chrome color picker" at bounding box center [230, 333] width 165 height 91
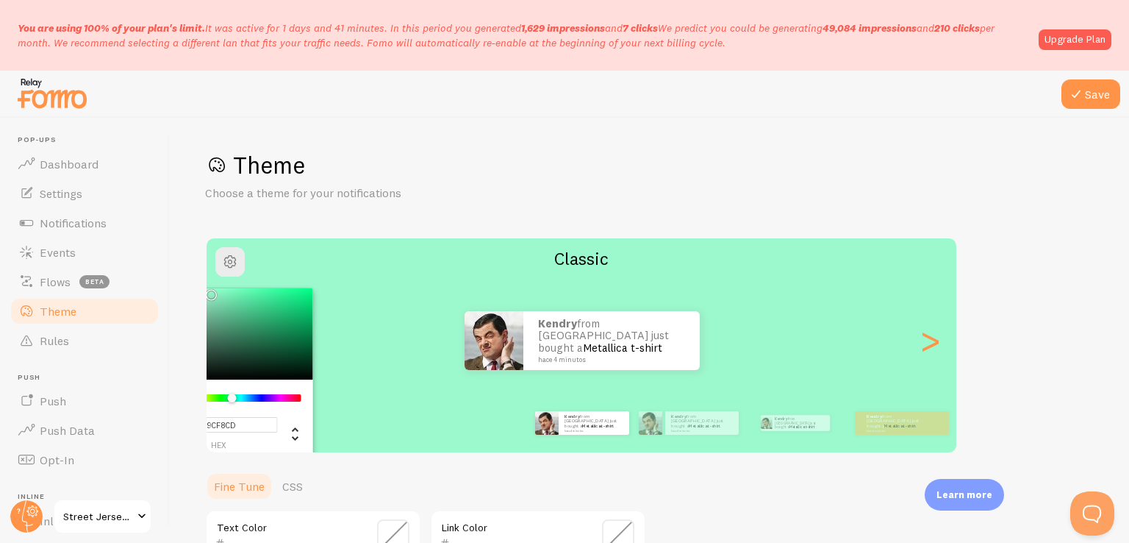
click at [254, 421] on input "#9CF8CD" at bounding box center [219, 424] width 118 height 15
type input "#"
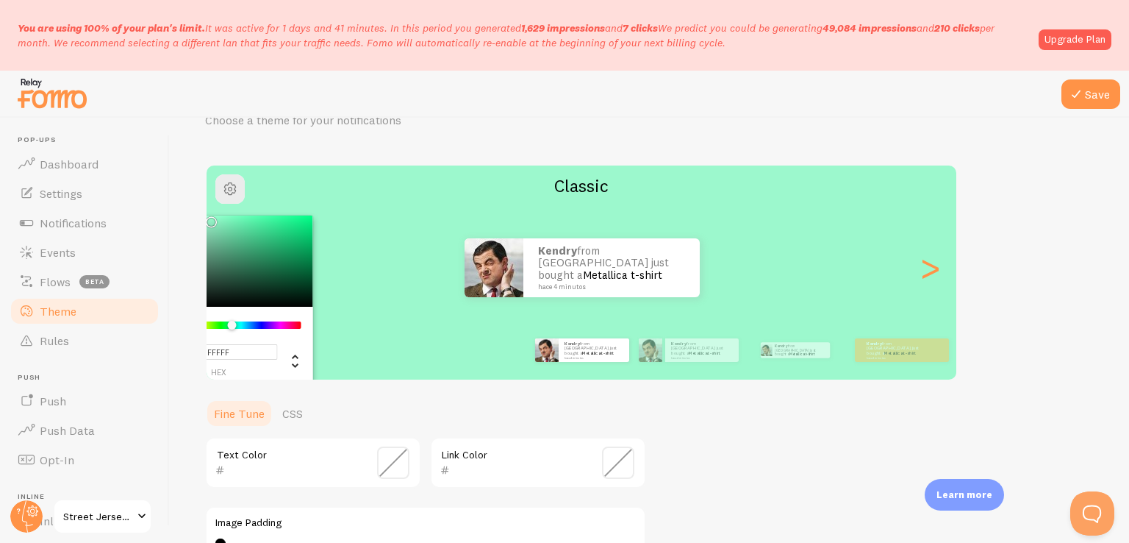
type input "FFFFF"
click at [397, 465] on span at bounding box center [393, 462] width 32 height 32
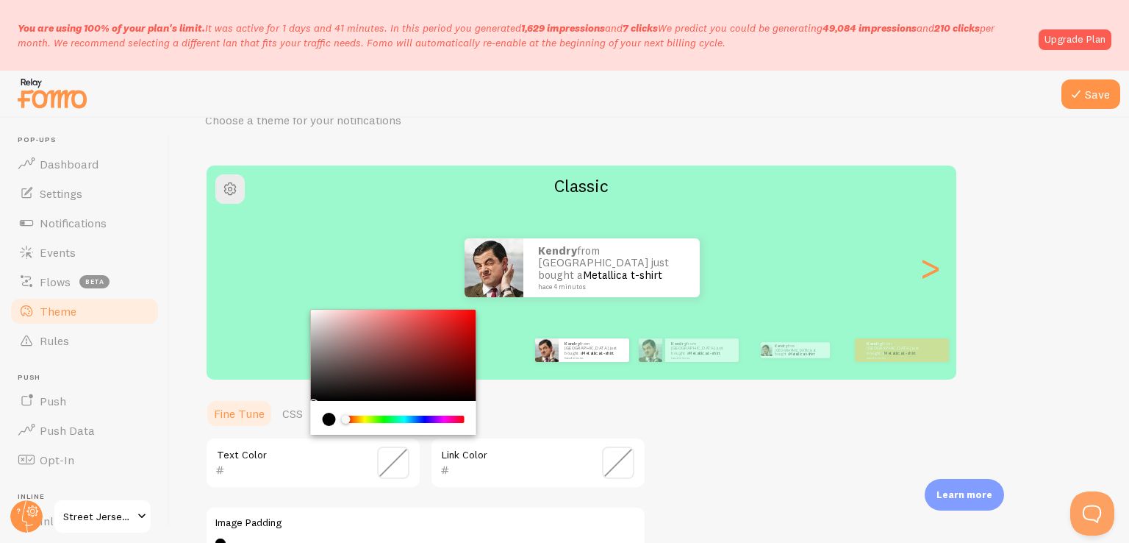
click at [314, 310] on div "Chrome color picker" at bounding box center [393, 355] width 165 height 91
click at [314, 310] on div "Chrome color picker" at bounding box center [316, 314] width 9 height 9
click at [505, 227] on div "Kendry from [GEOGRAPHIC_DATA] just bought a Metallica t-shirt hace 4 minutos Ke…" at bounding box center [582, 268] width 750 height 106
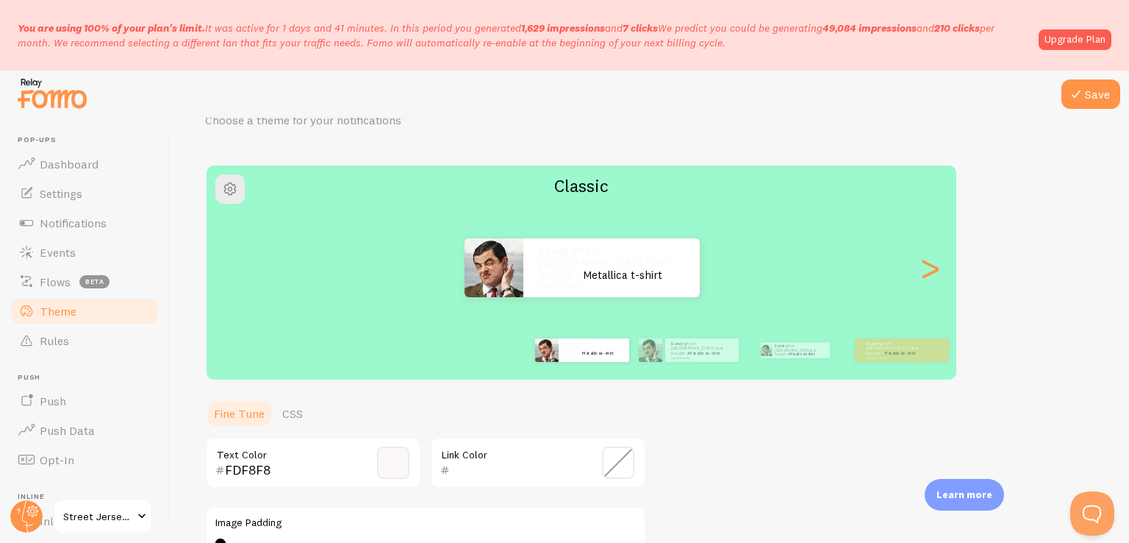
click at [406, 459] on span at bounding box center [393, 462] width 32 height 32
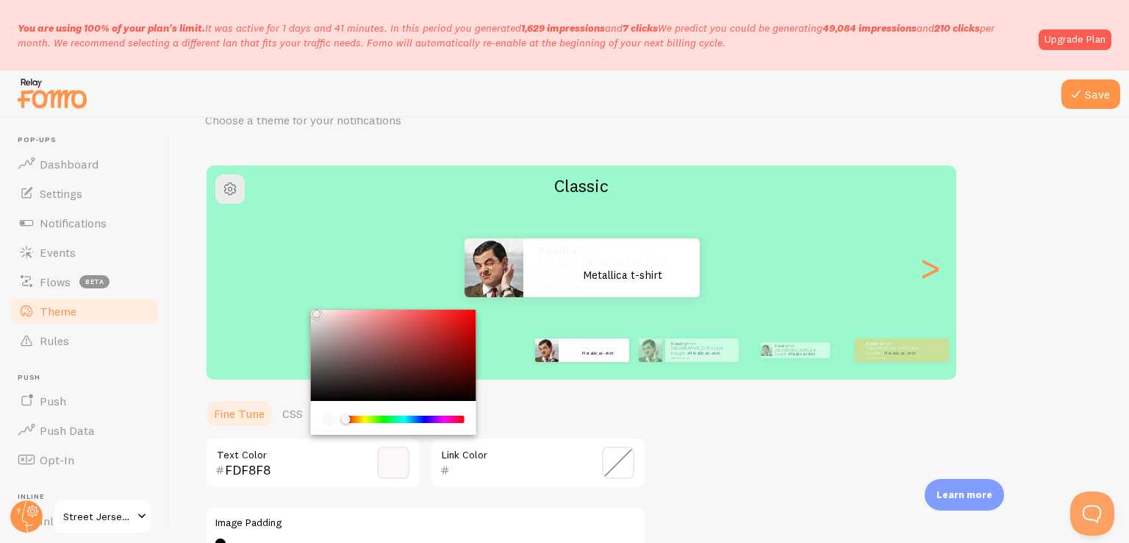
click at [460, 318] on div "Chrome color picker" at bounding box center [393, 355] width 165 height 91
click at [315, 392] on div "Chrome color picker" at bounding box center [393, 355] width 165 height 91
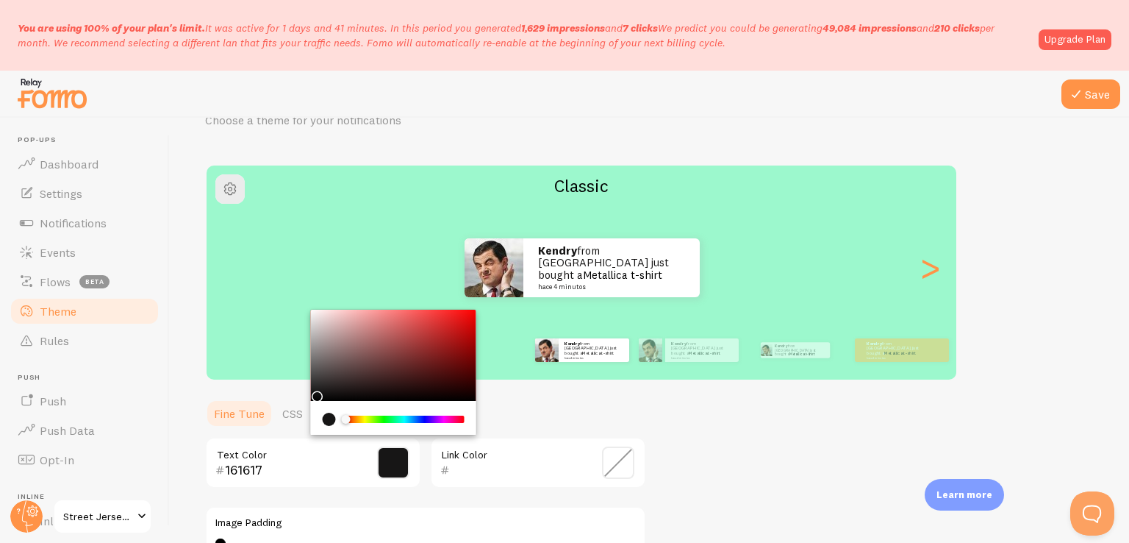
click at [424, 421] on div "Chrome color picker" at bounding box center [404, 418] width 117 height 7
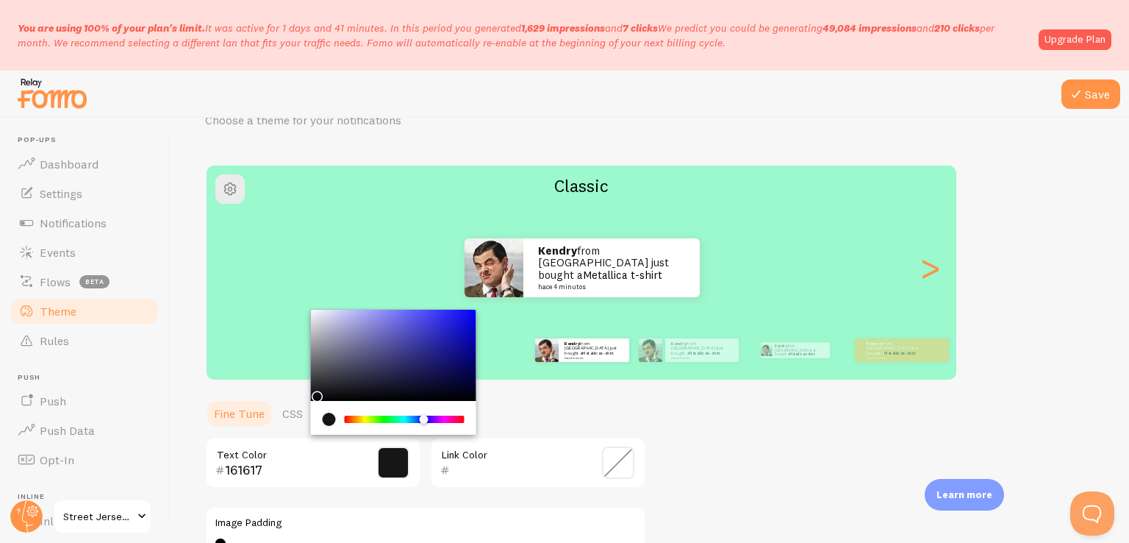
click at [443, 383] on div "Chrome color picker" at bounding box center [393, 355] width 165 height 91
click at [462, 385] on div "Chrome color picker" at bounding box center [393, 355] width 165 height 91
click at [463, 379] on div "Chrome color picker" at bounding box center [393, 355] width 165 height 91
click at [458, 340] on div "Chrome color picker" at bounding box center [393, 355] width 165 height 91
click at [470, 393] on div "Chrome color picker" at bounding box center [393, 355] width 165 height 91
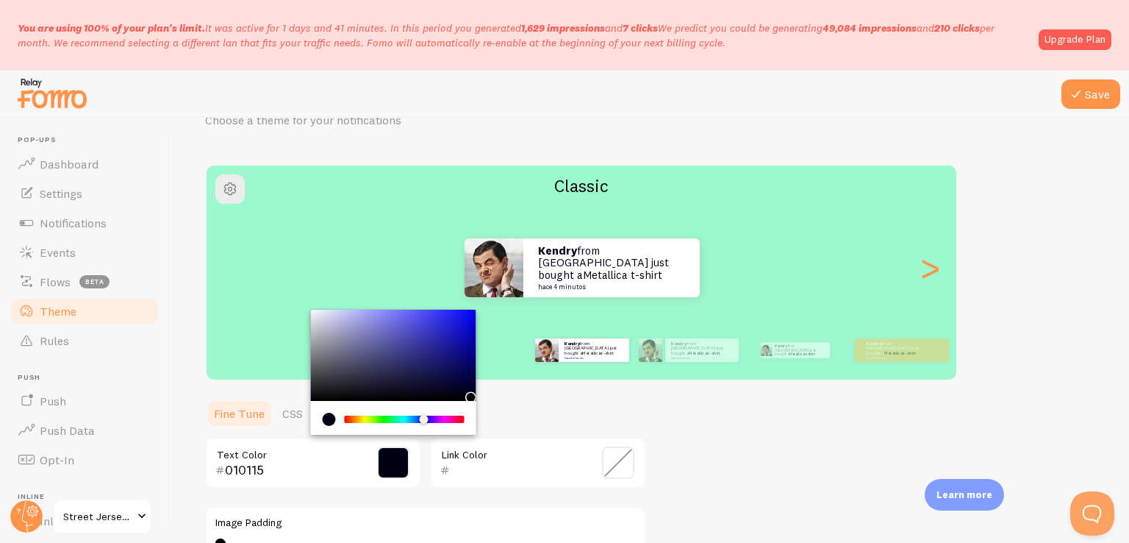
click at [462, 392] on div "Chrome color picker" at bounding box center [393, 355] width 165 height 91
type input "020217"
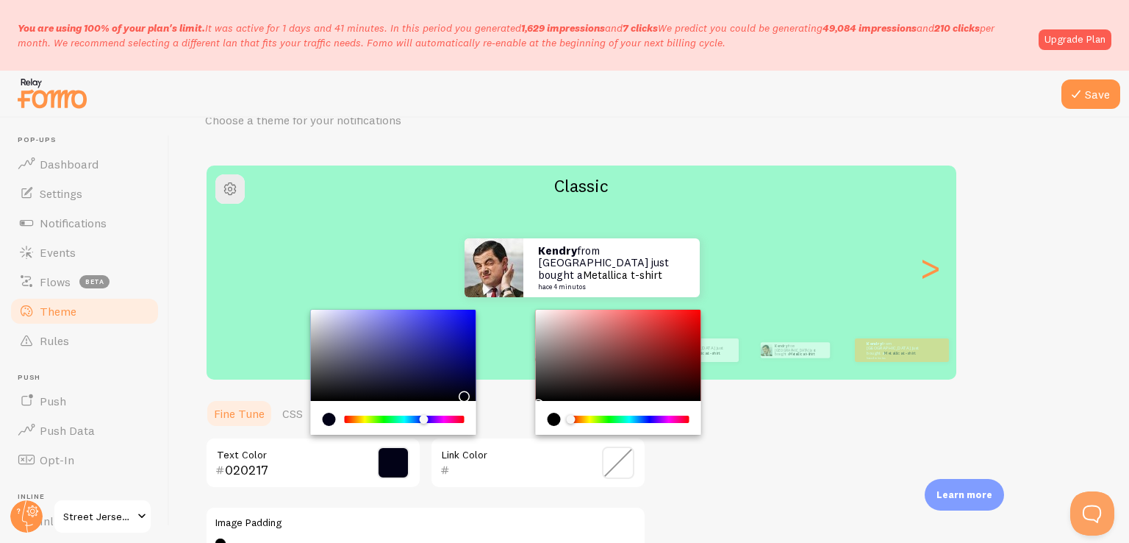
click at [550, 471] on input "text" at bounding box center [517, 470] width 135 height 18
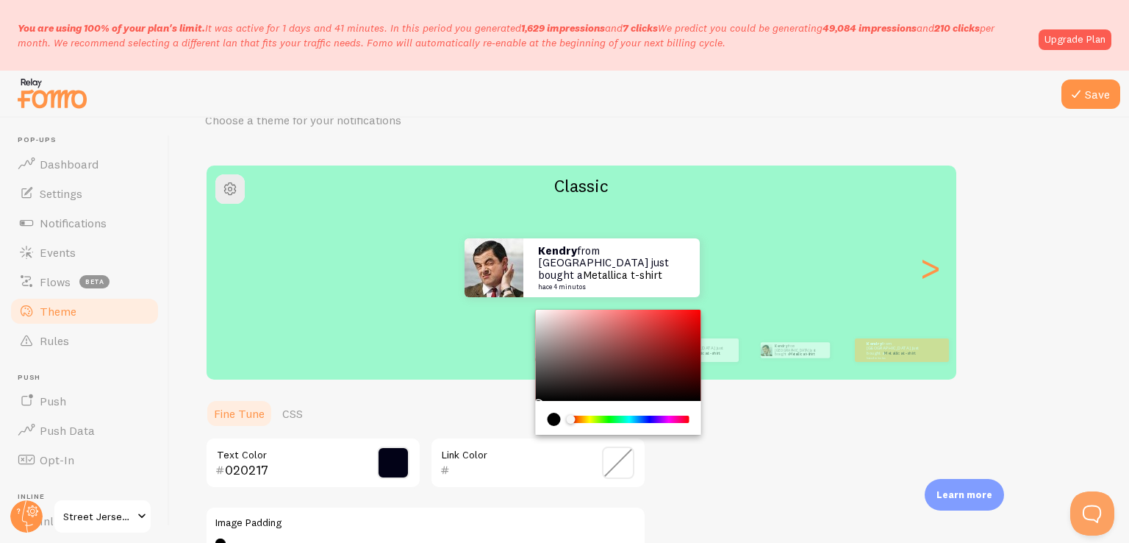
click at [754, 471] on div "Theme Choose a theme for your notifications Classic Kendry from [GEOGRAPHIC_DAT…" at bounding box center [649, 426] width 889 height 698
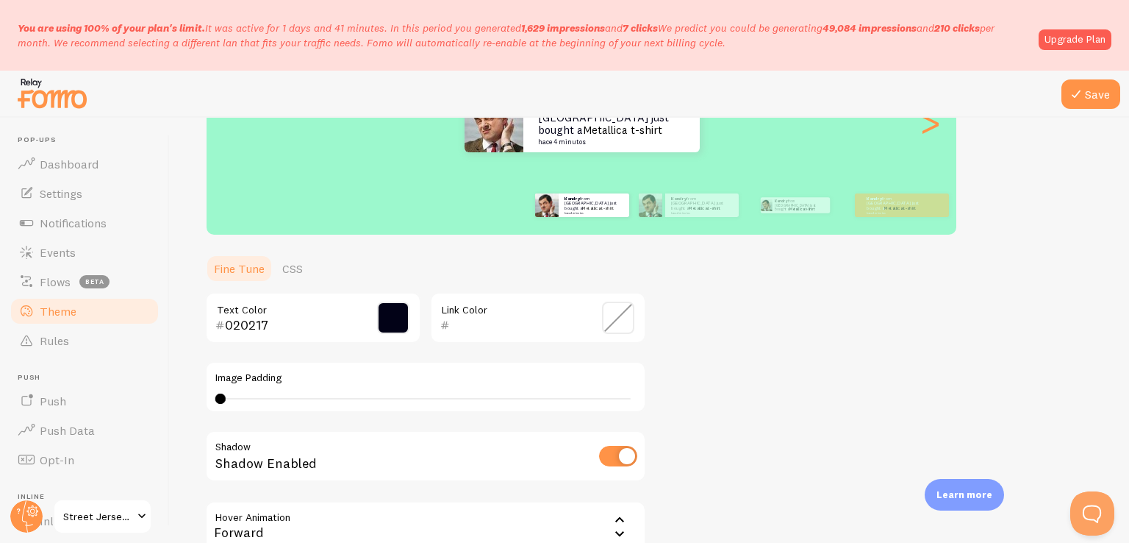
scroll to position [0, 0]
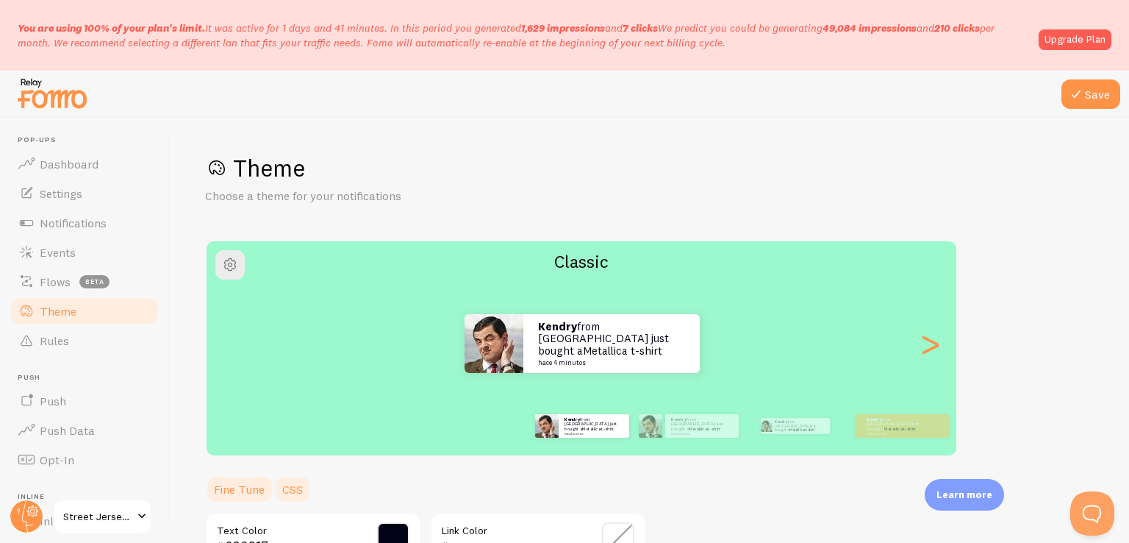
click at [291, 484] on link "CSS" at bounding box center [292, 488] width 38 height 29
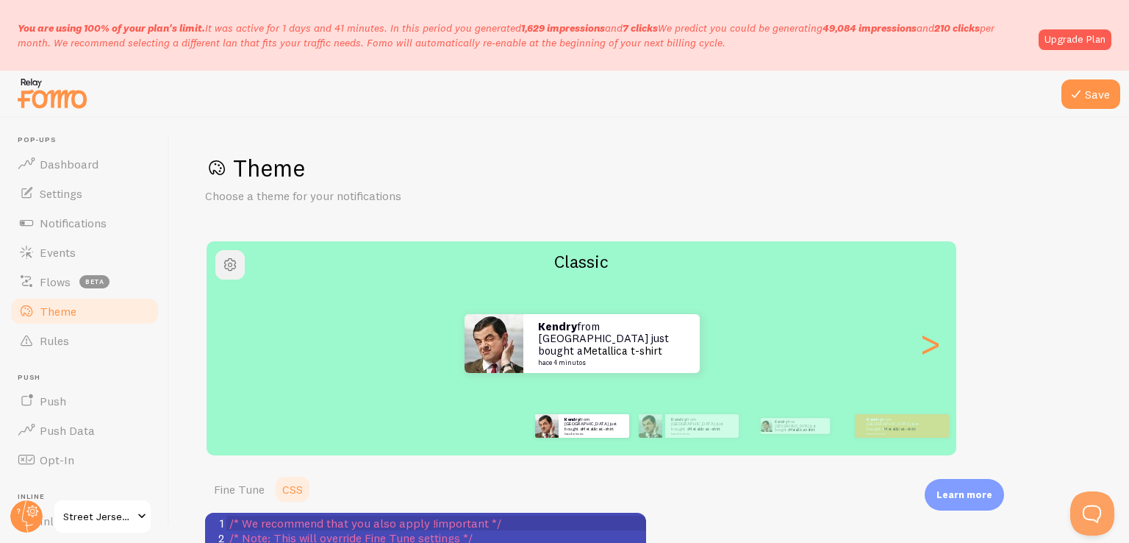
click at [234, 272] on span "button" at bounding box center [230, 265] width 18 height 18
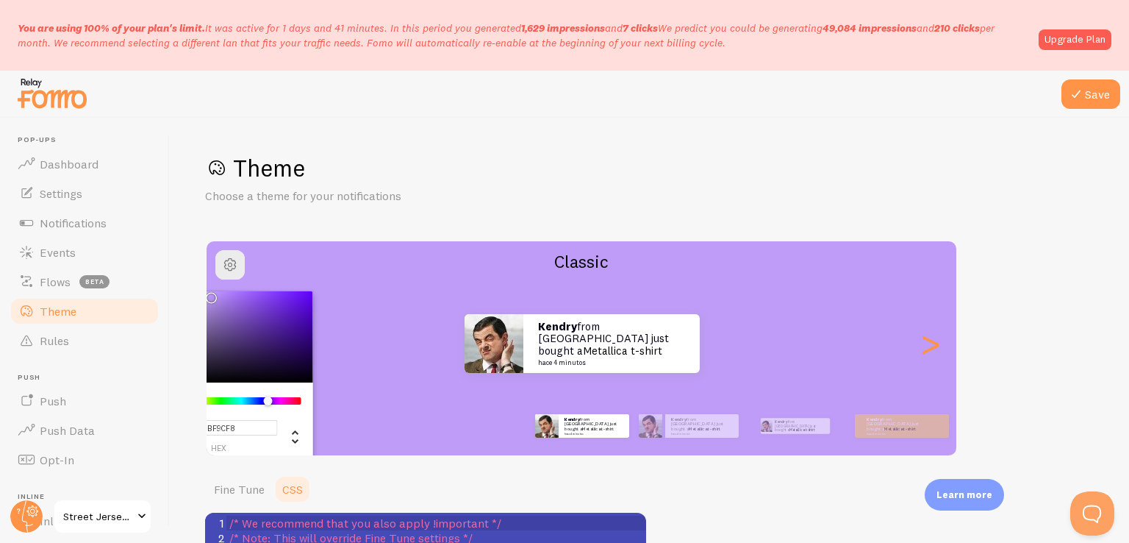
click at [268, 401] on div "Chrome color picker" at bounding box center [241, 400] width 117 height 7
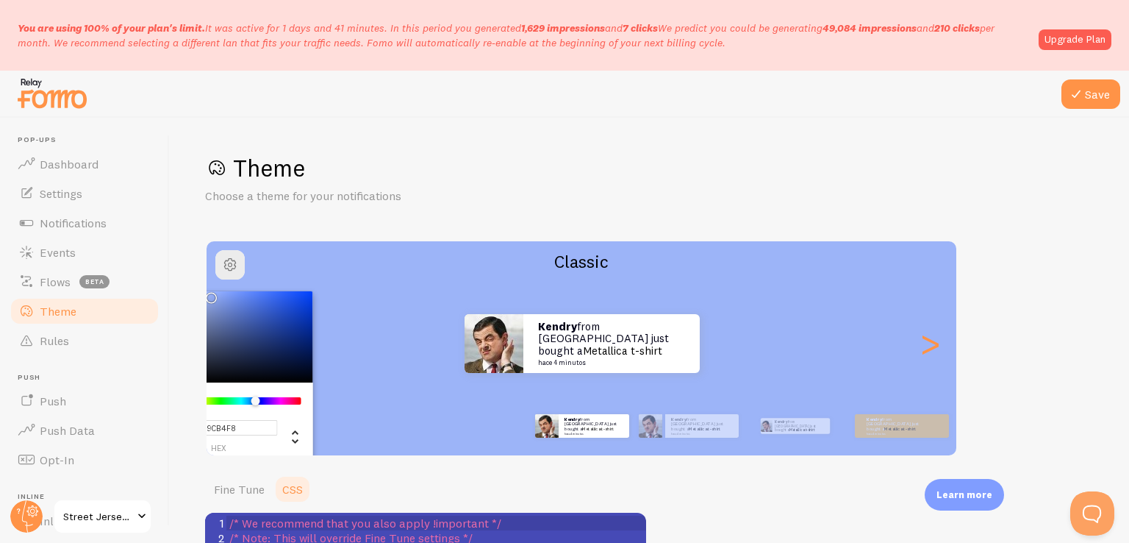
click at [255, 398] on div "Chrome color picker" at bounding box center [241, 400] width 117 height 7
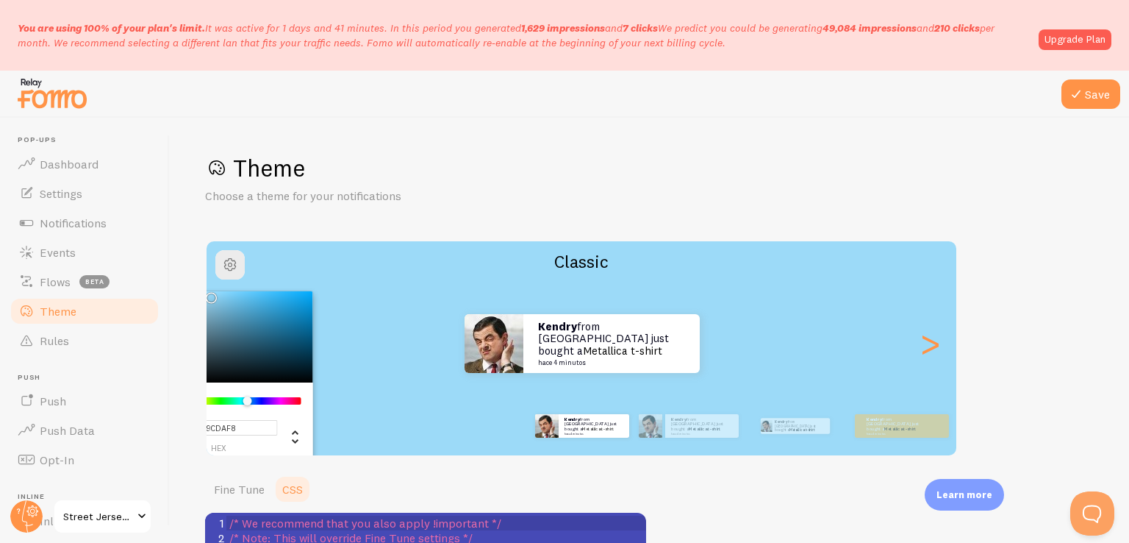
click at [247, 398] on div "Chrome color picker" at bounding box center [241, 400] width 117 height 7
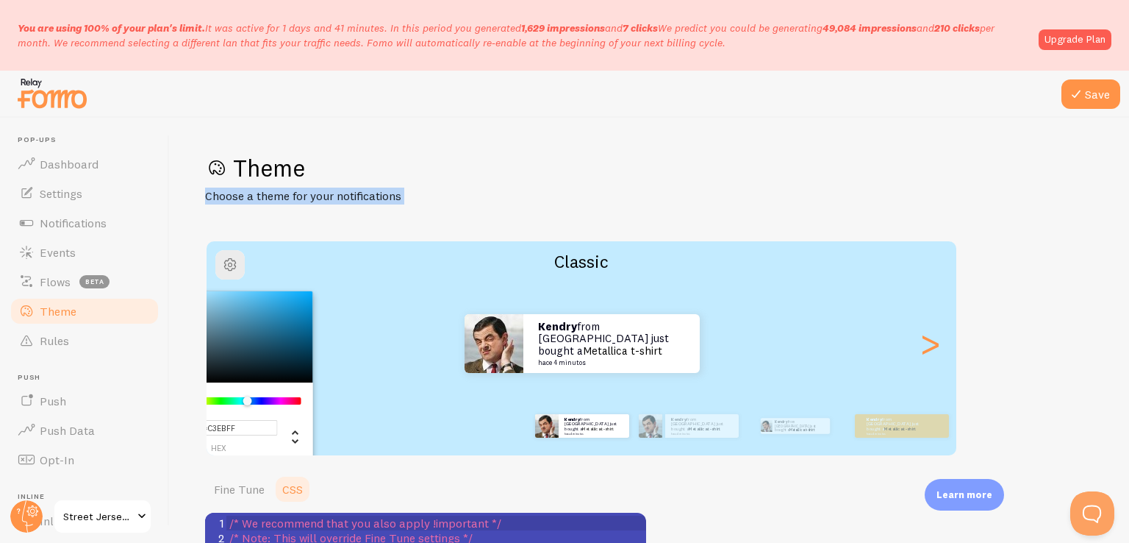
type input "#C2EBFF"
drag, startPoint x: 209, startPoint y: 293, endPoint x: 187, endPoint y: 196, distance: 99.5
click at [187, 196] on div "Save Theme Choose a theme for your notifications #C2EBFF hex 194 r 235 g 255 b …" at bounding box center [649, 330] width 959 height 425
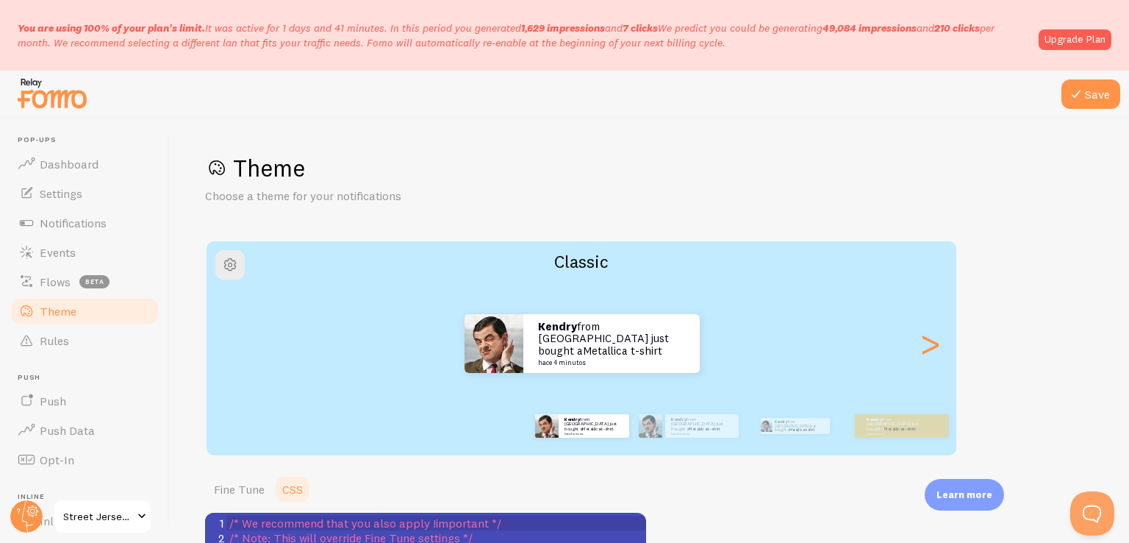
click at [390, 157] on h1 "Theme" at bounding box center [649, 168] width 889 height 30
click at [1086, 87] on button "Save" at bounding box center [1091, 93] width 59 height 29
